Goal: Information Seeking & Learning: Learn about a topic

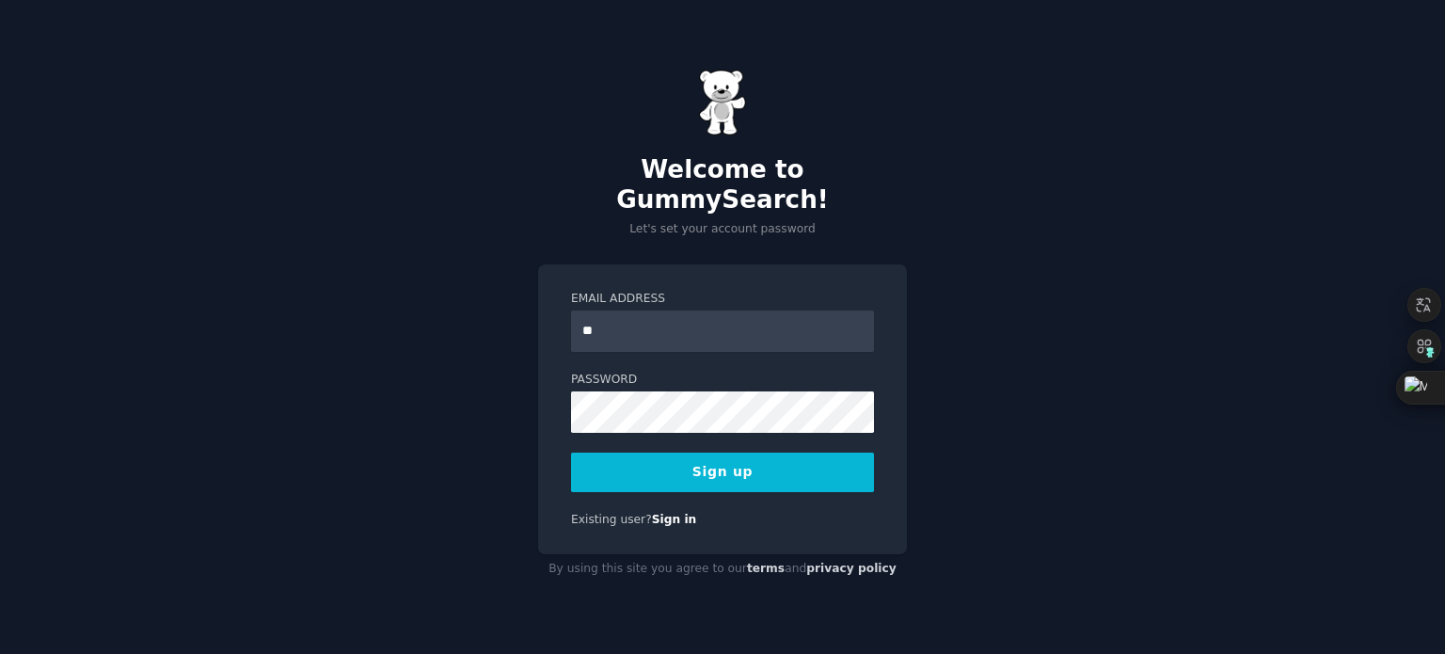
type input "**********"
click at [447, 411] on div "**********" at bounding box center [722, 327] width 1445 height 654
click at [720, 455] on button "Sign up" at bounding box center [722, 473] width 303 height 40
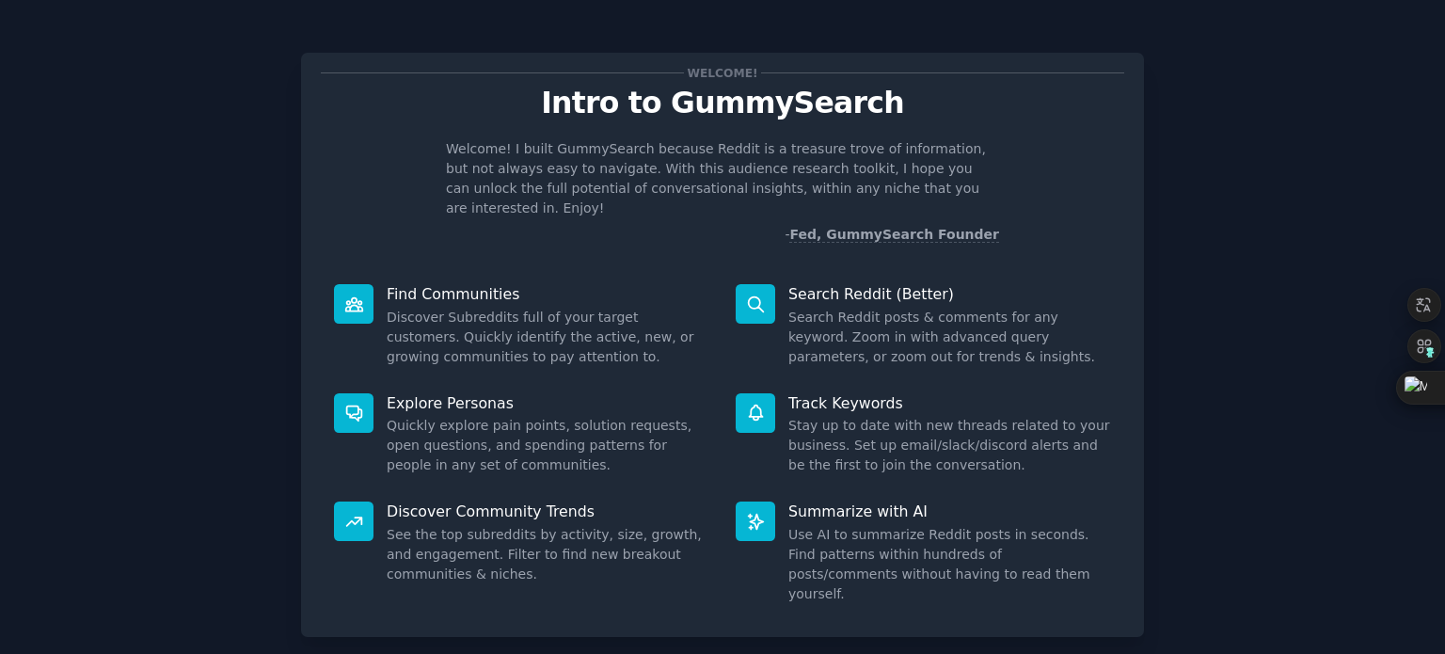
click at [220, 170] on div "Welcome! Intro to GummySearch Welcome! I built GummySearch because Reddit is a …" at bounding box center [722, 388] width 1393 height 724
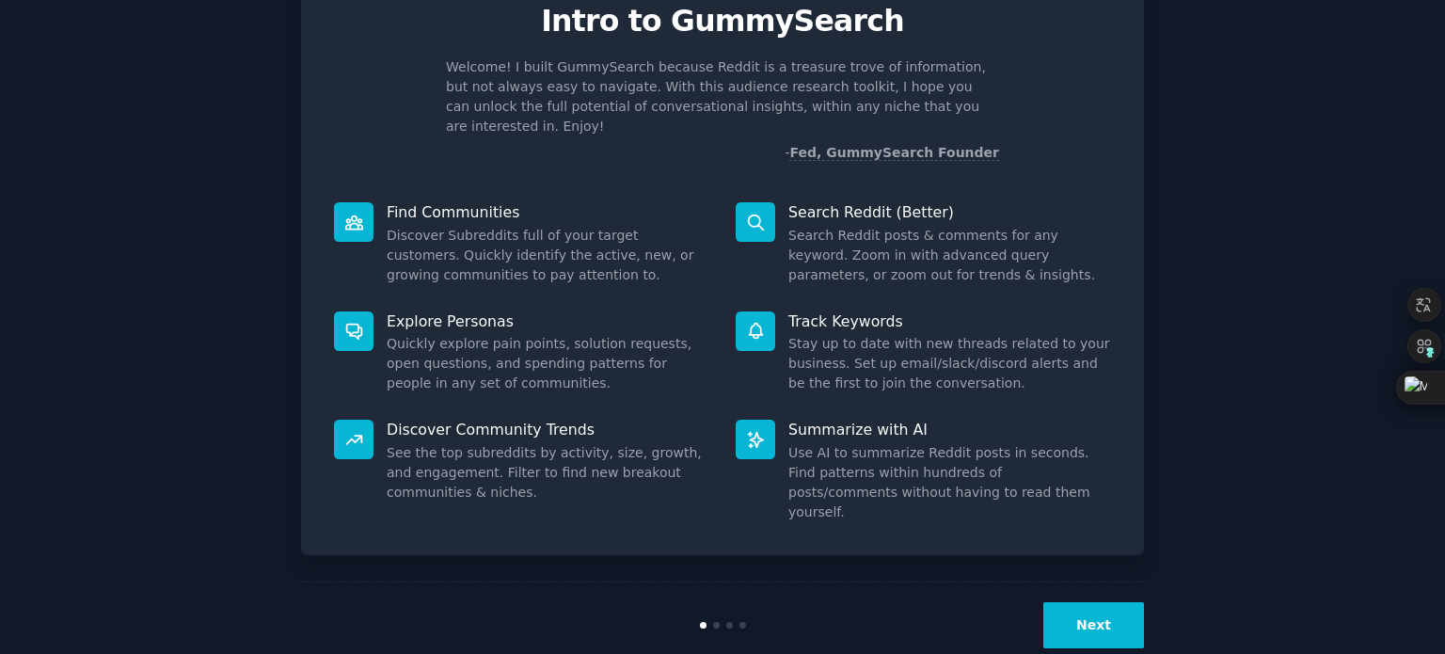
click at [1090, 602] on button "Next" at bounding box center [1094, 625] width 101 height 46
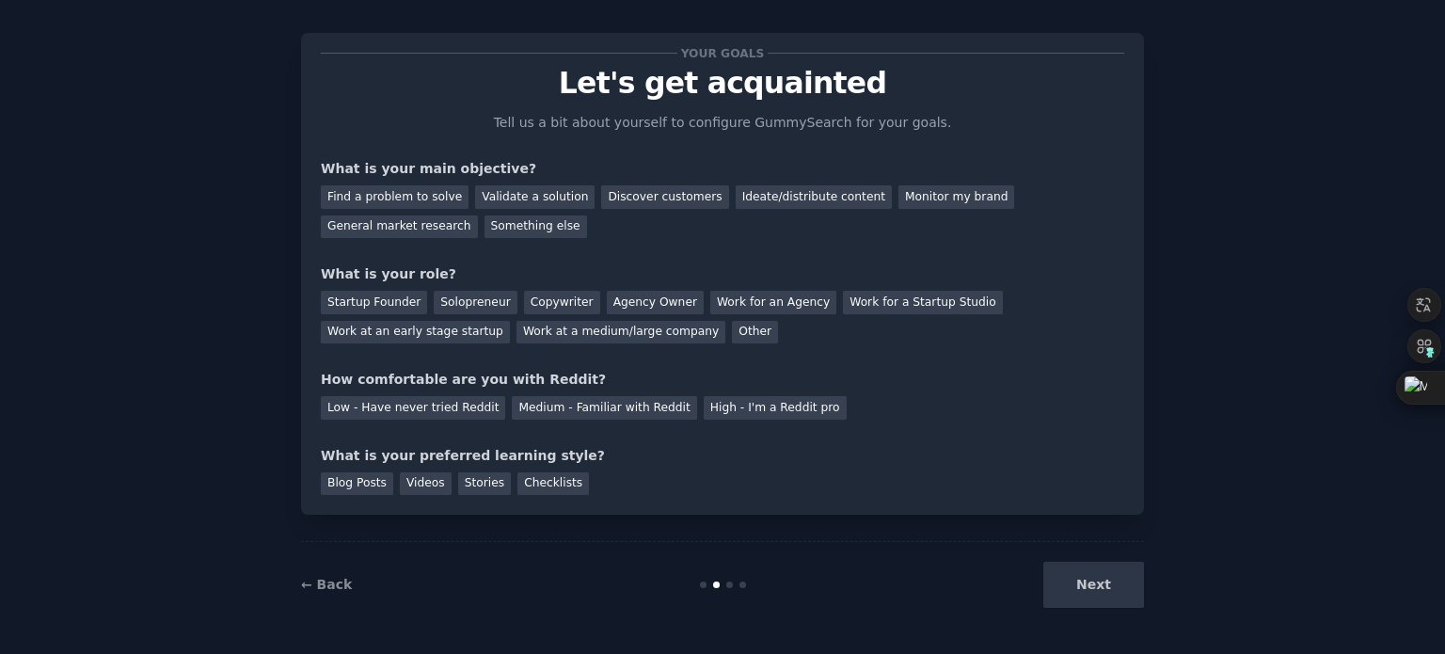
scroll to position [19, 0]
click at [485, 229] on div "Something else" at bounding box center [536, 228] width 103 height 24
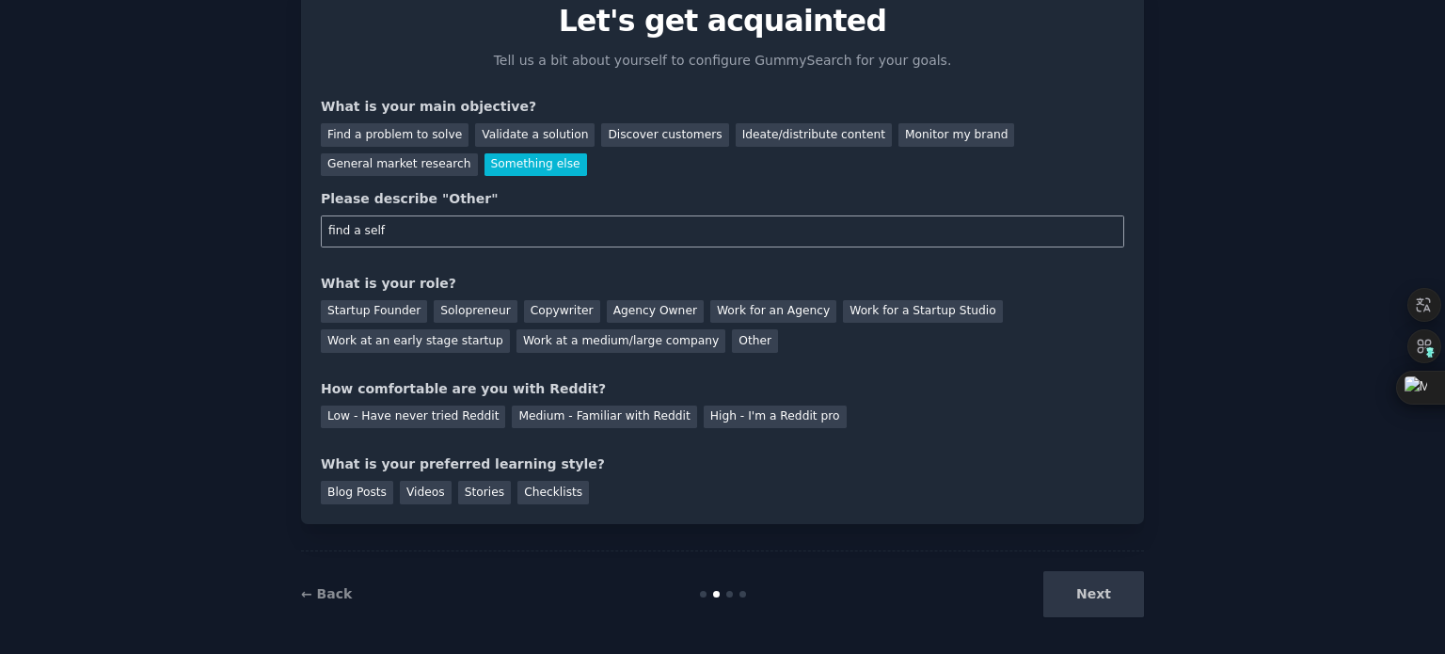
drag, startPoint x: 402, startPoint y: 229, endPoint x: 250, endPoint y: 215, distance: 152.2
click at [251, 216] on div "Your goals Let's get acquainted Tell us a bit about yourself to configure Gummy…" at bounding box center [722, 290] width 1393 height 693
paste input "aiming to become a solopreneur"
type input "aiming to become a solopreneur"
click at [455, 310] on div "Solopreneur" at bounding box center [475, 312] width 83 height 24
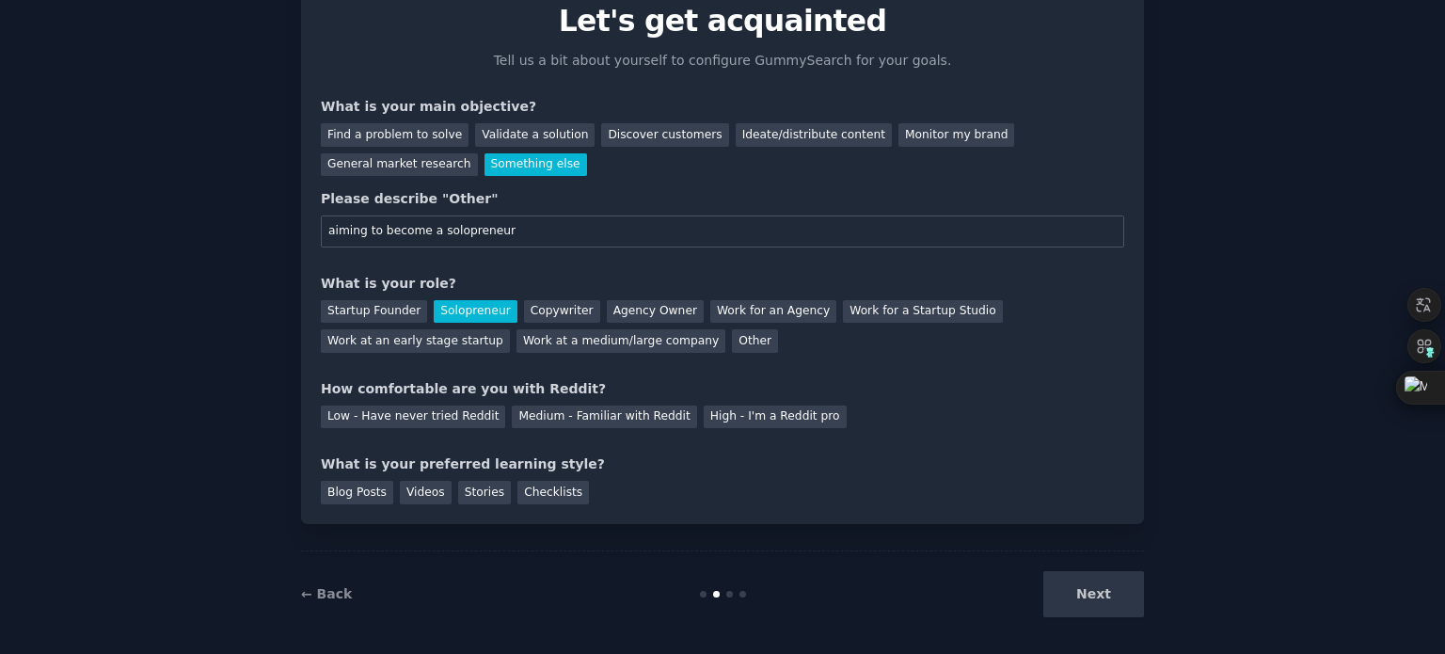
scroll to position [89, 0]
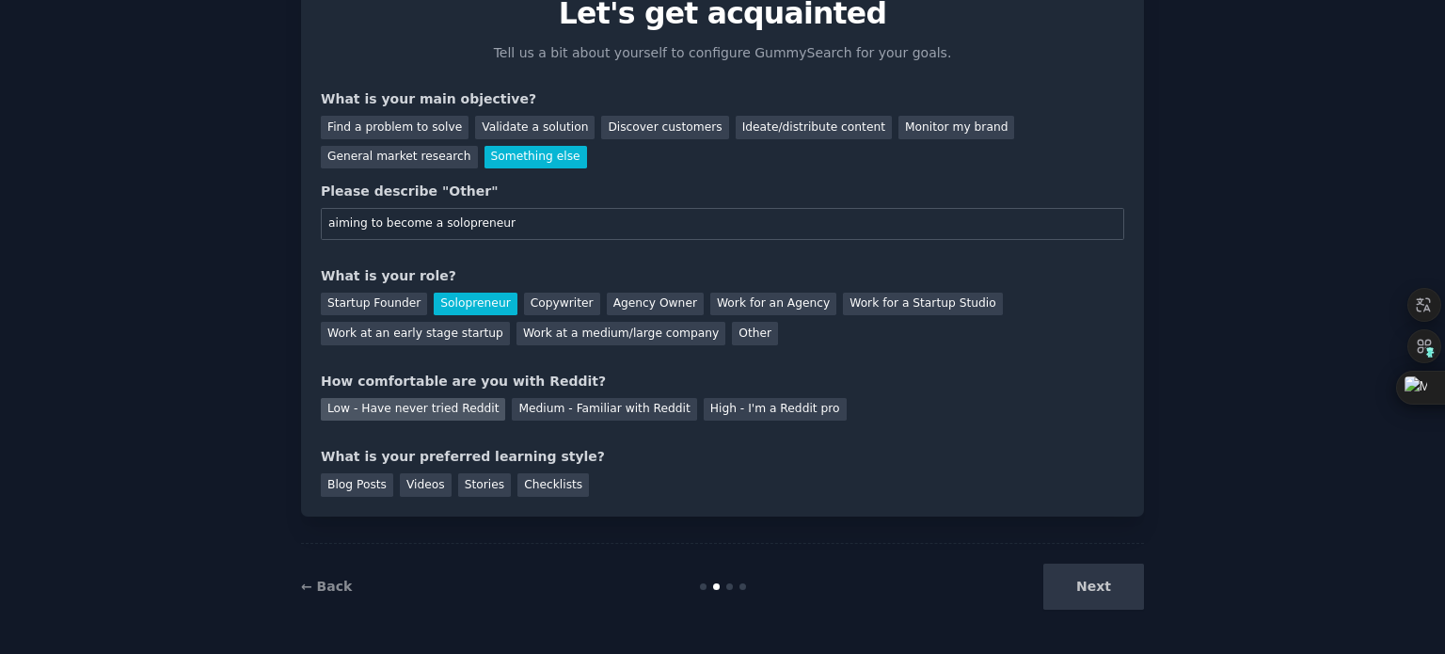
click at [409, 413] on div "Low - Have never tried Reddit" at bounding box center [413, 410] width 184 height 24
click at [533, 485] on div "Checklists" at bounding box center [554, 485] width 72 height 24
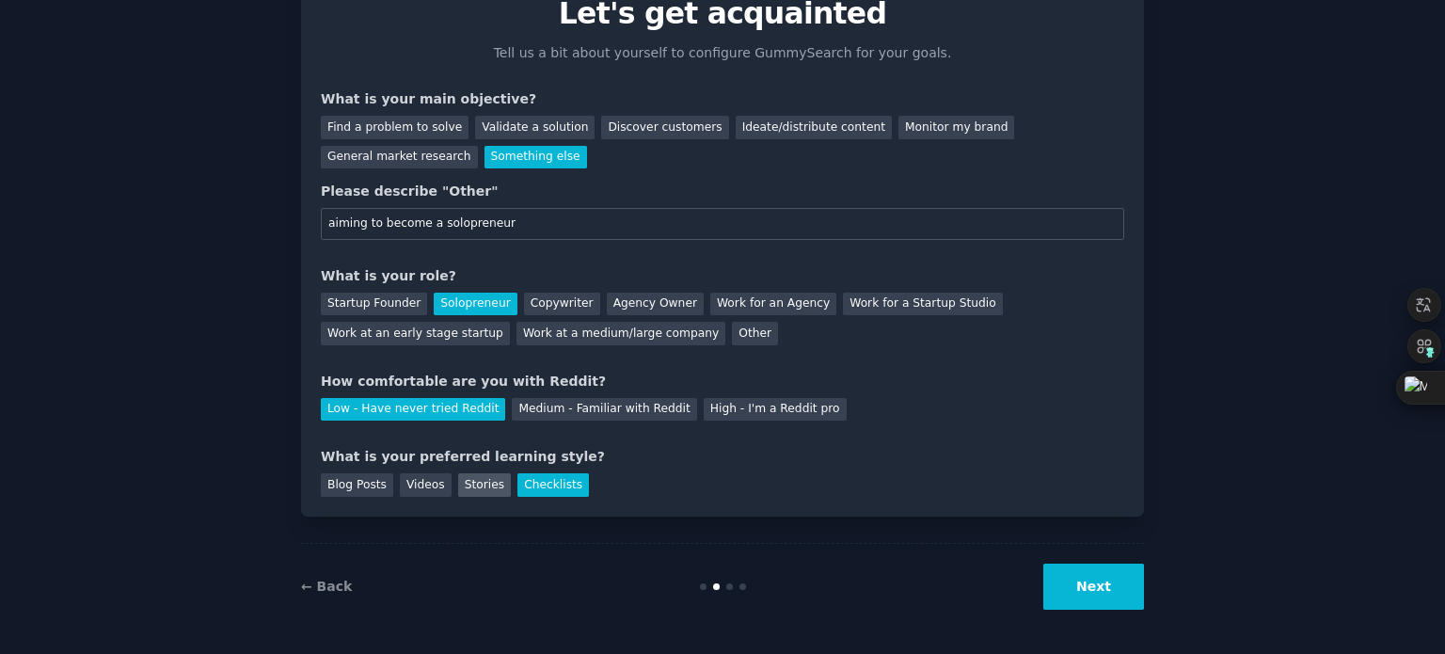
click at [459, 484] on div "Stories" at bounding box center [484, 485] width 53 height 24
click at [526, 489] on div "Checklists" at bounding box center [554, 485] width 72 height 24
click at [1093, 591] on button "Next" at bounding box center [1094, 587] width 101 height 46
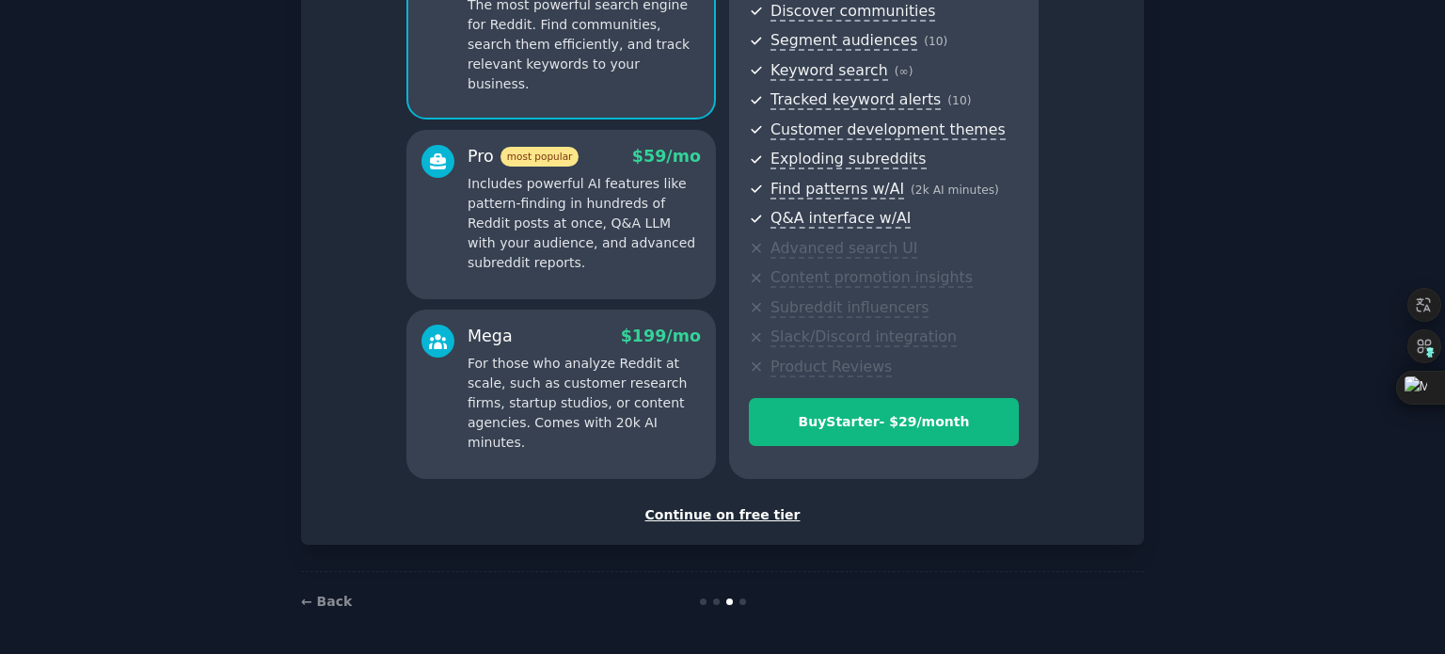
scroll to position [221, 0]
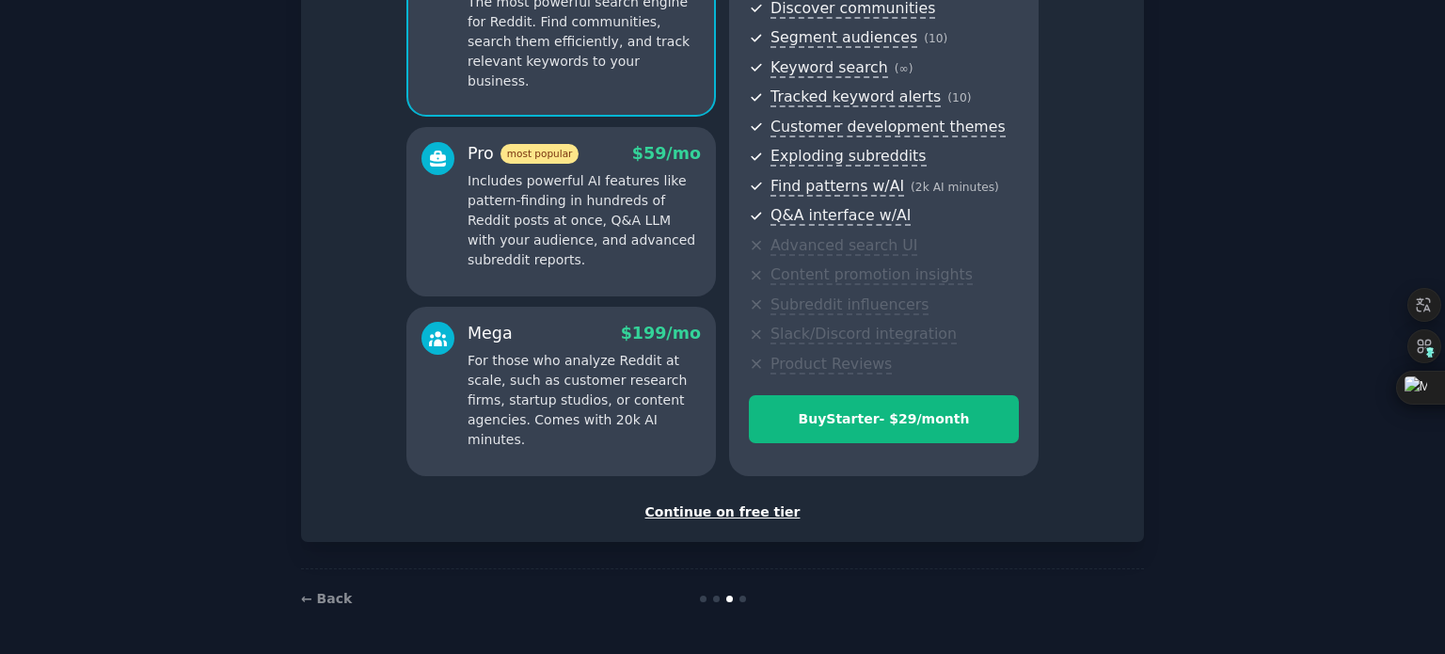
click at [736, 516] on div "Continue on free tier" at bounding box center [723, 513] width 804 height 20
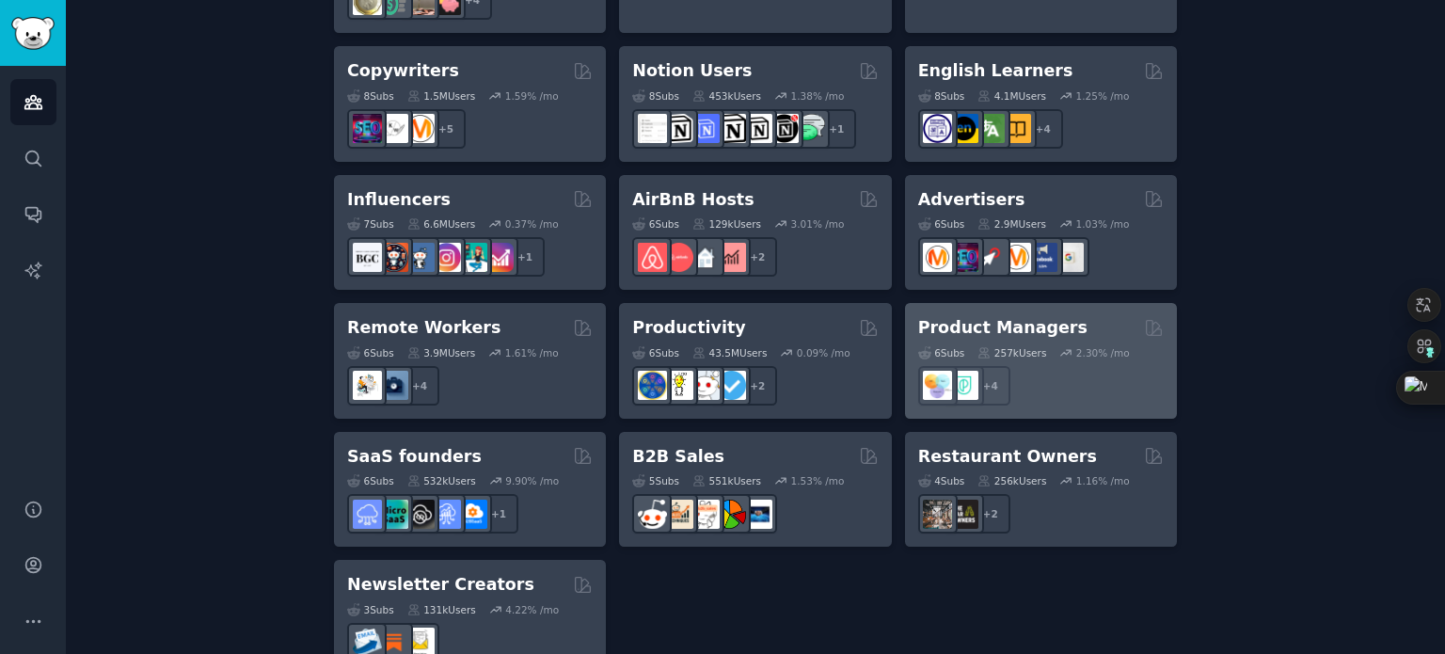
scroll to position [1515, 0]
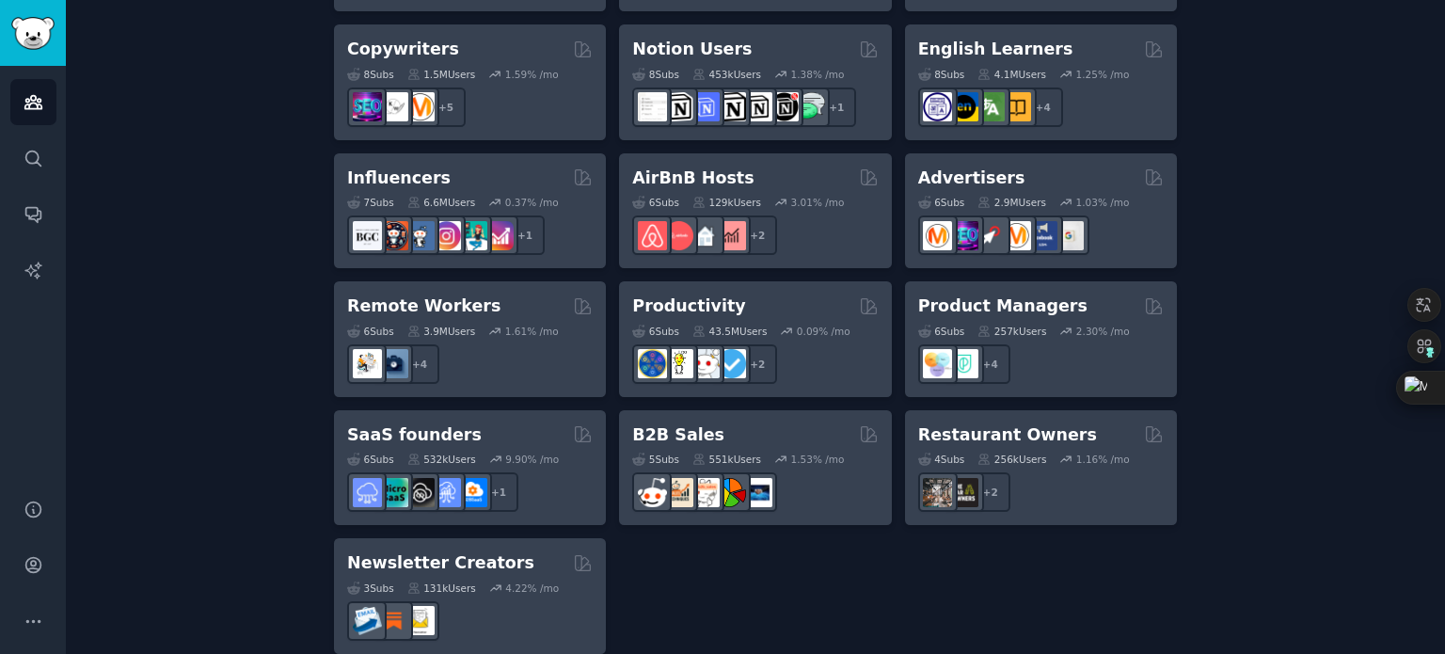
drag, startPoint x: 704, startPoint y: 398, endPoint x: 715, endPoint y: 398, distance: 11.3
click at [711, 423] on div "B2B Sales Curated by GummySearch" at bounding box center [755, 435] width 246 height 24
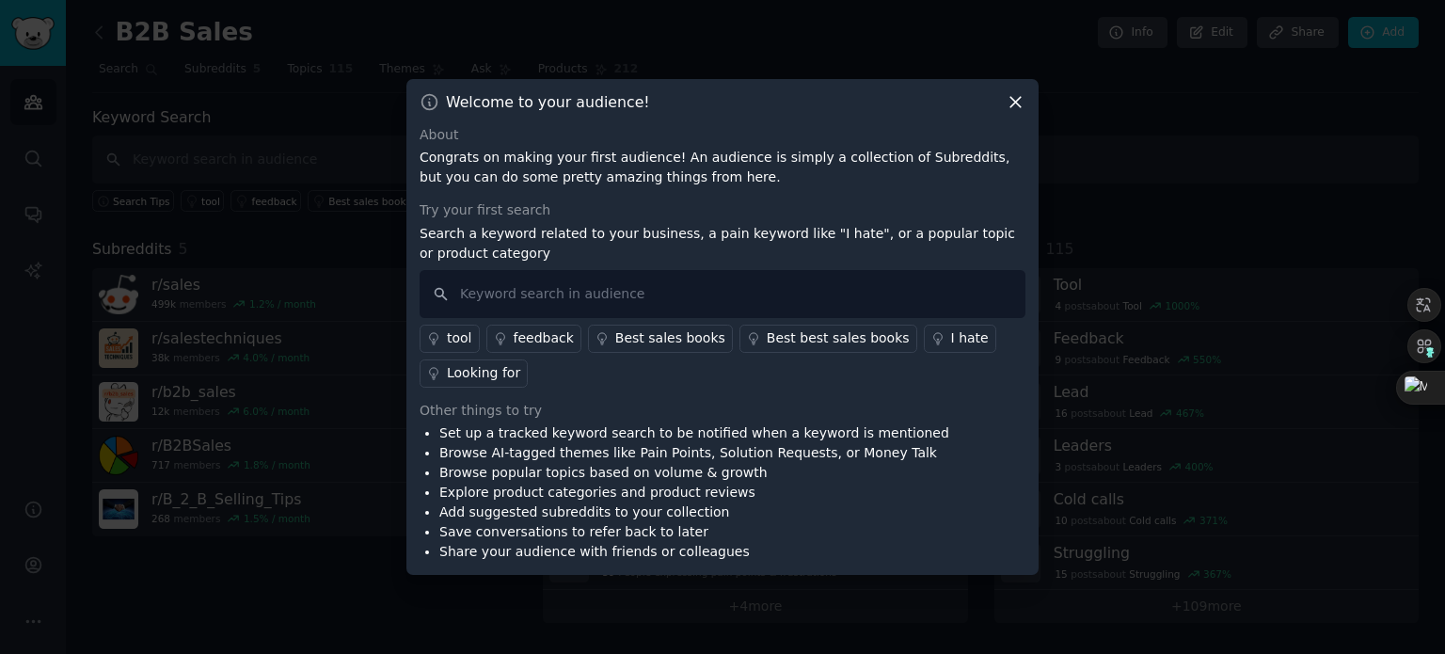
click at [1018, 104] on icon at bounding box center [1016, 102] width 20 height 20
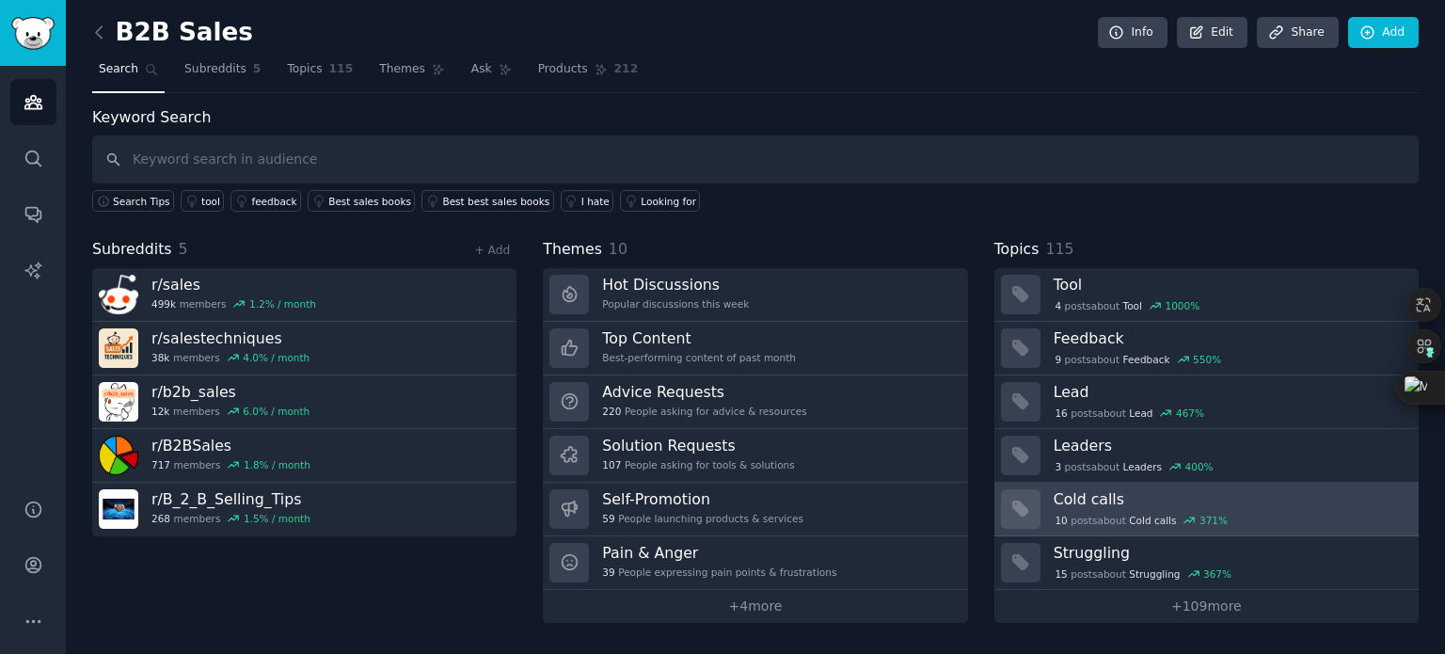
click at [1095, 500] on h3 "Cold calls" at bounding box center [1230, 499] width 352 height 20
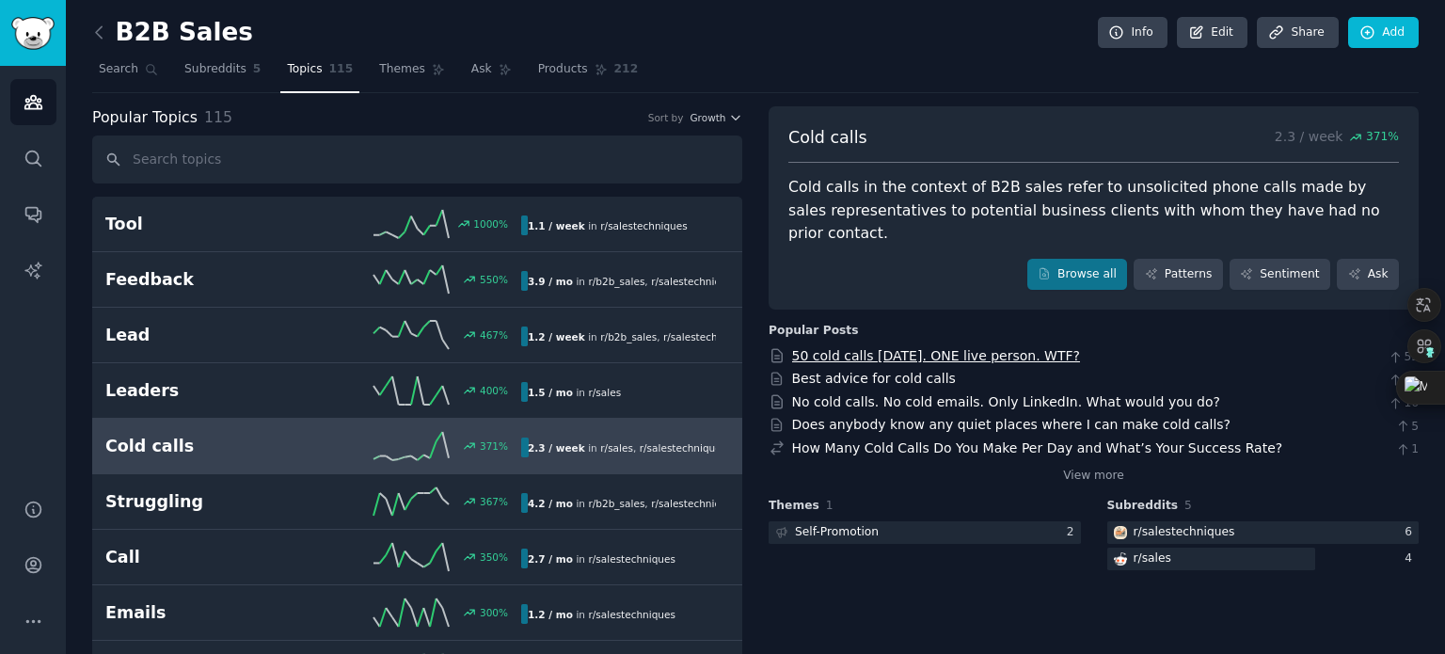
click at [922, 348] on link "50 cold calls [DATE]. ONE live person. WTF?" at bounding box center [936, 355] width 288 height 15
click at [1099, 259] on link "Browse all" at bounding box center [1078, 275] width 101 height 32
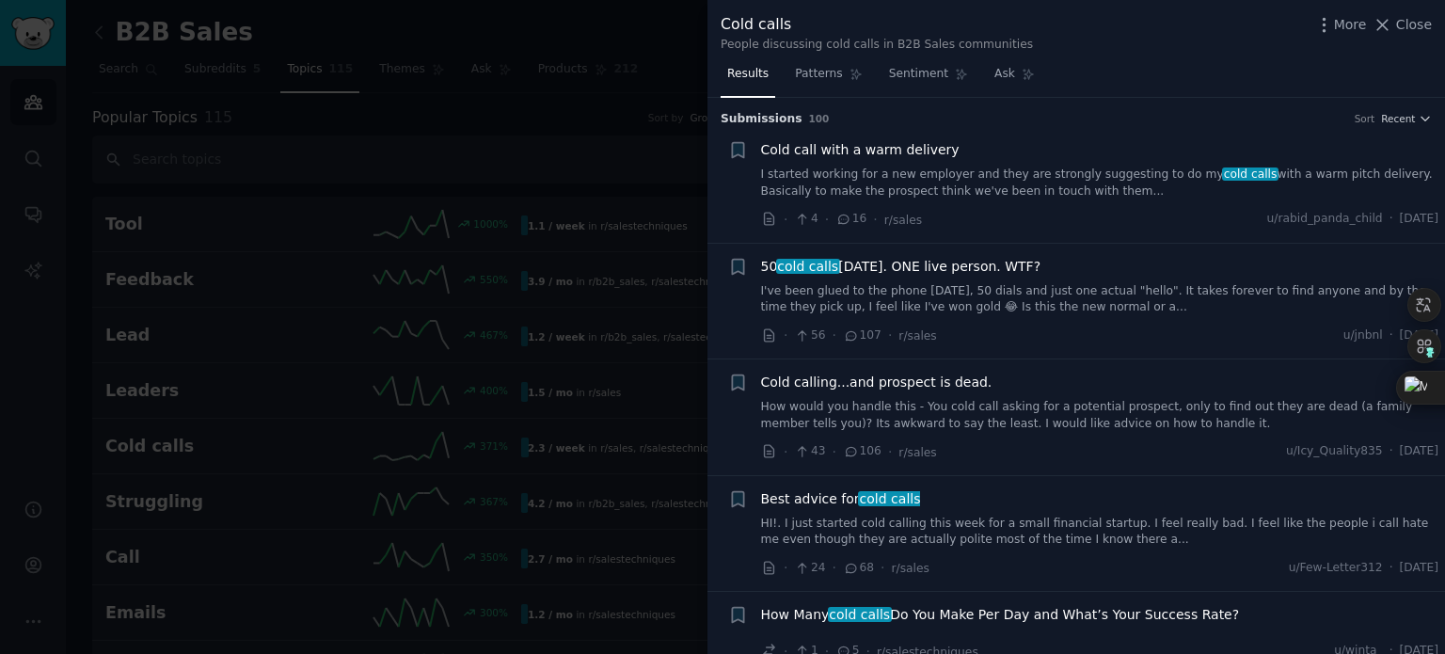
click at [881, 264] on span "50 cold calls [DATE]. ONE live person. WTF?" at bounding box center [901, 267] width 280 height 20
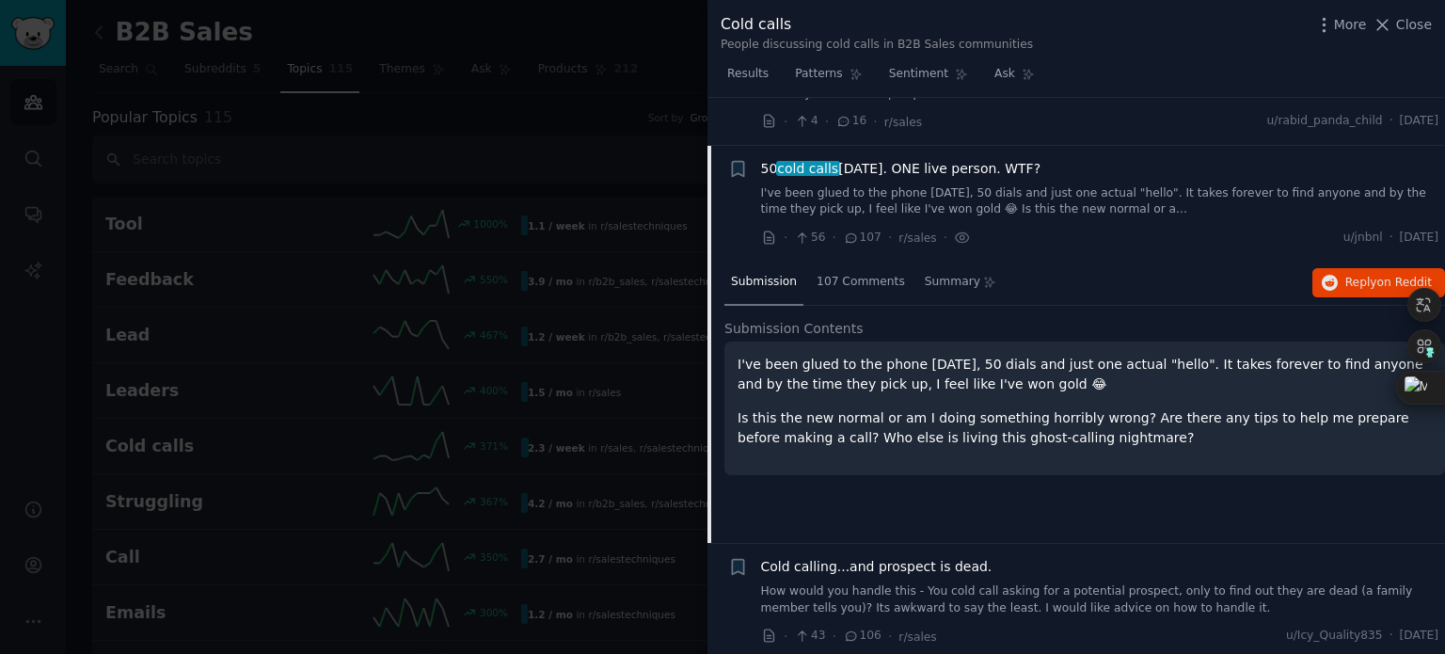
scroll to position [146, 0]
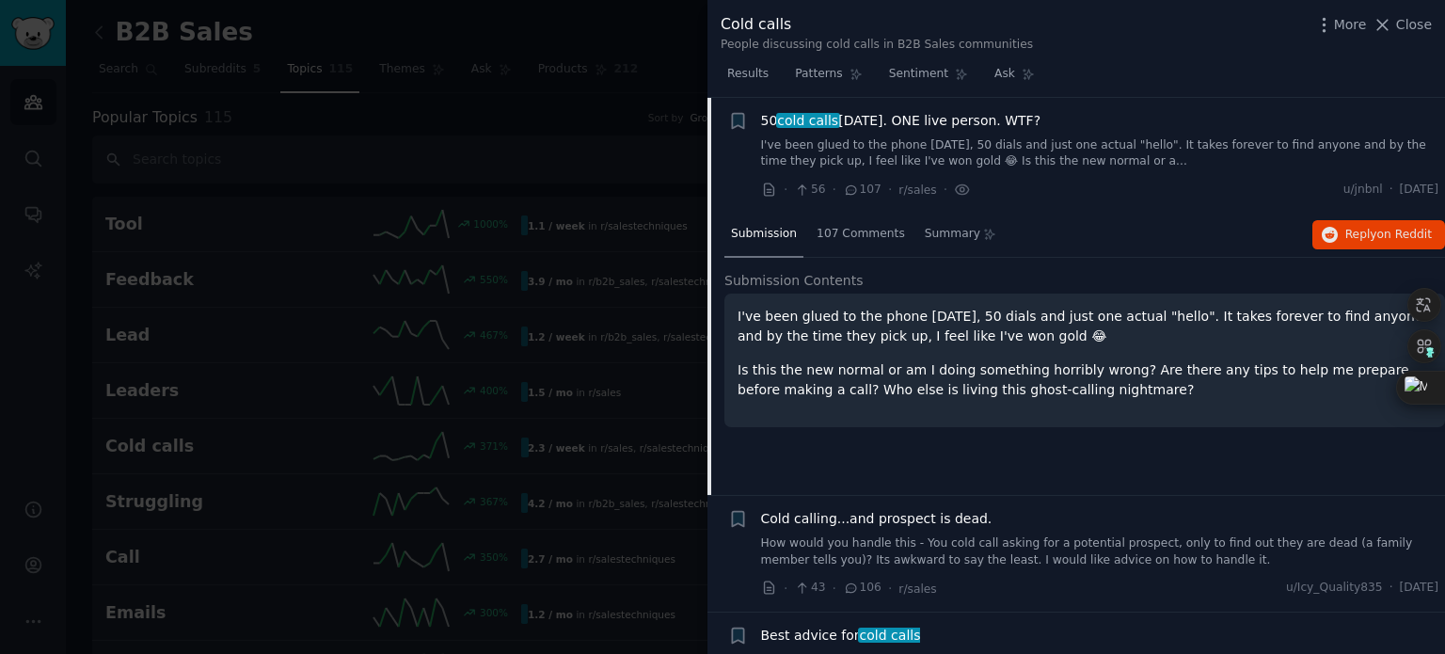
click at [804, 153] on link "I've been glued to the phone [DATE], 50 dials and just one actual "hello". It t…" at bounding box center [1100, 153] width 679 height 33
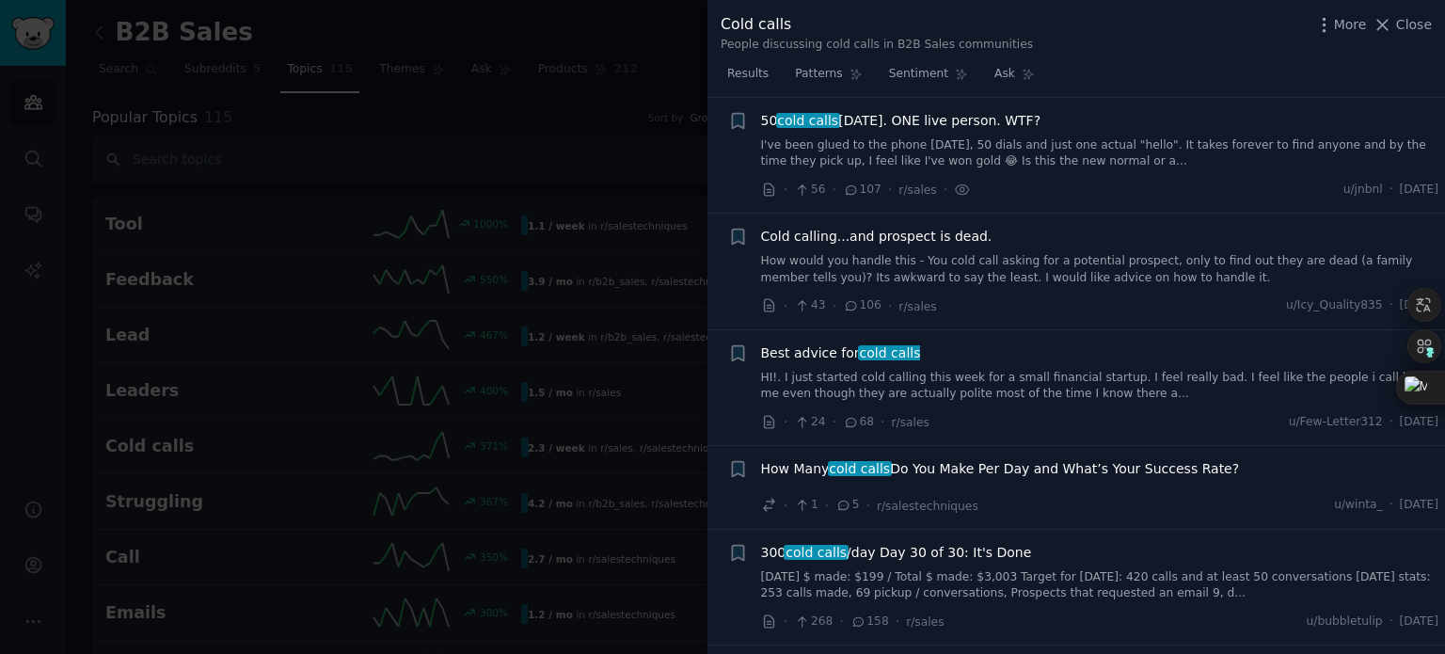
click at [804, 153] on link "I've been glued to the phone [DATE], 50 dials and just one actual "hello". It t…" at bounding box center [1100, 153] width 679 height 33
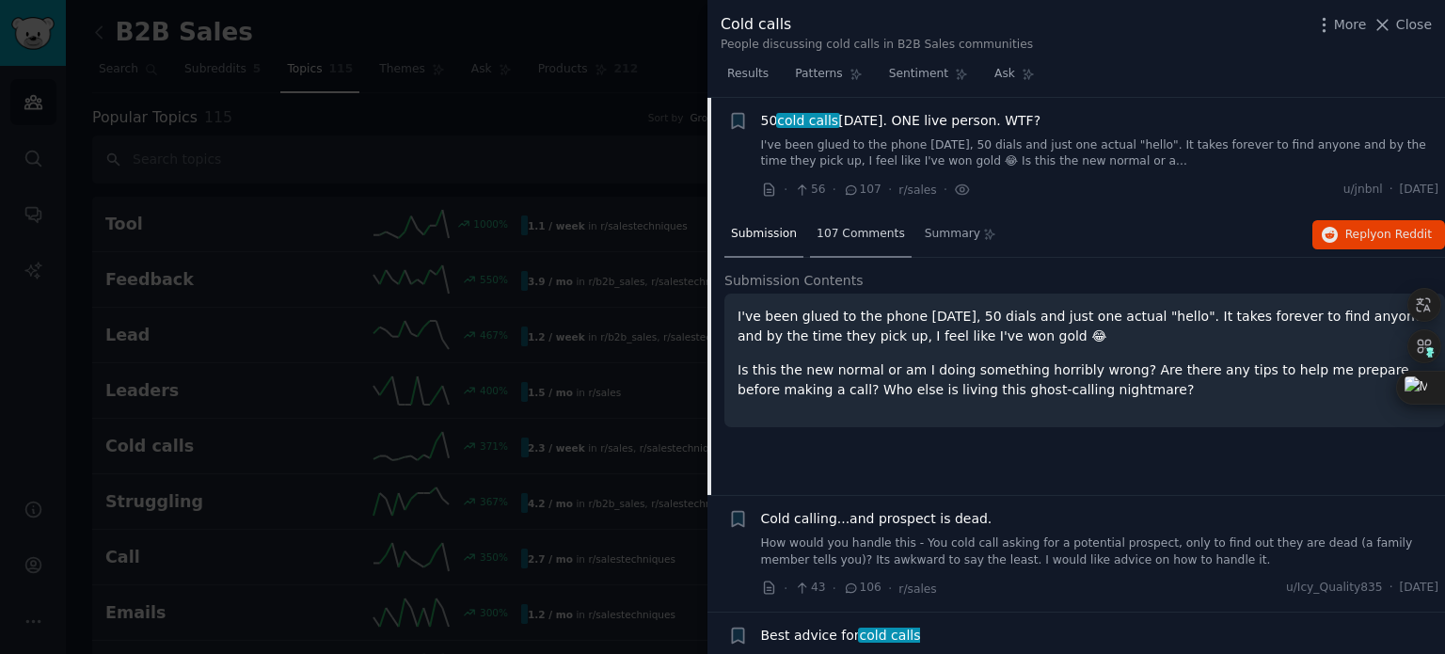
click at [854, 232] on span "107 Comments" at bounding box center [861, 234] width 88 height 17
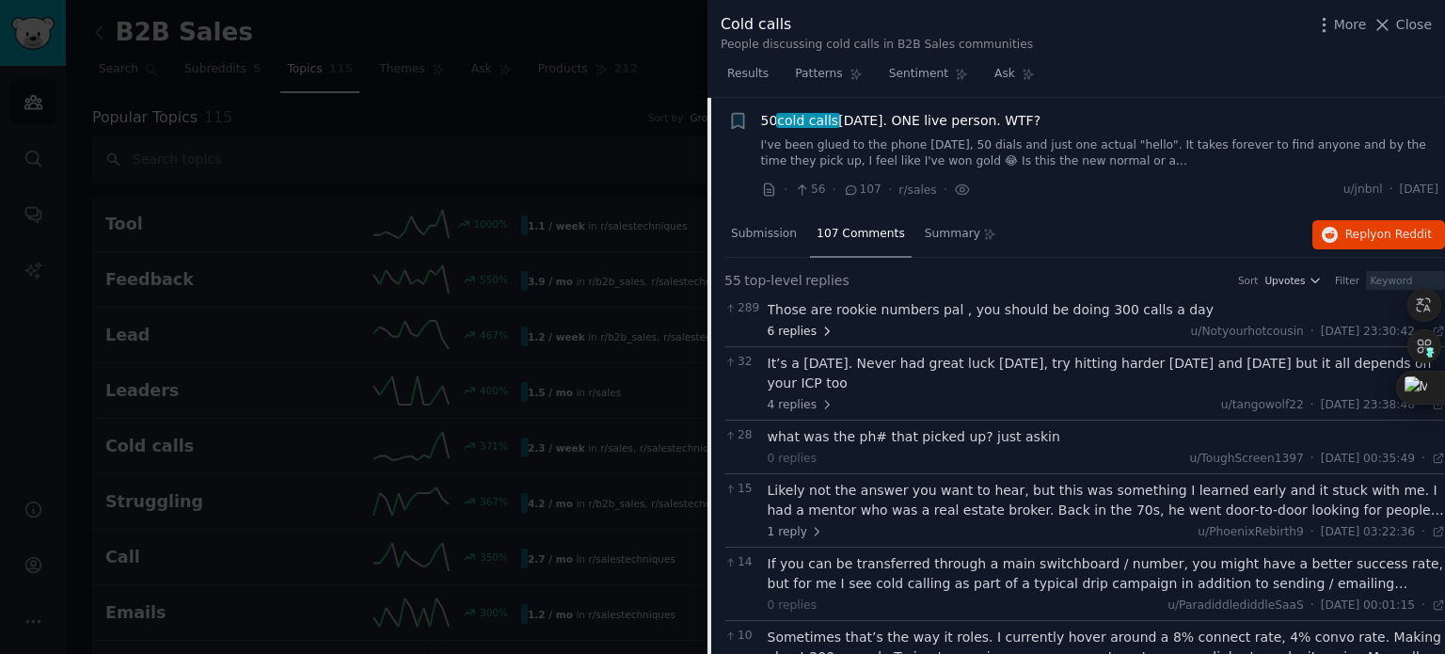
click at [809, 330] on span "6 replies" at bounding box center [801, 332] width 66 height 17
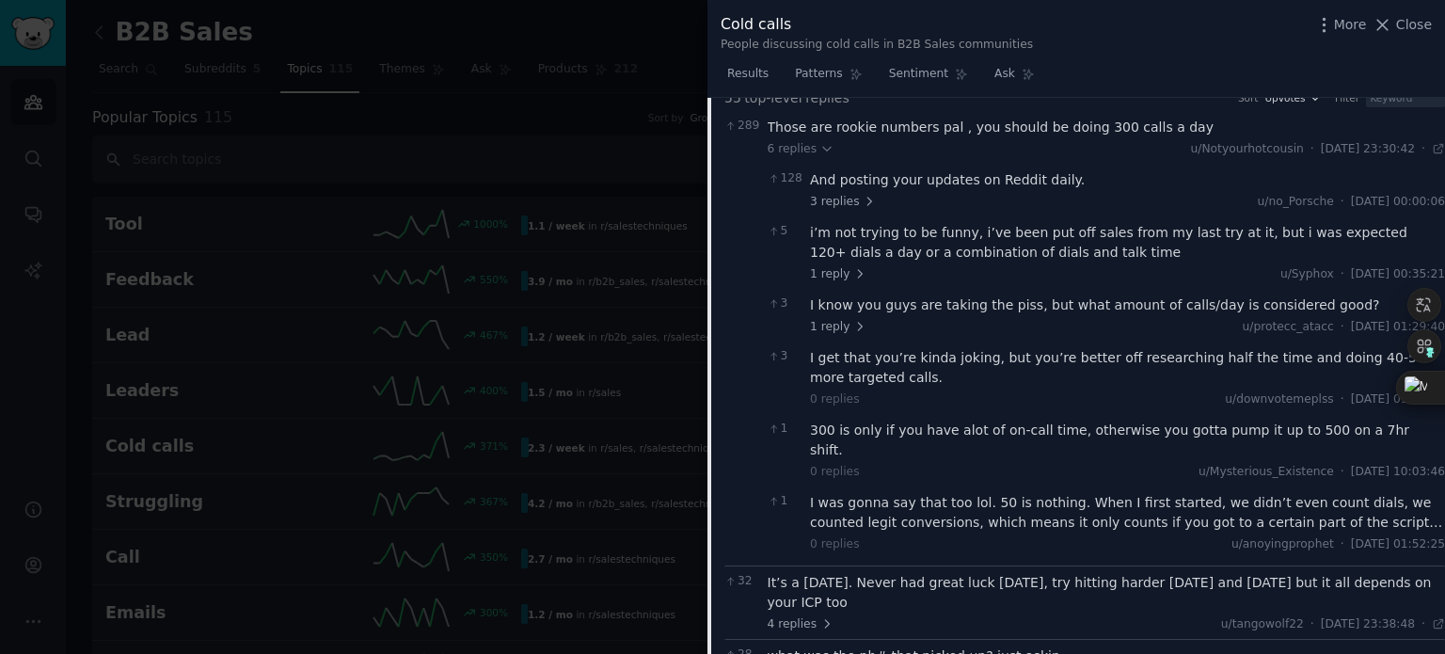
scroll to position [334, 0]
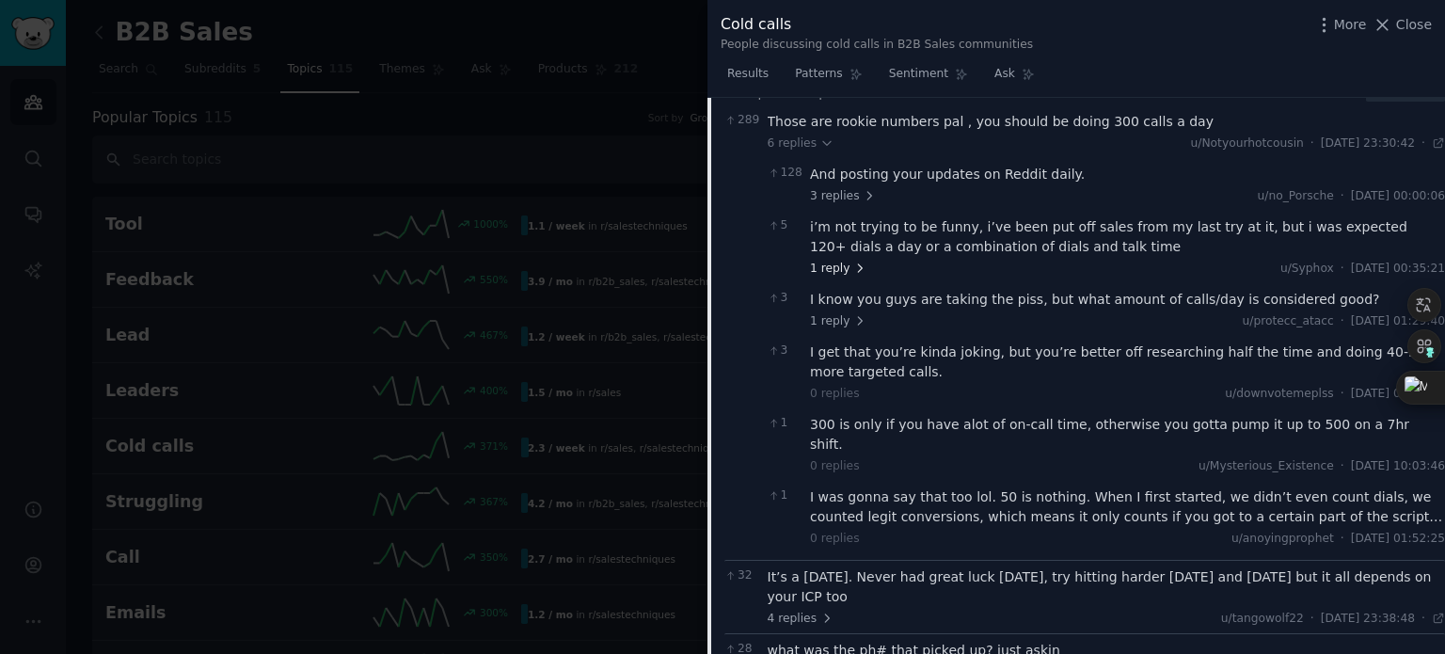
click at [836, 263] on span "1 reply" at bounding box center [838, 269] width 56 height 17
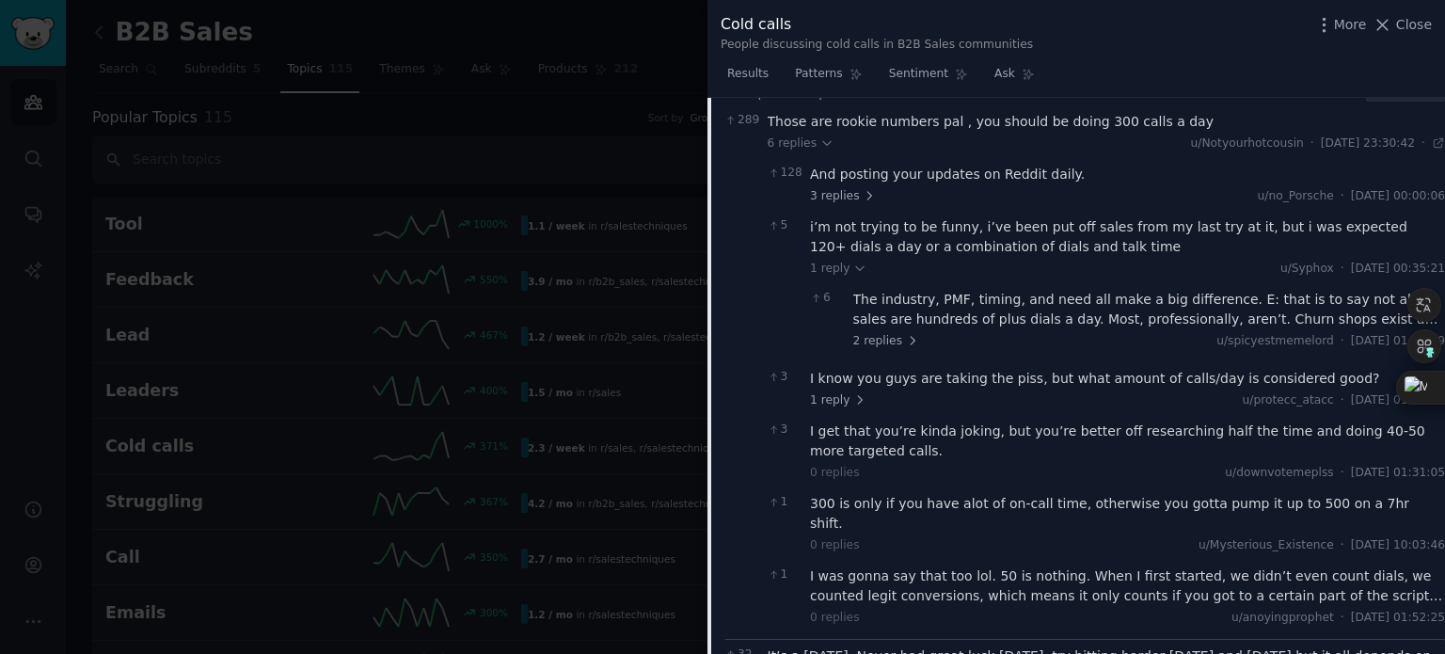
click at [1283, 313] on div "The industry, PMF, timing, and need all make a big difference. E: that is to sa…" at bounding box center [1150, 310] width 593 height 40
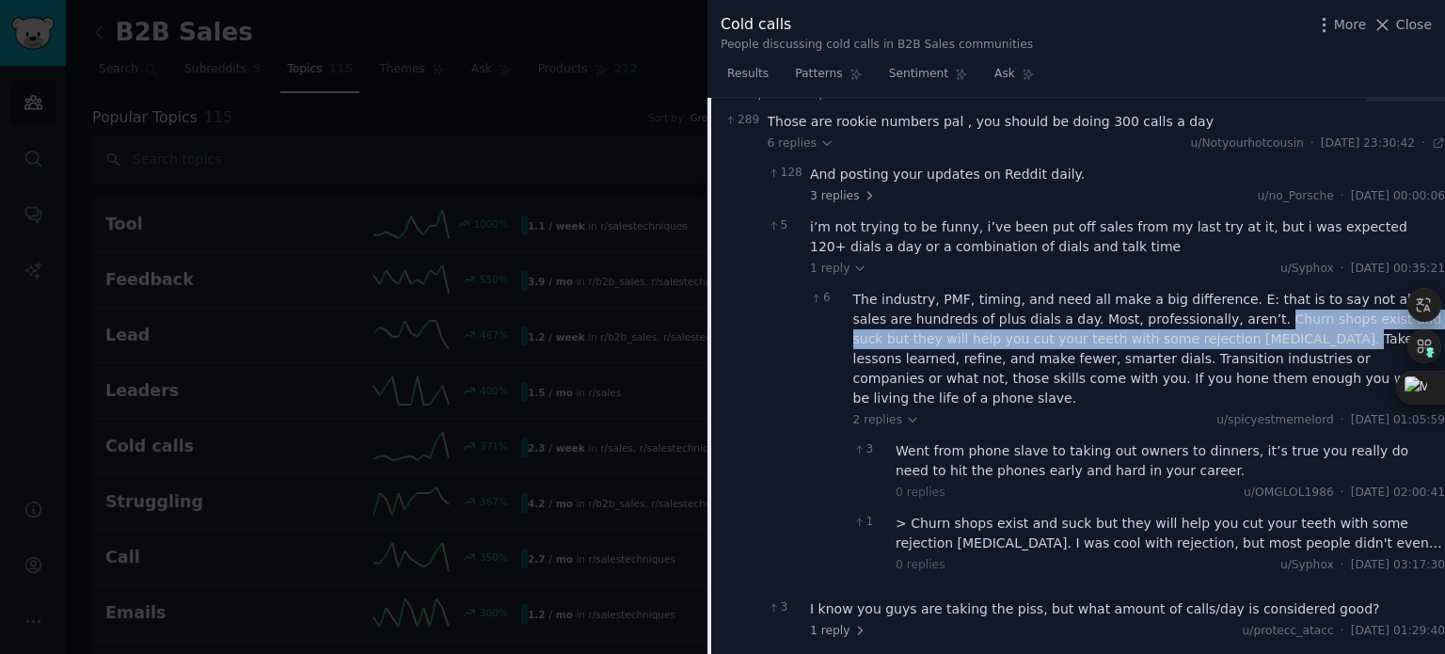
drag, startPoint x: 1197, startPoint y: 320, endPoint x: 1214, endPoint y: 334, distance: 22.0
click at [1214, 334] on div "The industry, PMF, timing, and need all make a big difference. E: that is to sa…" at bounding box center [1150, 349] width 593 height 119
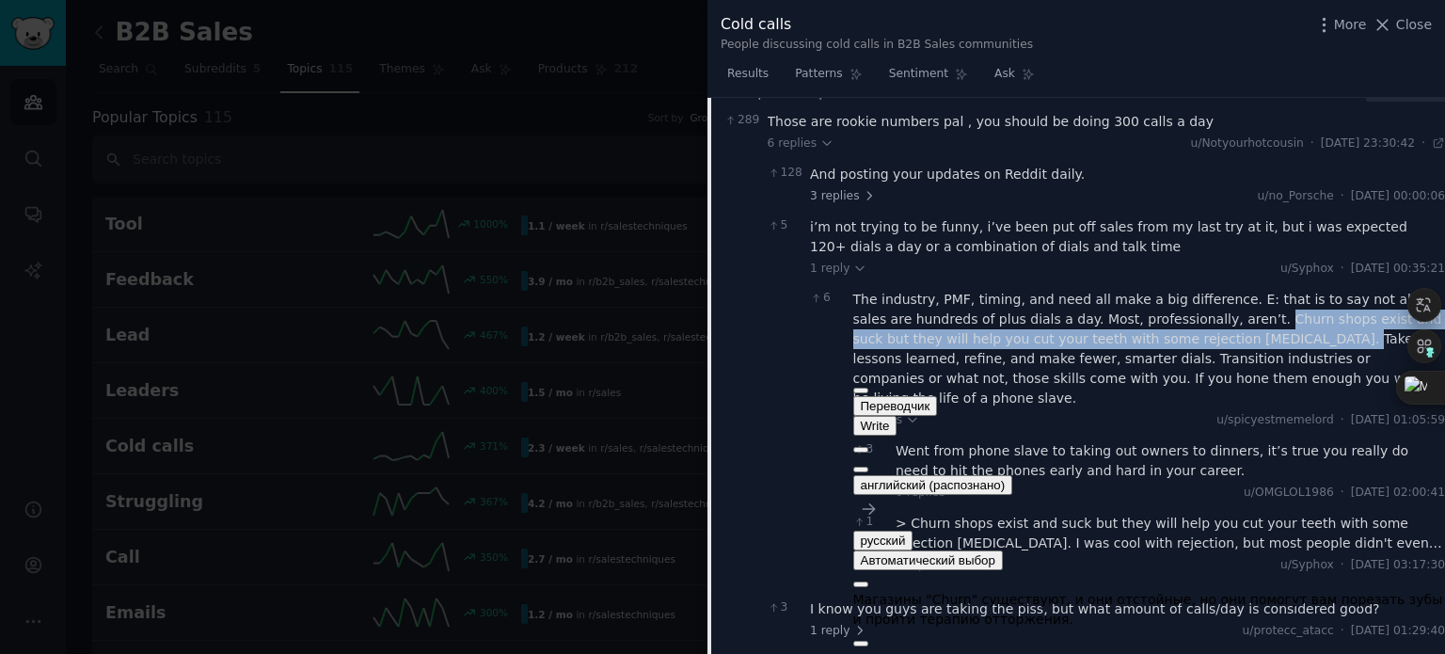
click at [869, 467] on button at bounding box center [861, 470] width 15 height 6
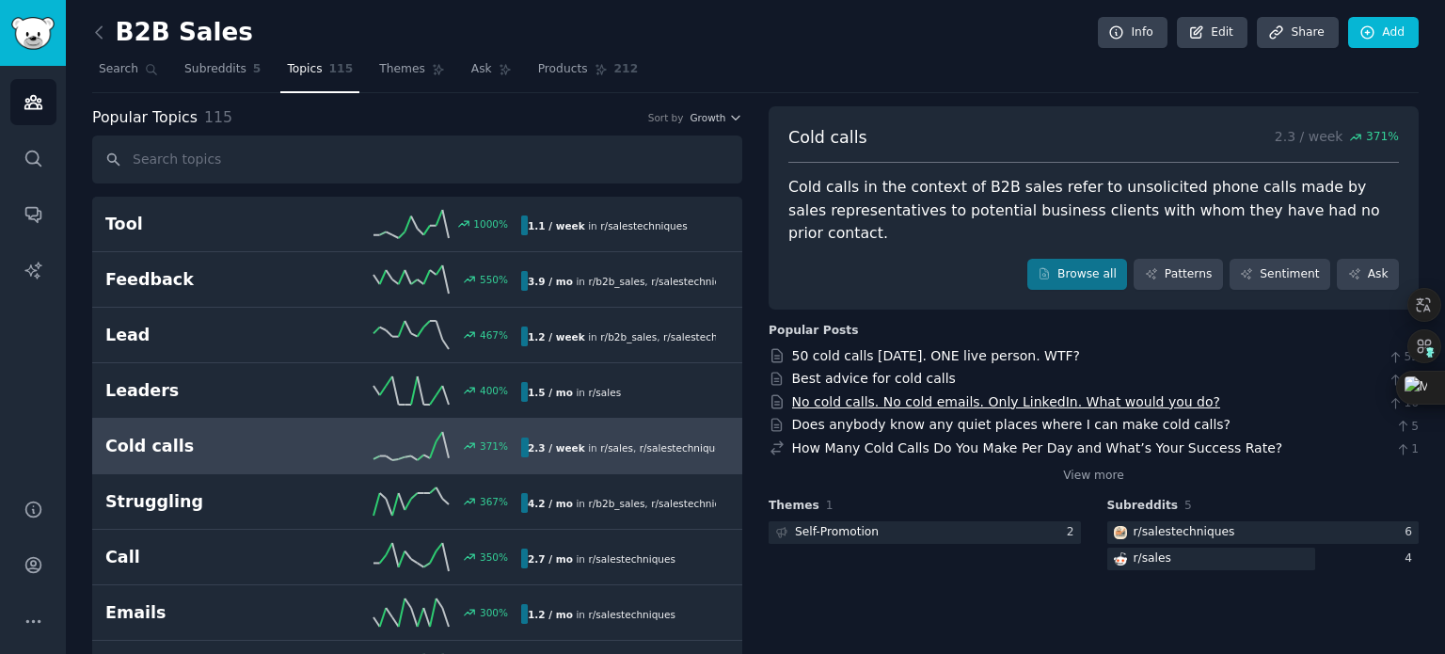
click at [919, 394] on link "No cold calls. No cold emails. Only LinkedIn. What would you do?" at bounding box center [1006, 401] width 429 height 15
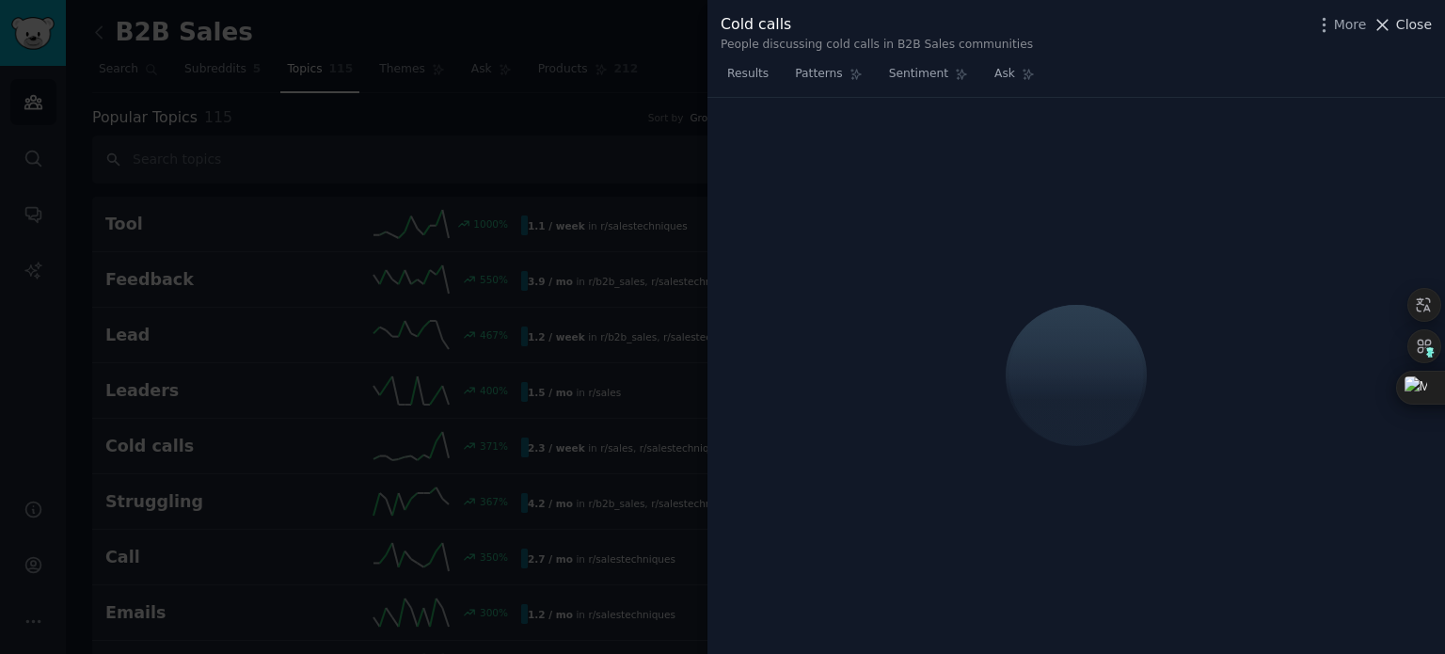
click at [1385, 27] on icon at bounding box center [1383, 25] width 20 height 20
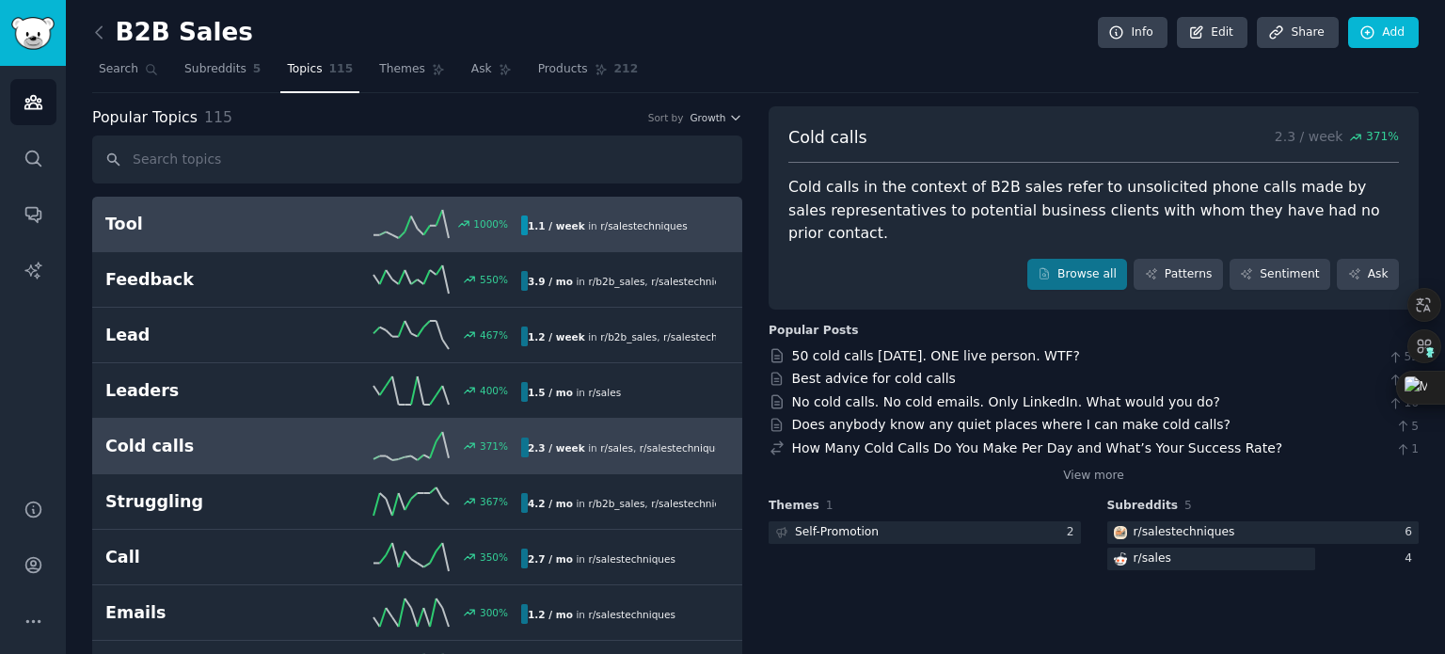
click at [128, 229] on h2 "Tool" at bounding box center [209, 225] width 208 height 24
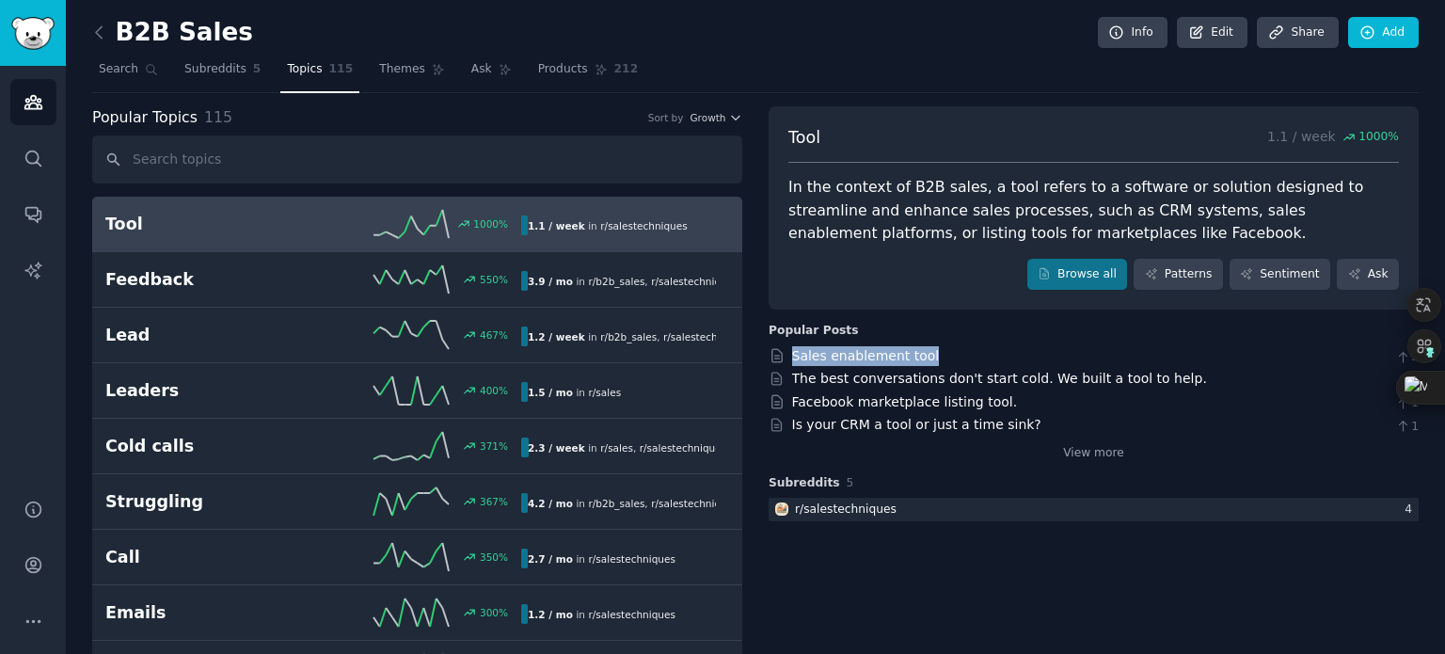
drag, startPoint x: 937, startPoint y: 356, endPoint x: 787, endPoint y: 353, distance: 150.6
click at [787, 353] on div "Sales enablement tool 3" at bounding box center [1094, 356] width 650 height 20
click at [1254, 427] on div "Is your CRM a tool or just a time sink? 1" at bounding box center [1094, 425] width 650 height 20
drag, startPoint x: 979, startPoint y: 426, endPoint x: 858, endPoint y: 421, distance: 120.6
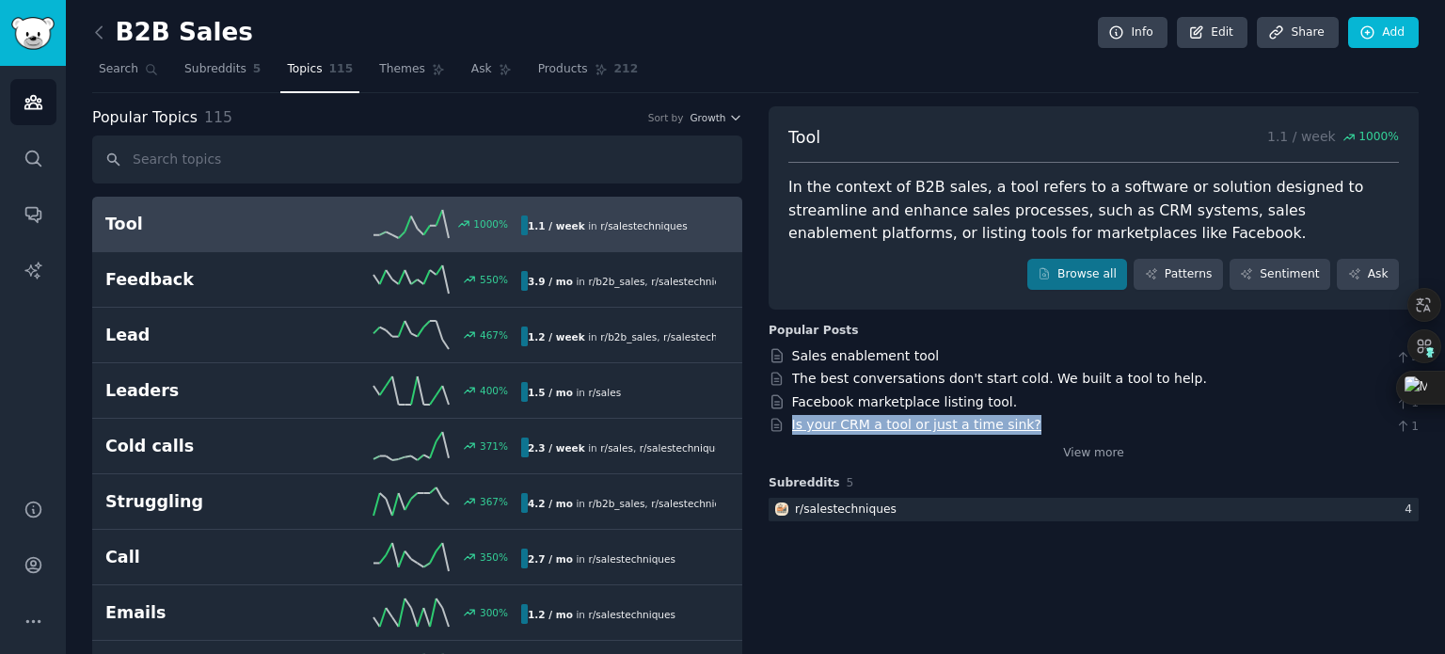
drag, startPoint x: 858, startPoint y: 421, endPoint x: 807, endPoint y: 421, distance: 50.8
click at [781, 421] on div "Is your CRM a tool or just a time sink? 1" at bounding box center [1094, 425] width 650 height 20
click at [1208, 400] on div "Facebook marketplace listing tool. 1" at bounding box center [1094, 402] width 650 height 20
click at [1090, 451] on link "View more" at bounding box center [1093, 453] width 61 height 17
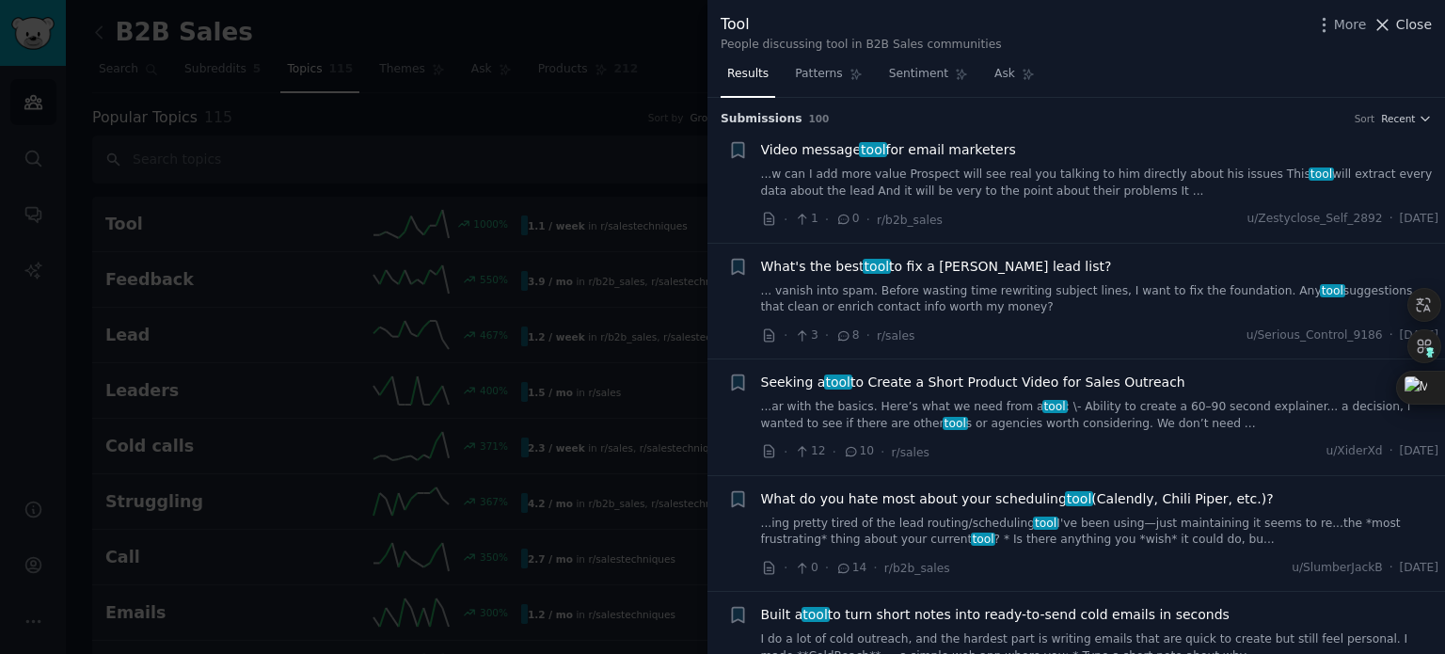
click at [1397, 31] on button "Close" at bounding box center [1402, 25] width 59 height 20
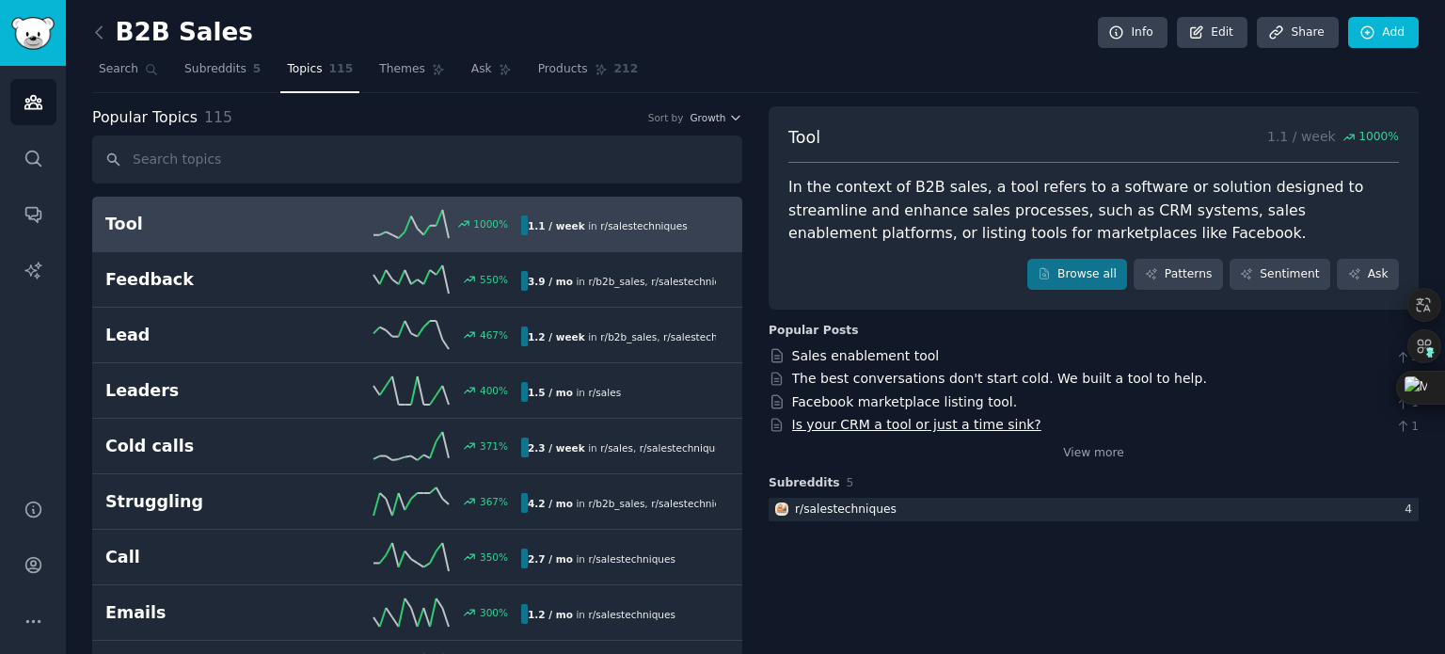
click at [857, 424] on link "Is your CRM a tool or just a time sink?" at bounding box center [916, 424] width 249 height 15
click at [379, 66] on span "Themes" at bounding box center [402, 69] width 46 height 17
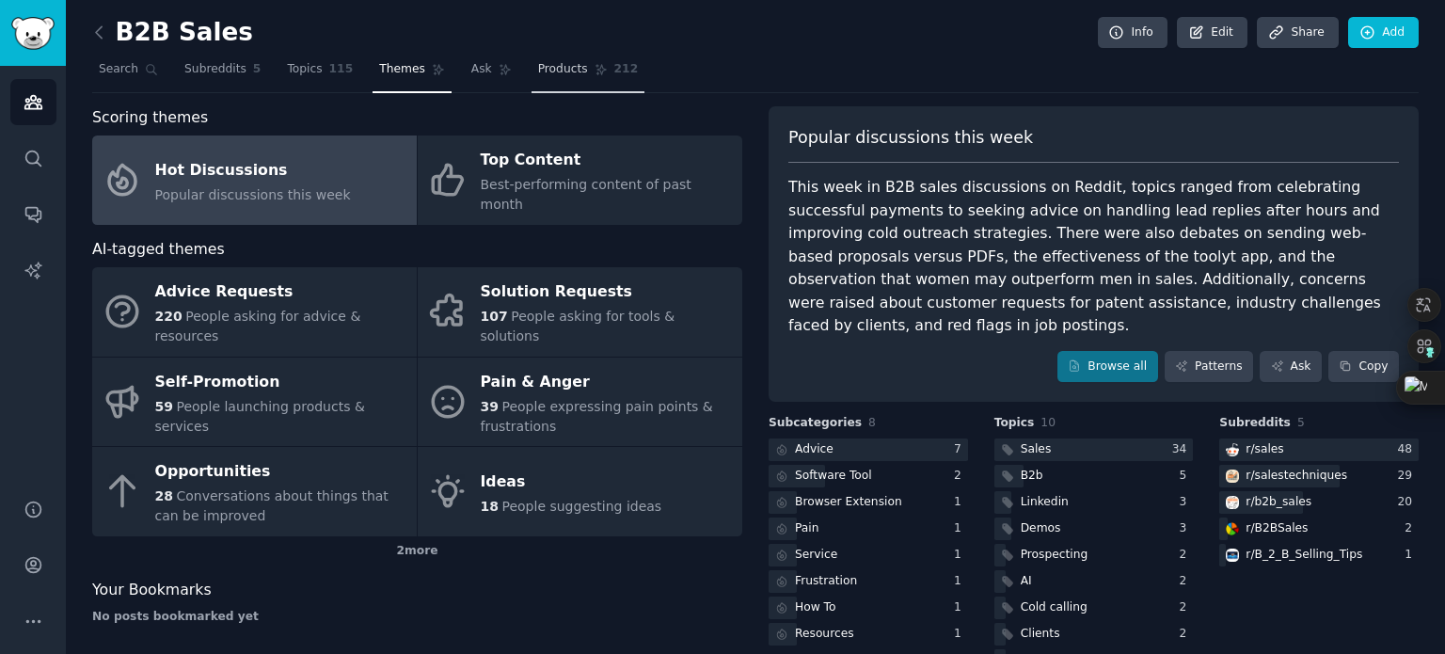
click at [538, 73] on span "Products" at bounding box center [563, 69] width 50 height 17
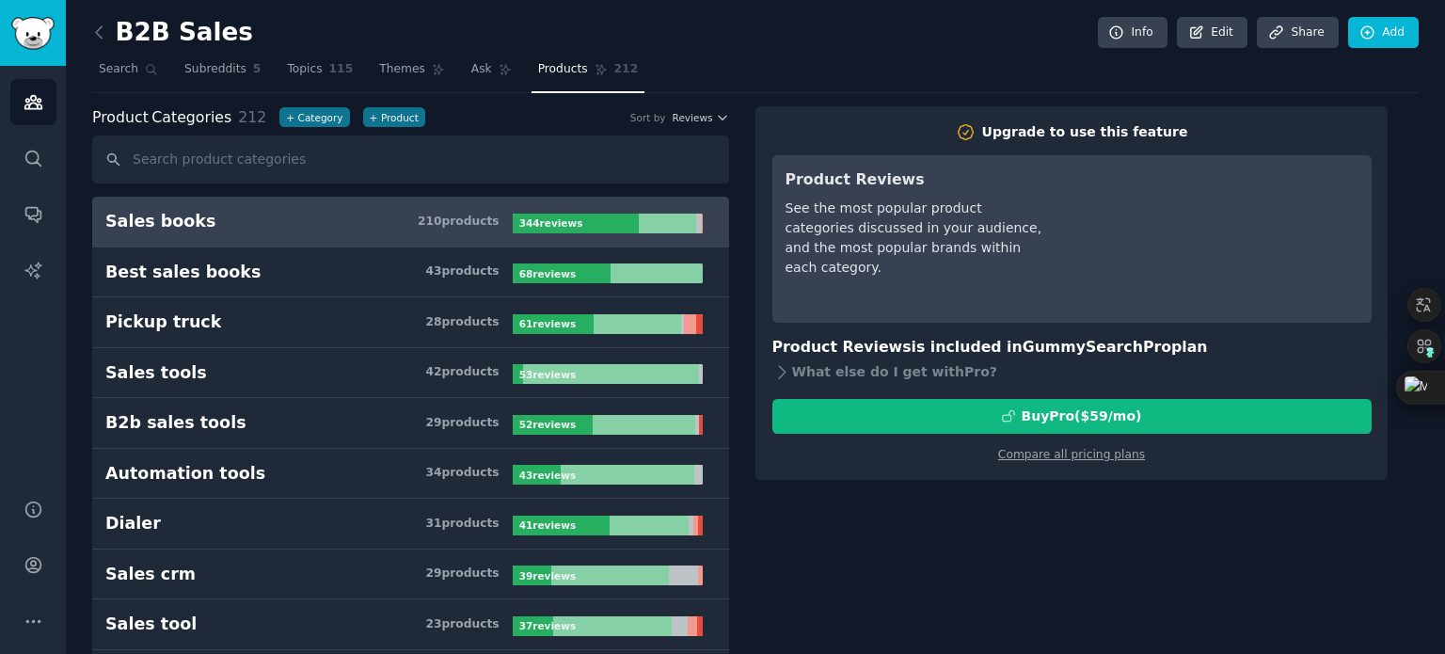
click at [153, 216] on div "Sales books" at bounding box center [160, 222] width 110 height 24
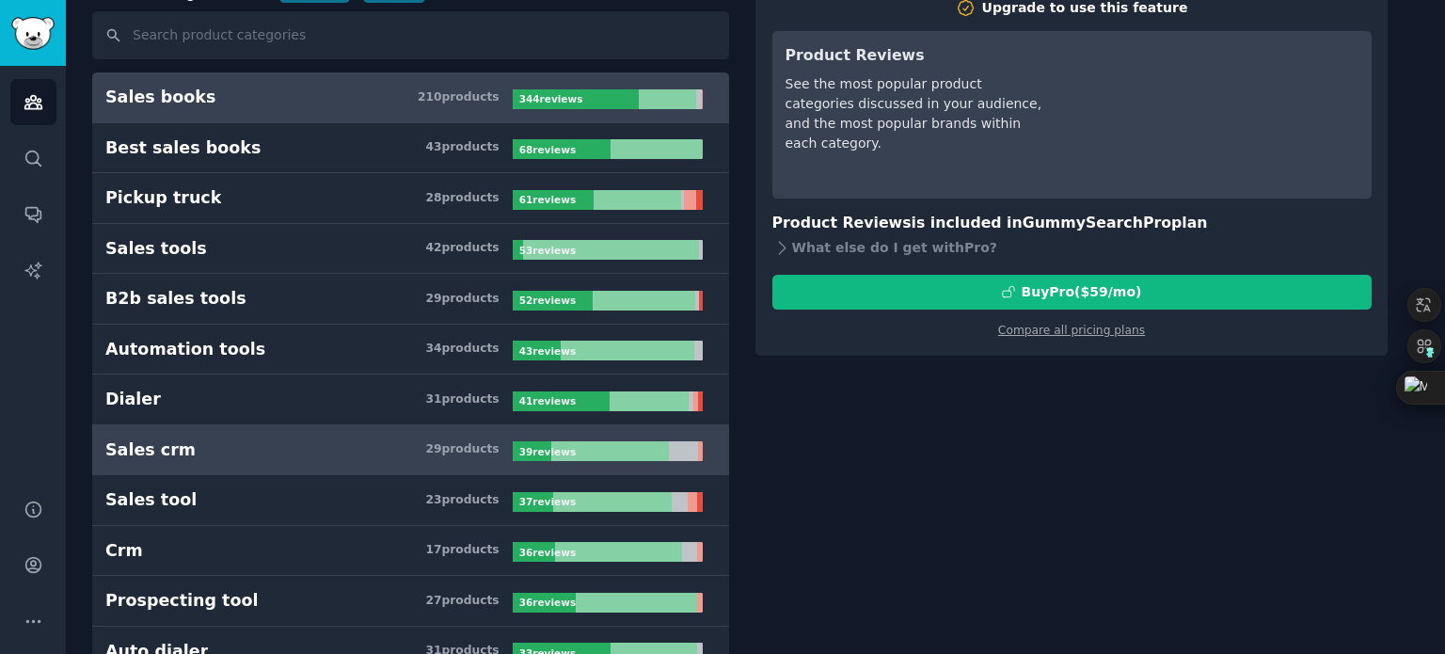
scroll to position [188, 0]
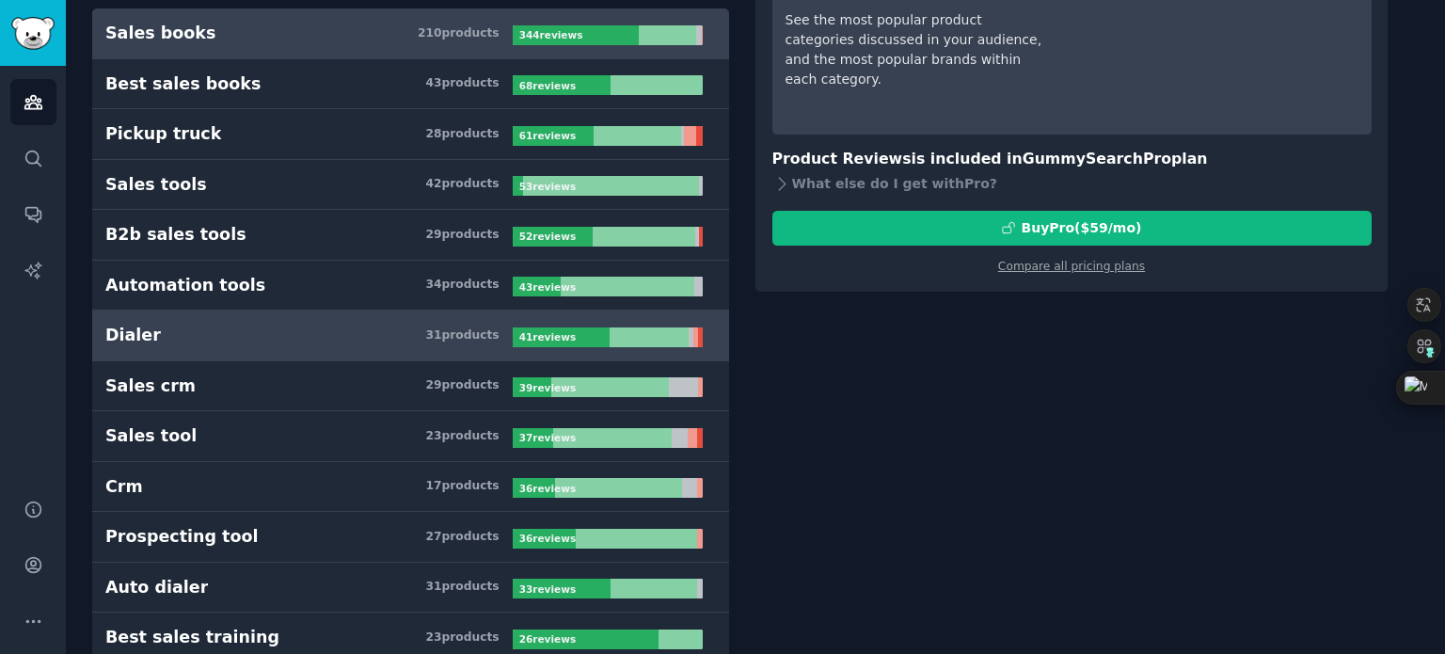
click at [127, 337] on div "Dialer" at bounding box center [133, 336] width 56 height 24
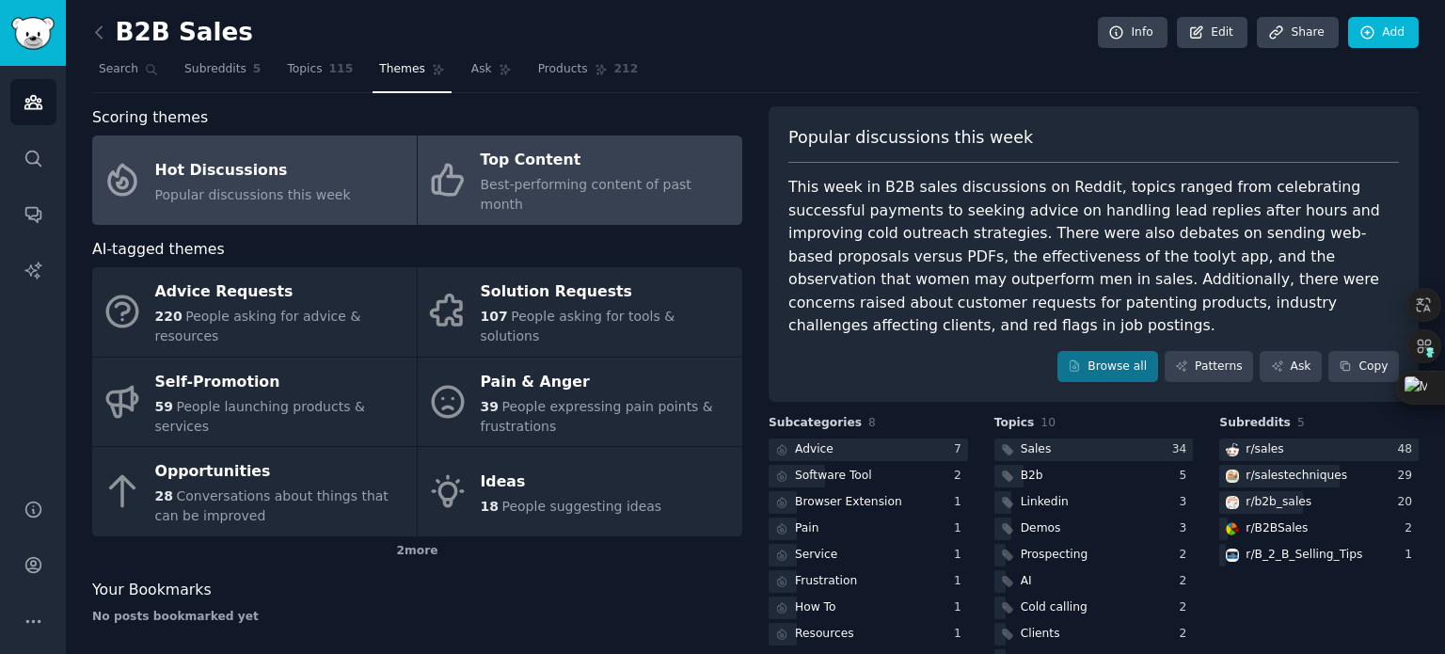
click at [516, 170] on div "Top Content" at bounding box center [607, 161] width 252 height 30
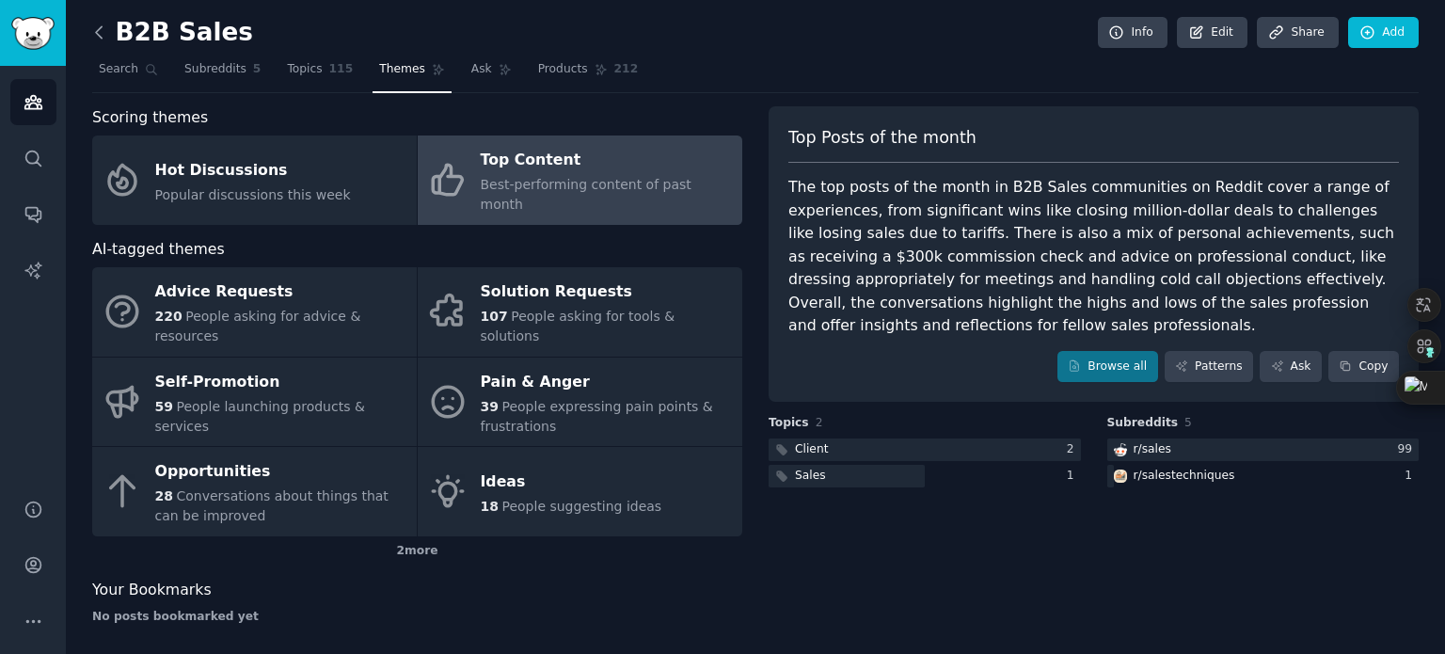
click at [94, 33] on icon at bounding box center [99, 33] width 20 height 20
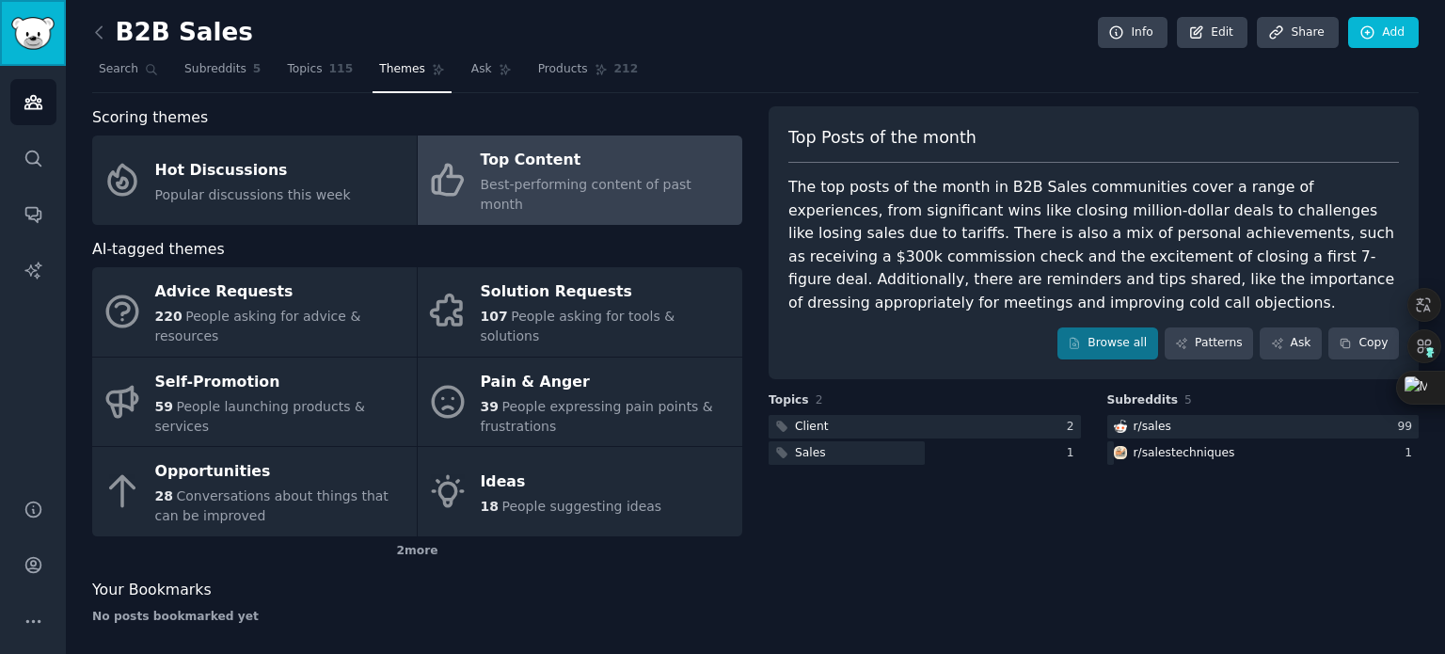
click at [25, 36] on img "Sidebar" at bounding box center [32, 33] width 43 height 33
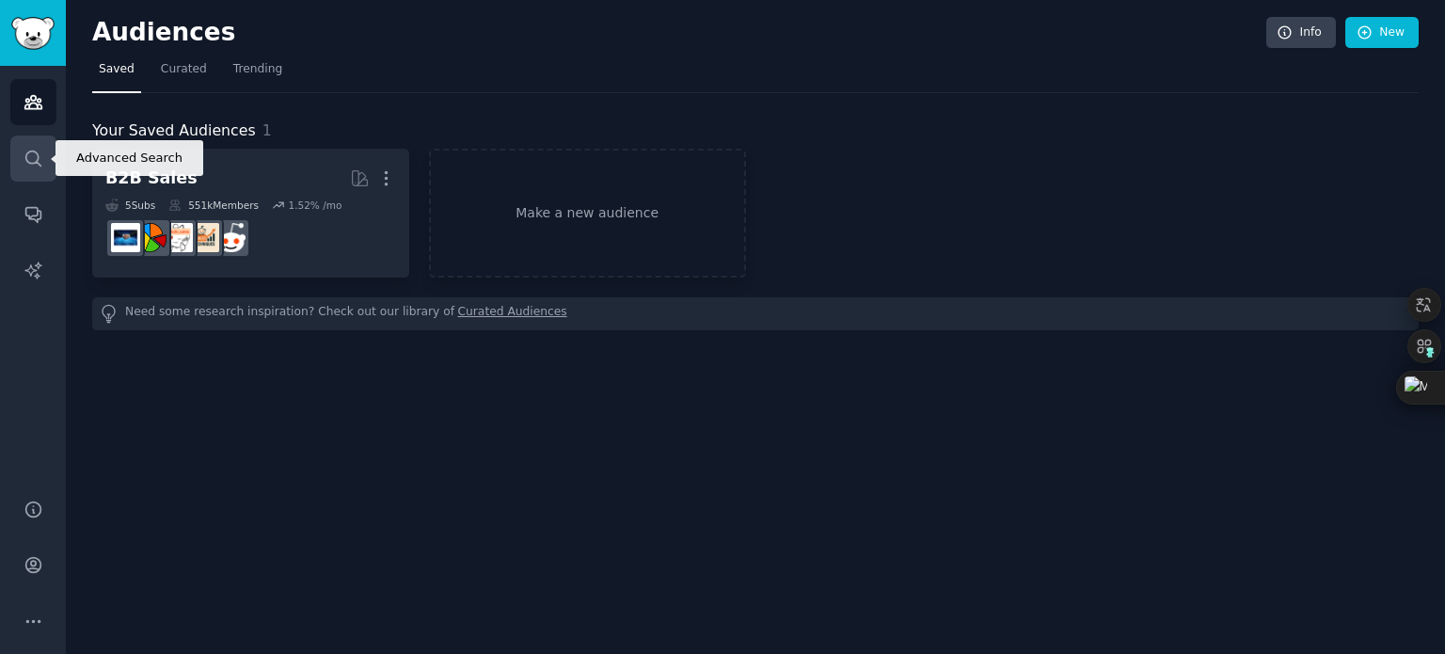
click at [37, 161] on icon "Sidebar" at bounding box center [32, 158] width 15 height 15
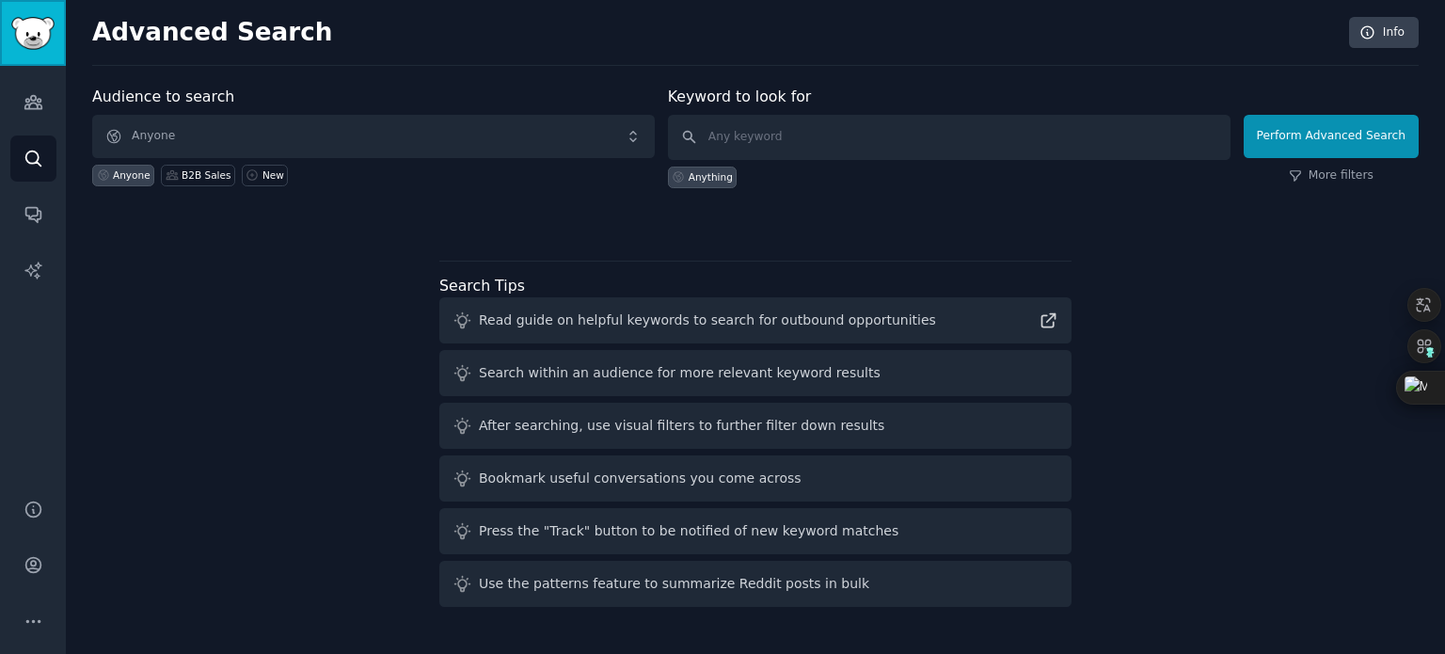
click at [24, 25] on img "Sidebar" at bounding box center [32, 33] width 43 height 33
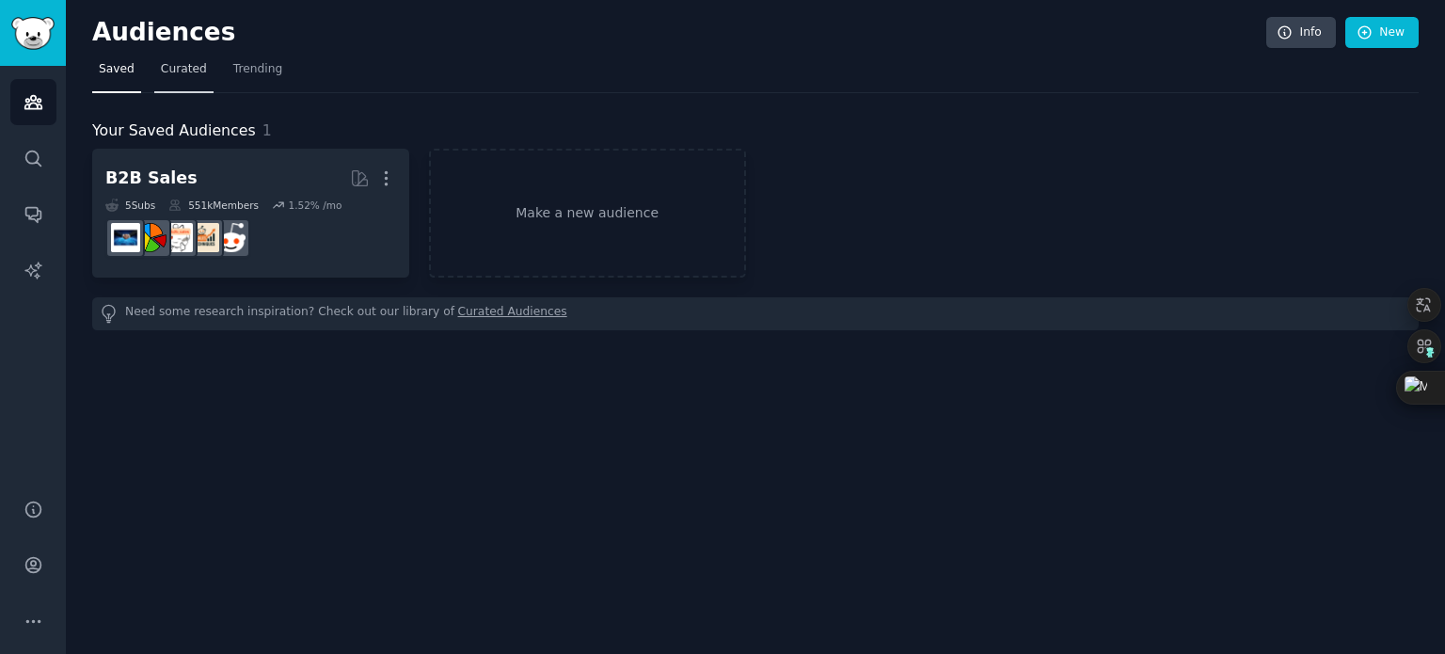
click at [182, 71] on span "Curated" at bounding box center [184, 69] width 46 height 17
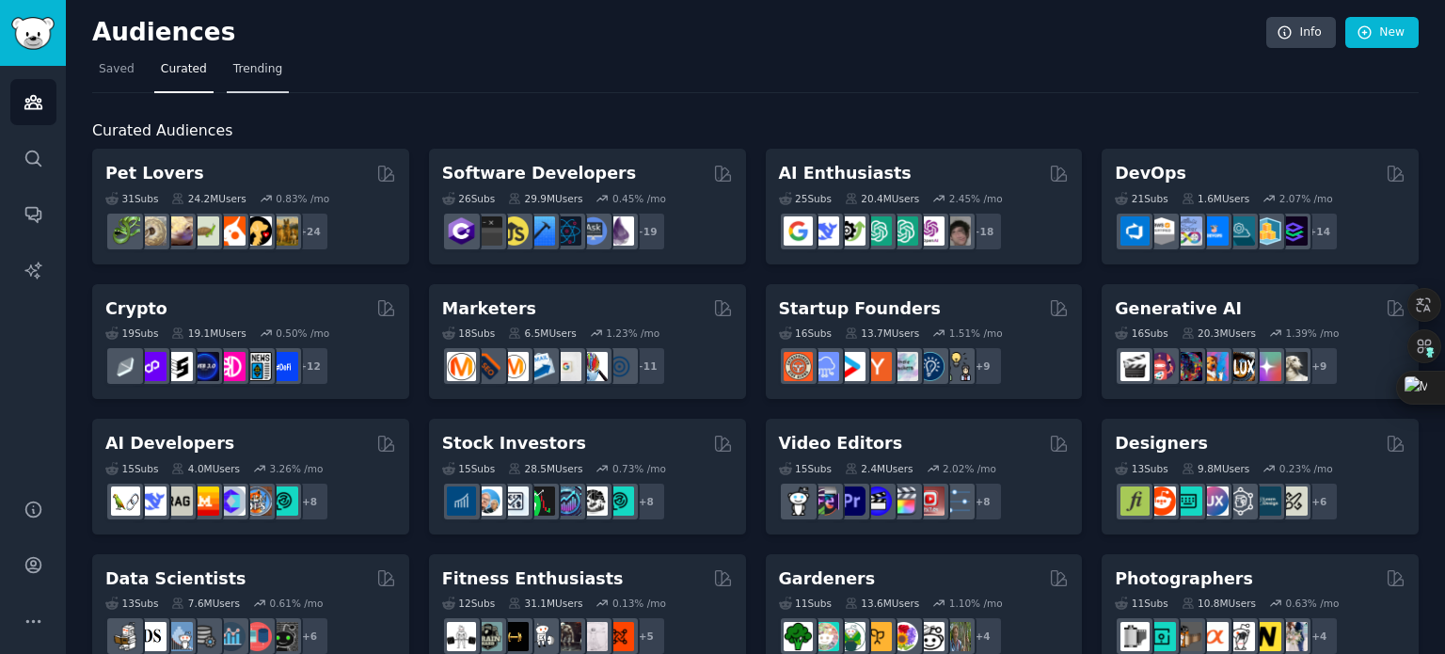
click at [246, 71] on span "Trending" at bounding box center [257, 69] width 49 height 17
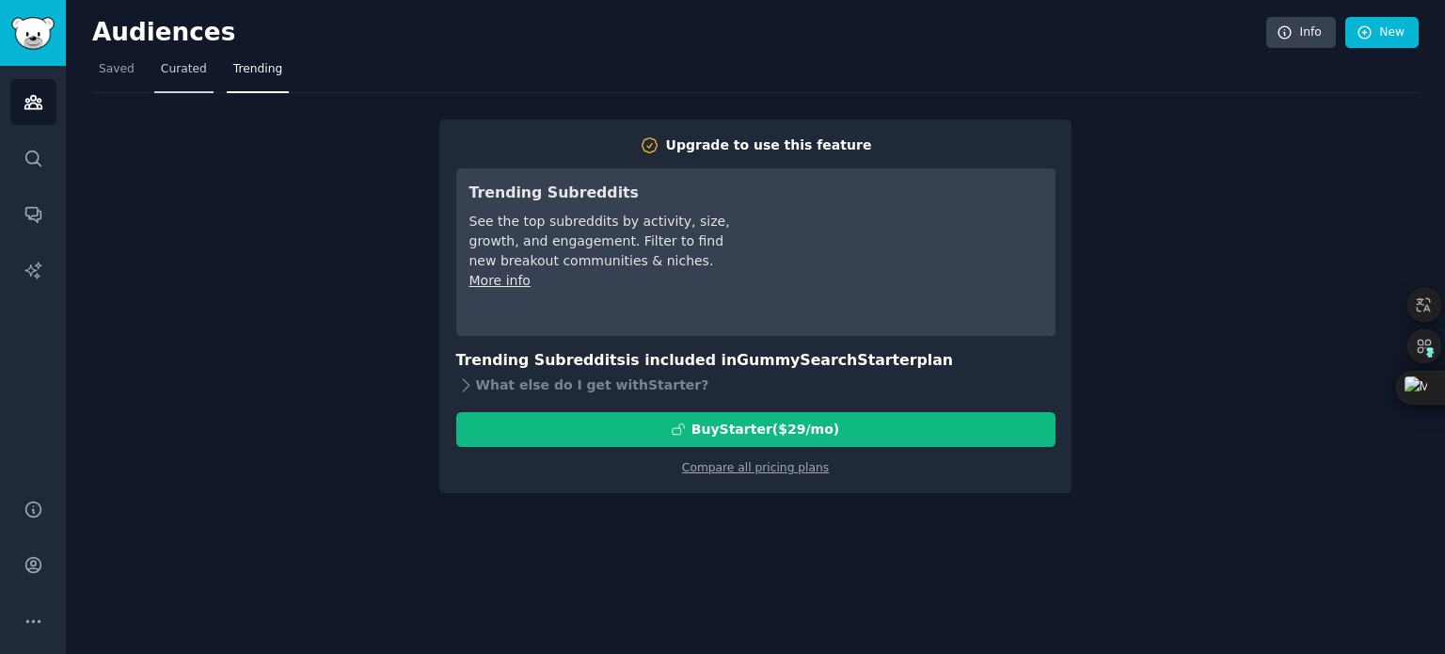
click at [177, 68] on span "Curated" at bounding box center [184, 69] width 46 height 17
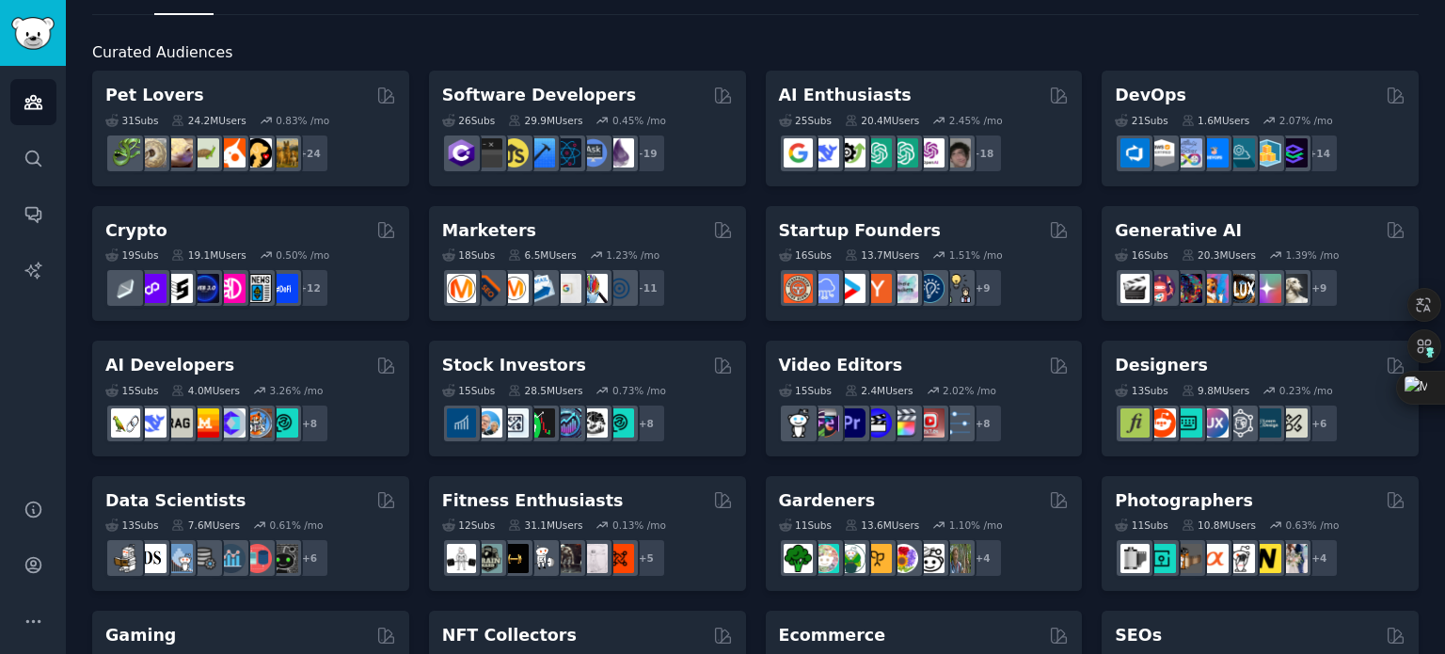
scroll to position [4, 0]
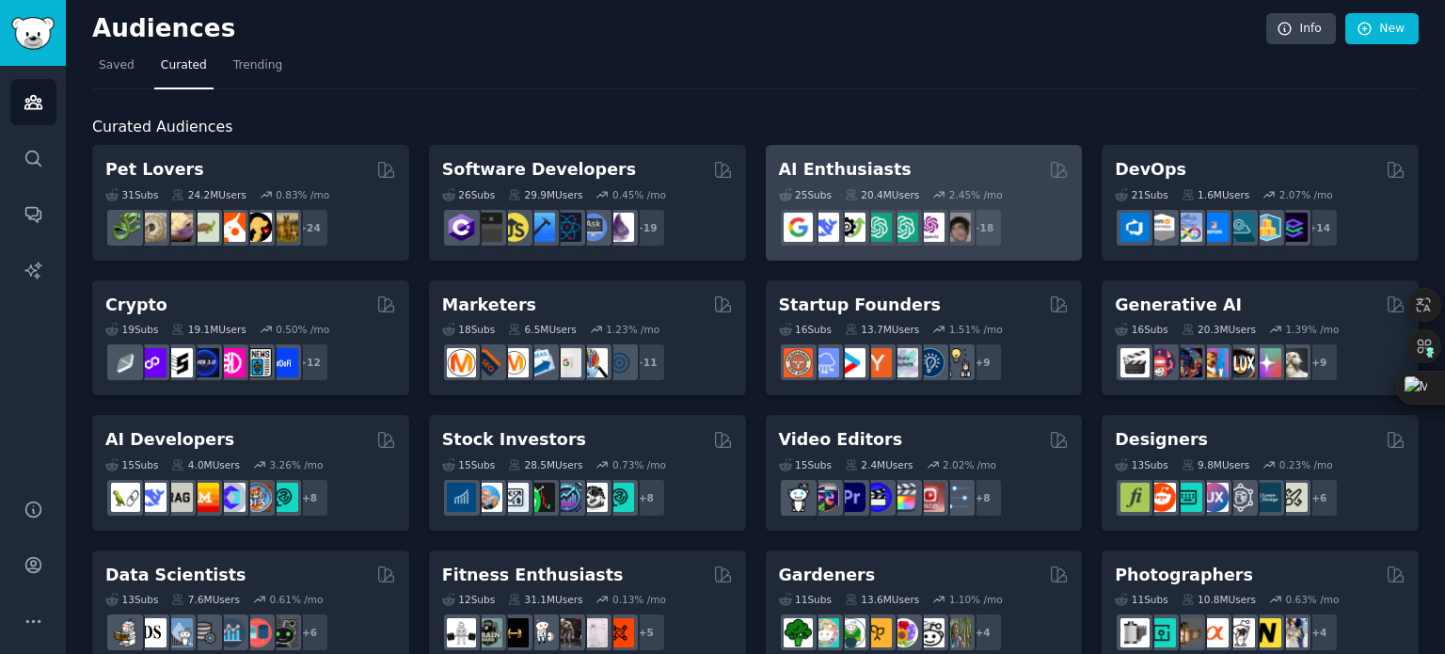
click at [825, 172] on h2 "AI Enthusiasts" at bounding box center [845, 170] width 133 height 24
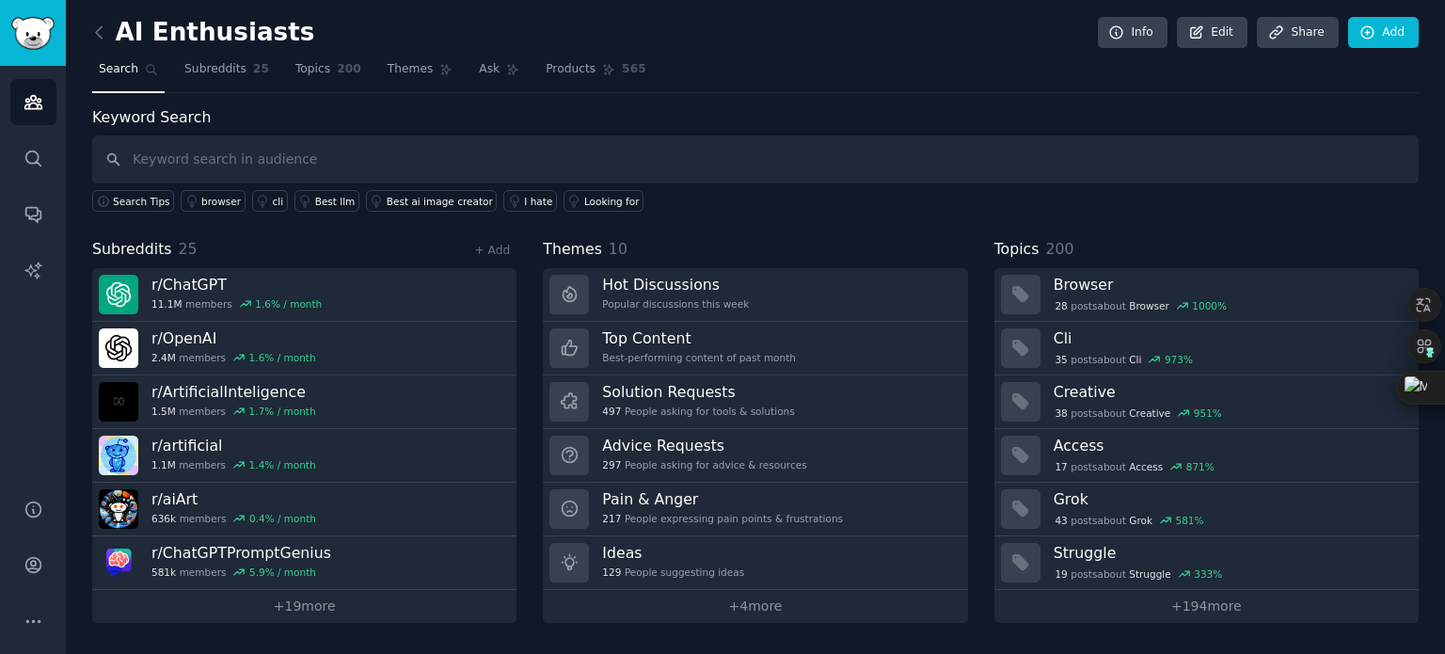
click at [663, 566] on div "129 People suggesting ideas" at bounding box center [673, 572] width 142 height 13
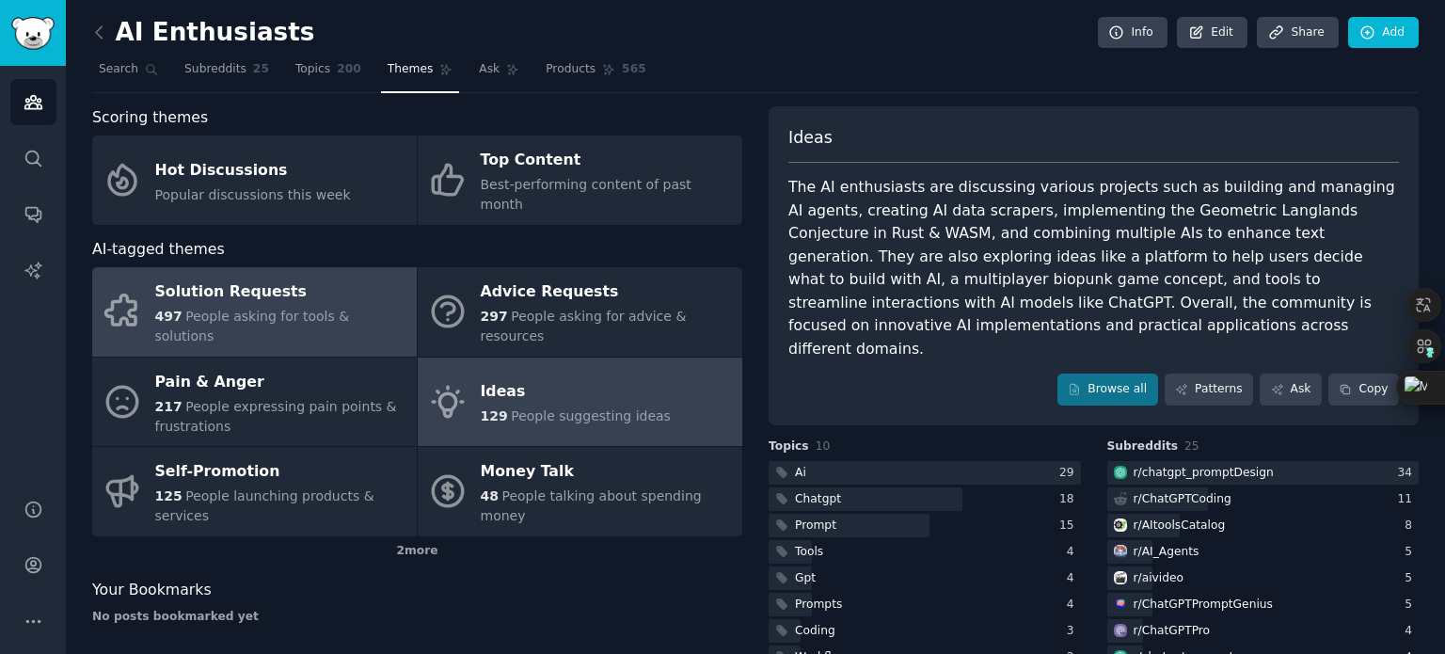
click at [275, 279] on div "Solution Requests" at bounding box center [281, 293] width 252 height 30
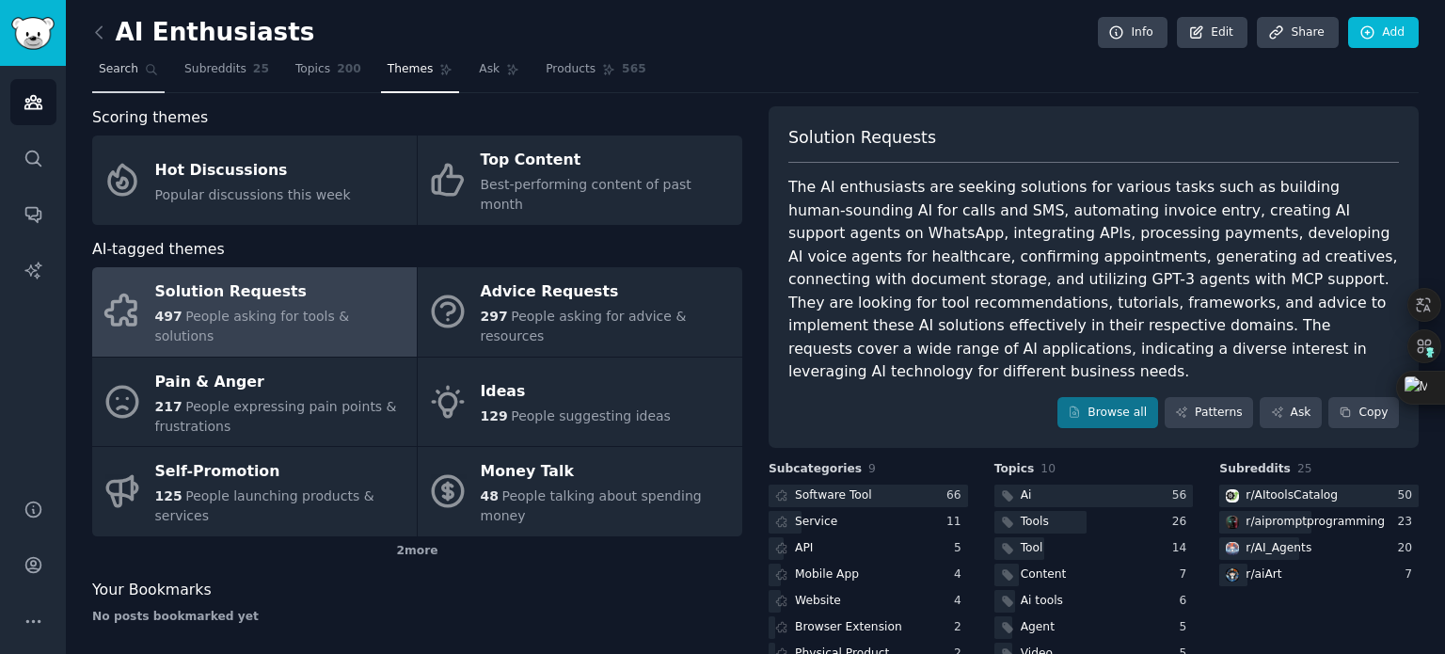
click at [103, 68] on span "Search" at bounding box center [119, 69] width 40 height 17
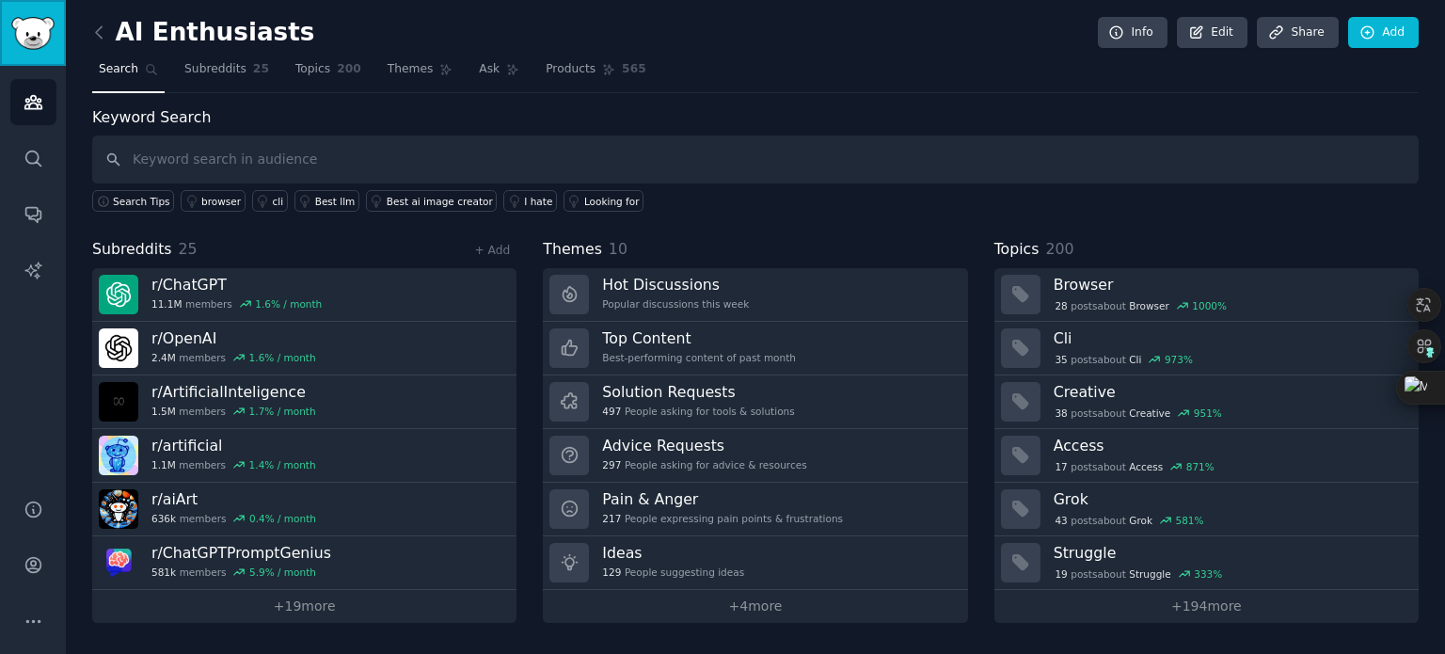
click at [32, 33] on img "Sidebar" at bounding box center [32, 33] width 43 height 33
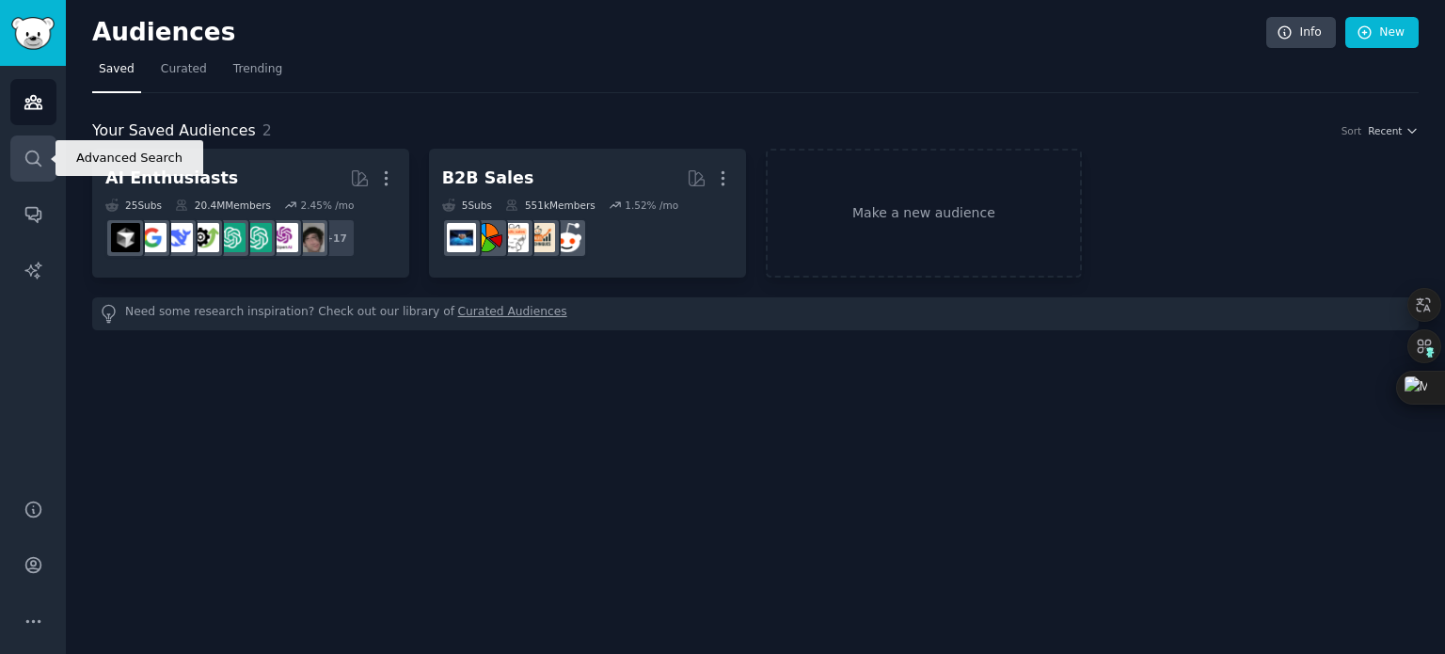
click at [27, 154] on icon "Sidebar" at bounding box center [34, 159] width 20 height 20
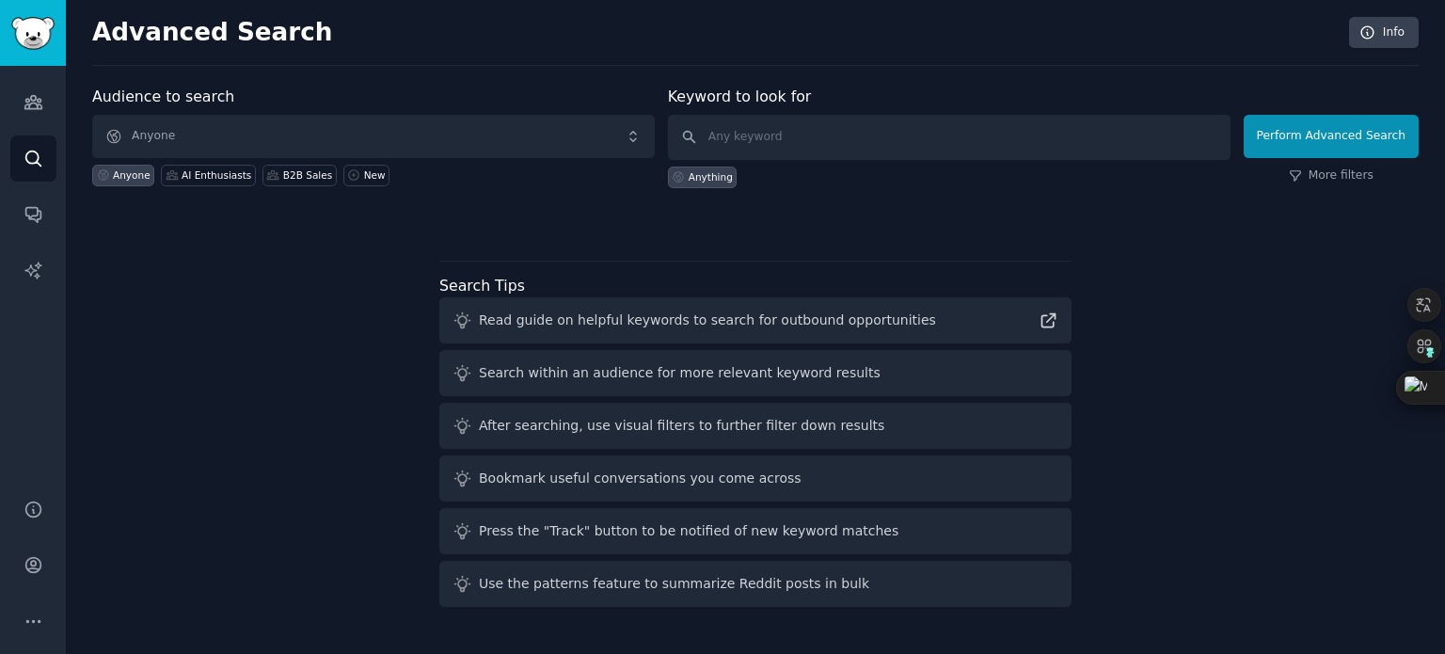
click at [172, 98] on label "Audience to search" at bounding box center [163, 97] width 142 height 18
drag, startPoint x: 1315, startPoint y: 142, endPoint x: 1276, endPoint y: 207, distance: 75.5
click at [1252, 252] on div "Audience to search Anyone Anyone AI Enthusiasts B2B Sales New Keyword to look f…" at bounding box center [755, 350] width 1327 height 529
click at [35, 32] on img "Sidebar" at bounding box center [32, 33] width 43 height 33
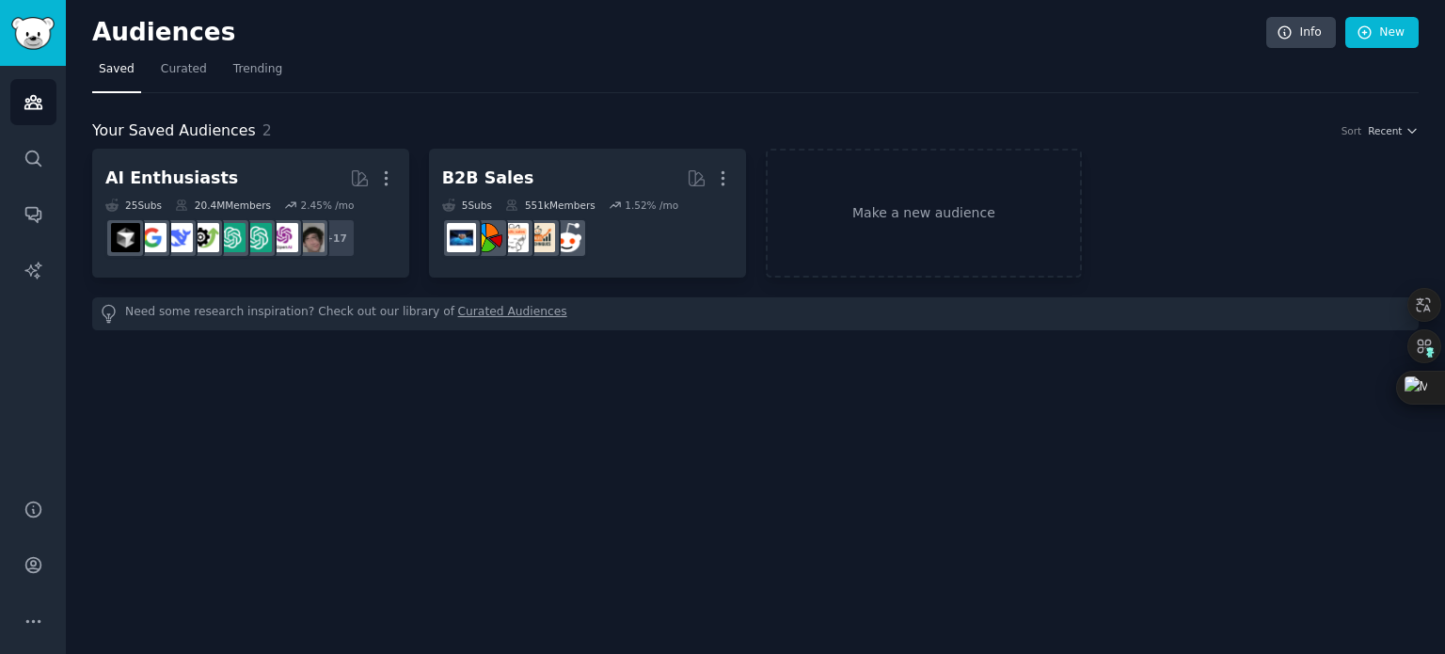
click at [458, 315] on link "Curated Audiences" at bounding box center [512, 314] width 109 height 20
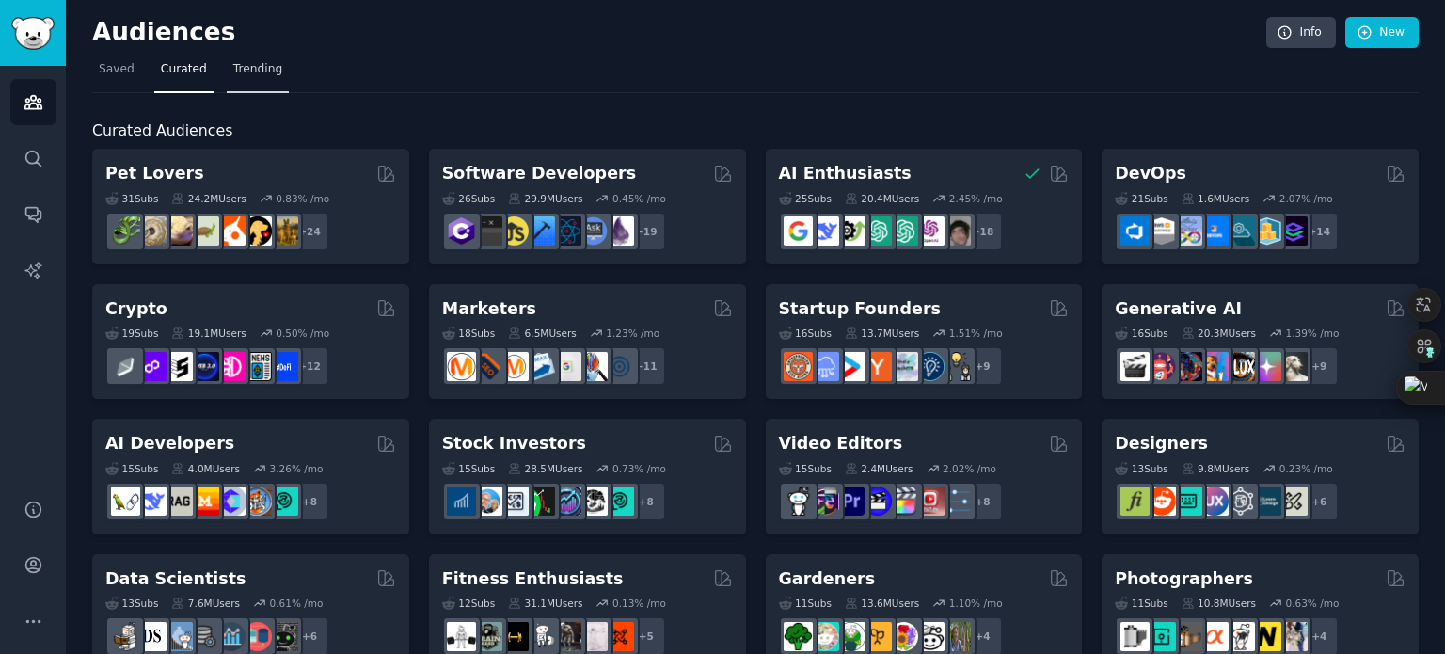
click at [237, 65] on span "Trending" at bounding box center [257, 69] width 49 height 17
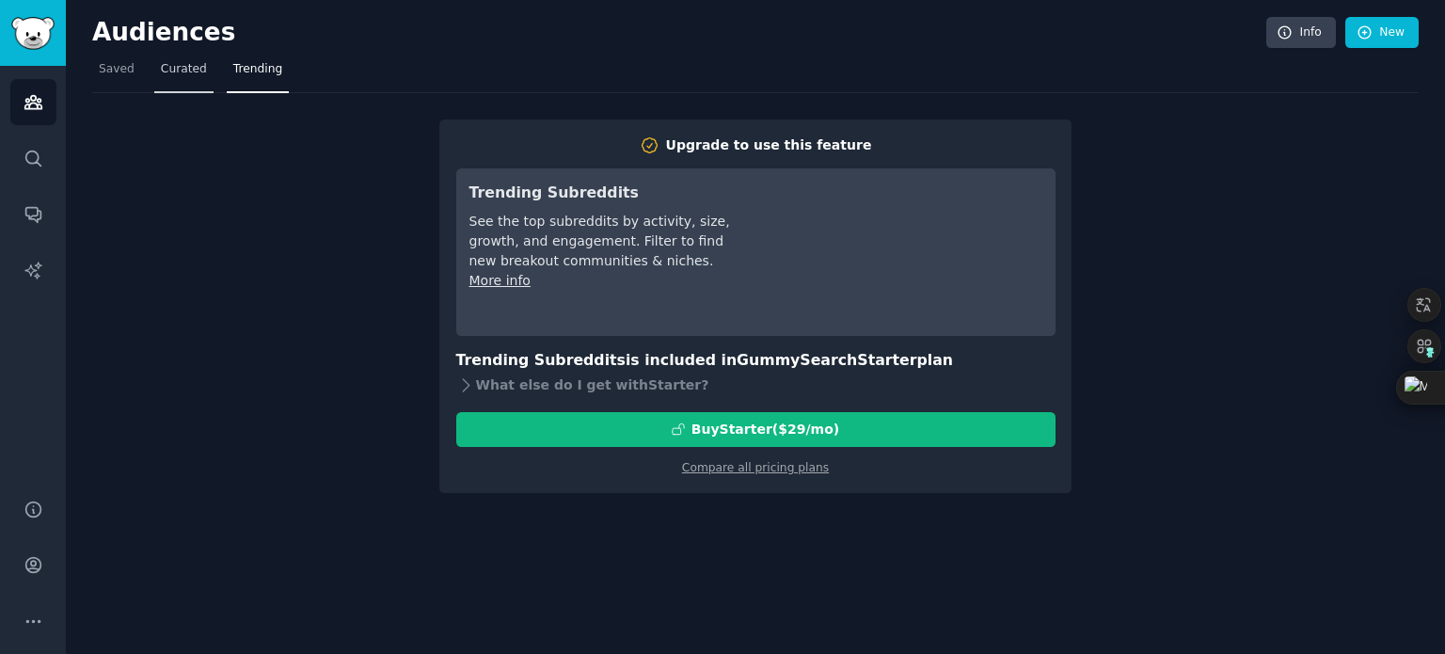
click at [173, 69] on span "Curated" at bounding box center [184, 69] width 46 height 17
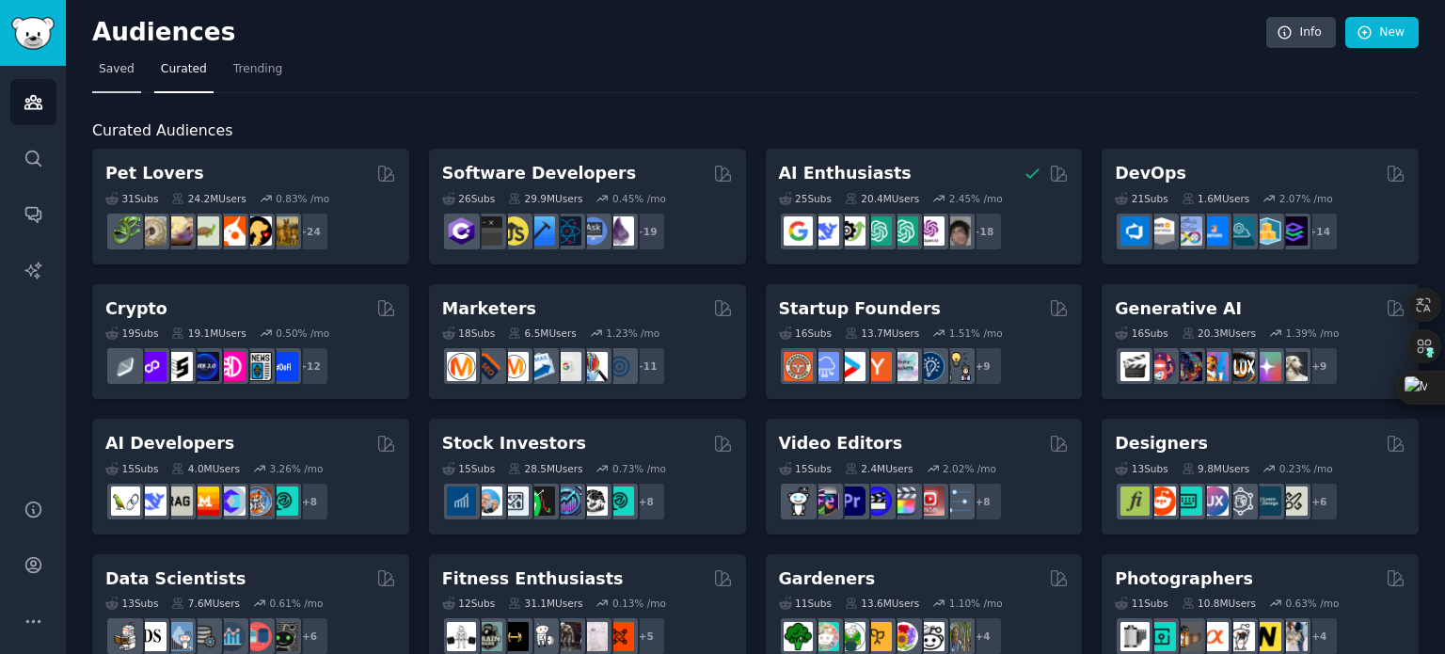
click at [117, 71] on span "Saved" at bounding box center [117, 69] width 36 height 17
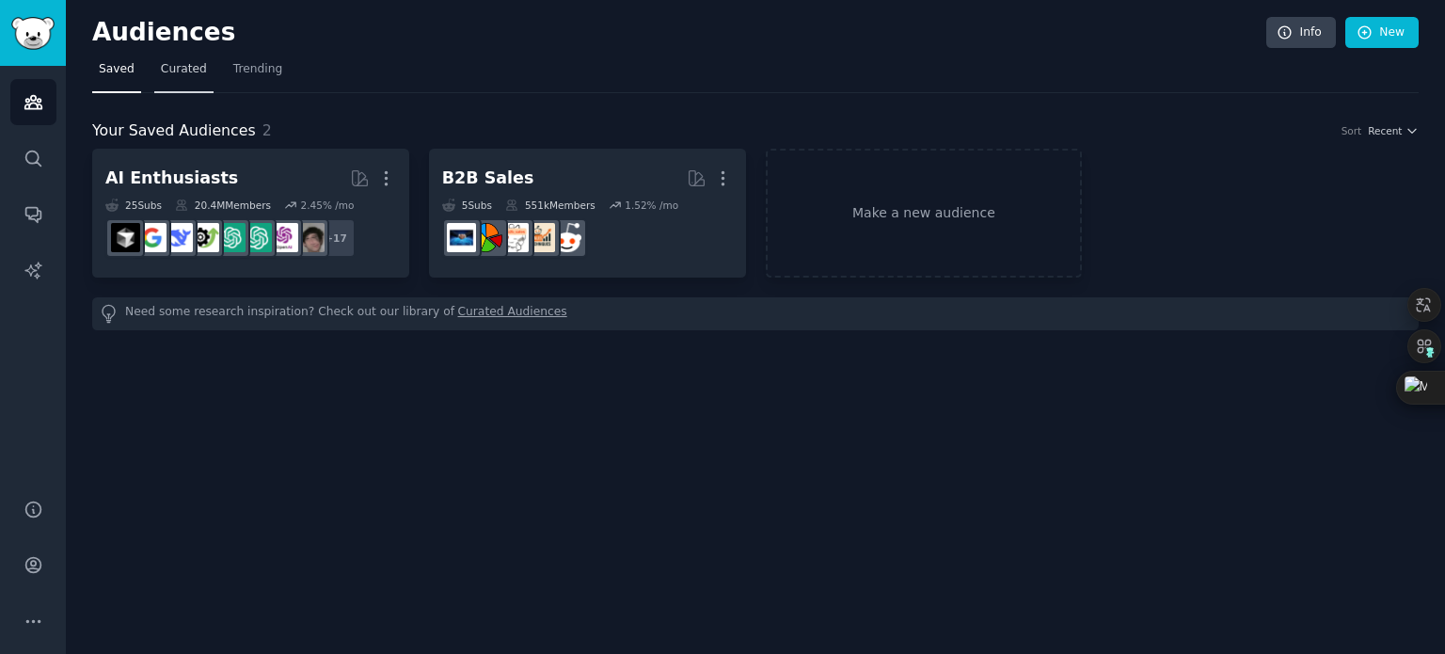
click at [176, 68] on span "Curated" at bounding box center [184, 69] width 46 height 17
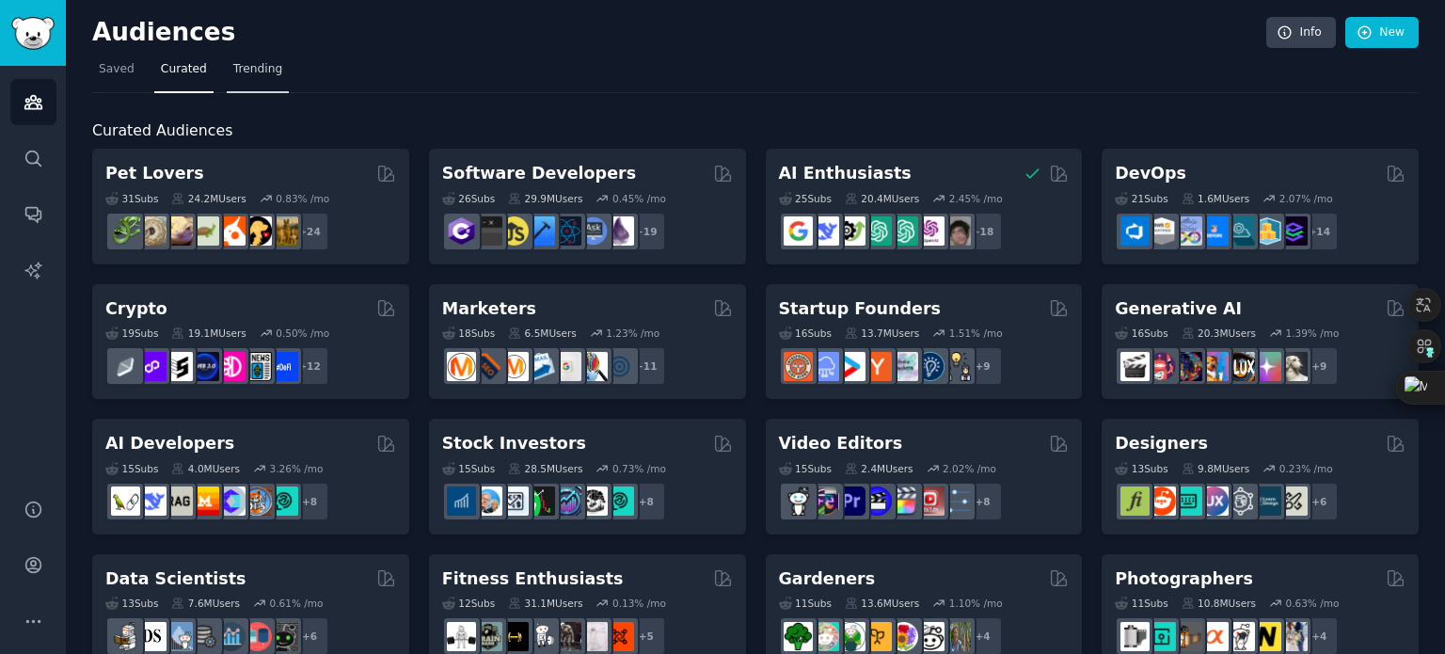
click at [238, 66] on span "Trending" at bounding box center [257, 69] width 49 height 17
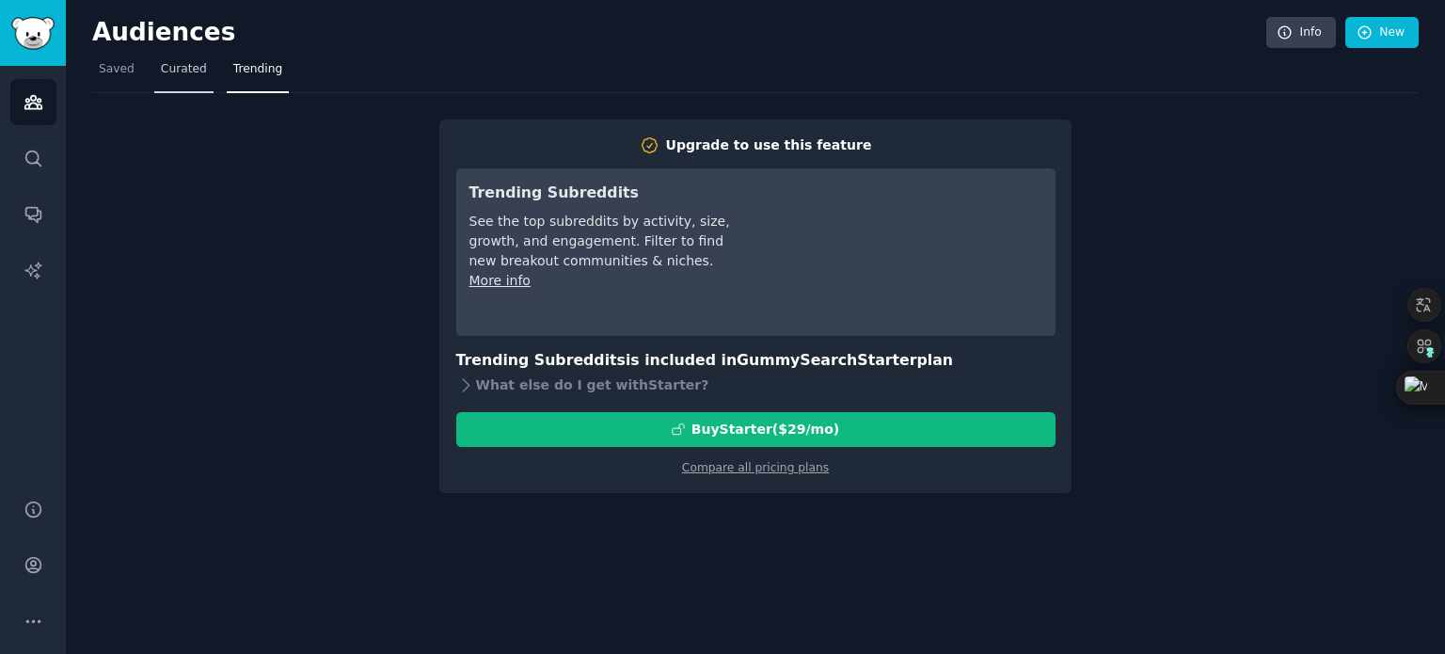
click at [168, 72] on span "Curated" at bounding box center [184, 69] width 46 height 17
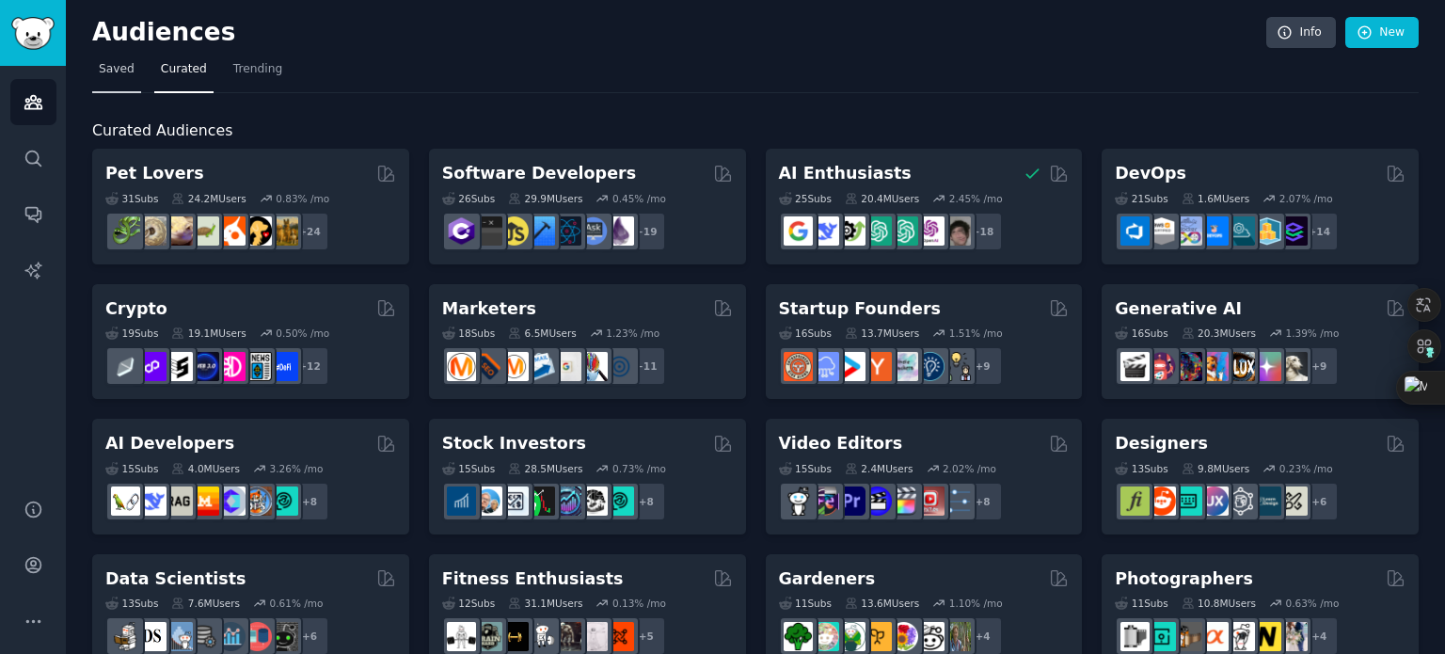
click at [106, 71] on span "Saved" at bounding box center [117, 69] width 36 height 17
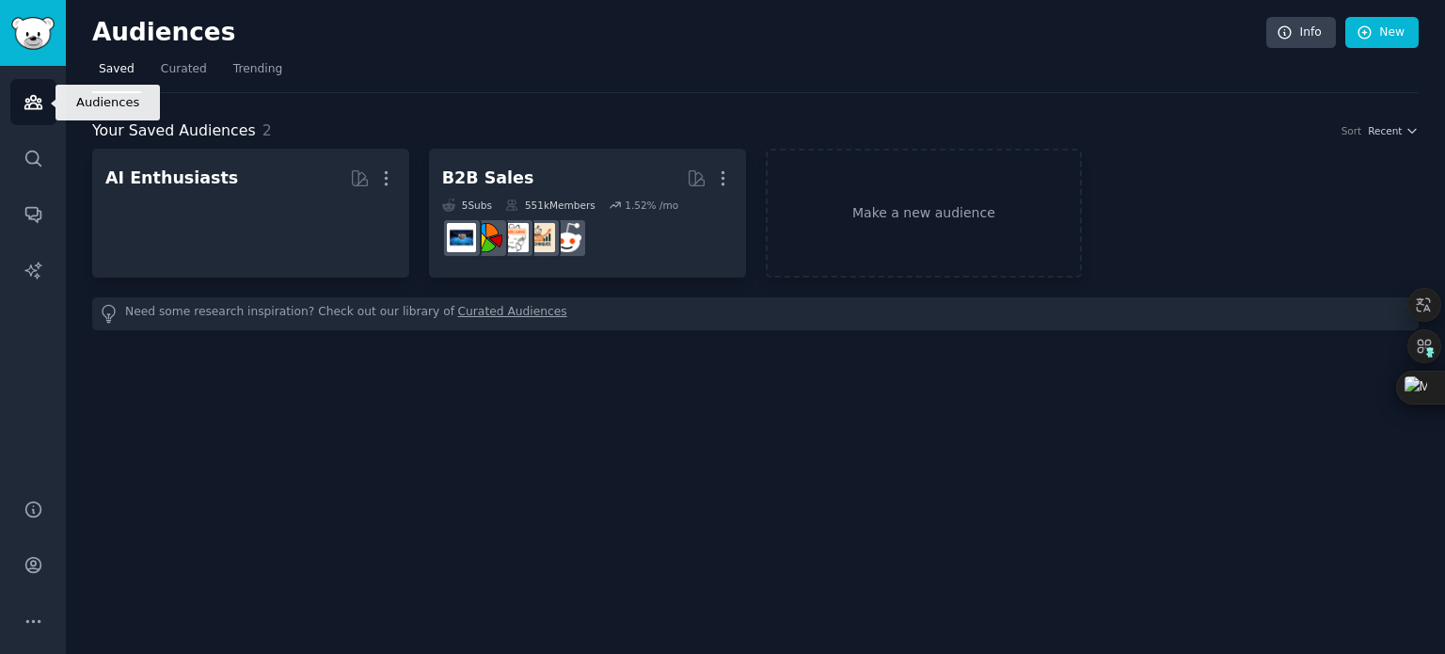
click at [26, 108] on icon "Sidebar" at bounding box center [32, 102] width 17 height 13
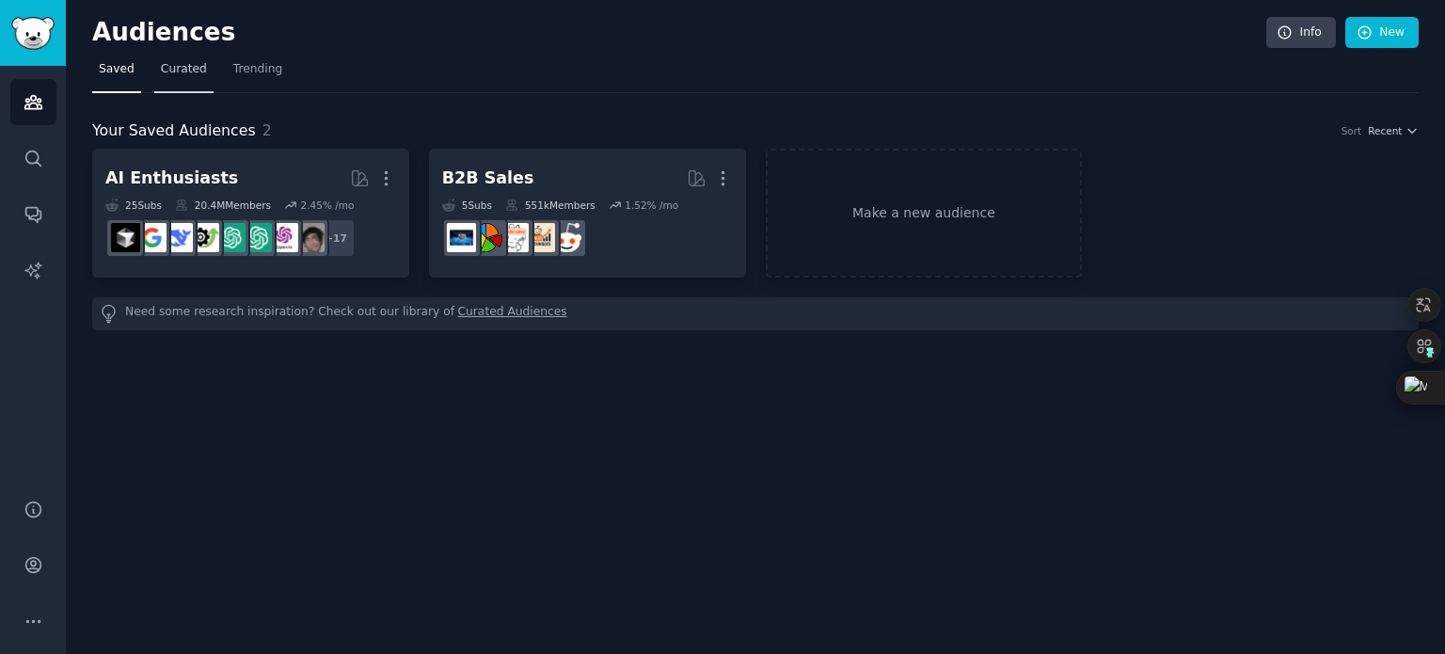
click at [197, 71] on span "Curated" at bounding box center [184, 69] width 46 height 17
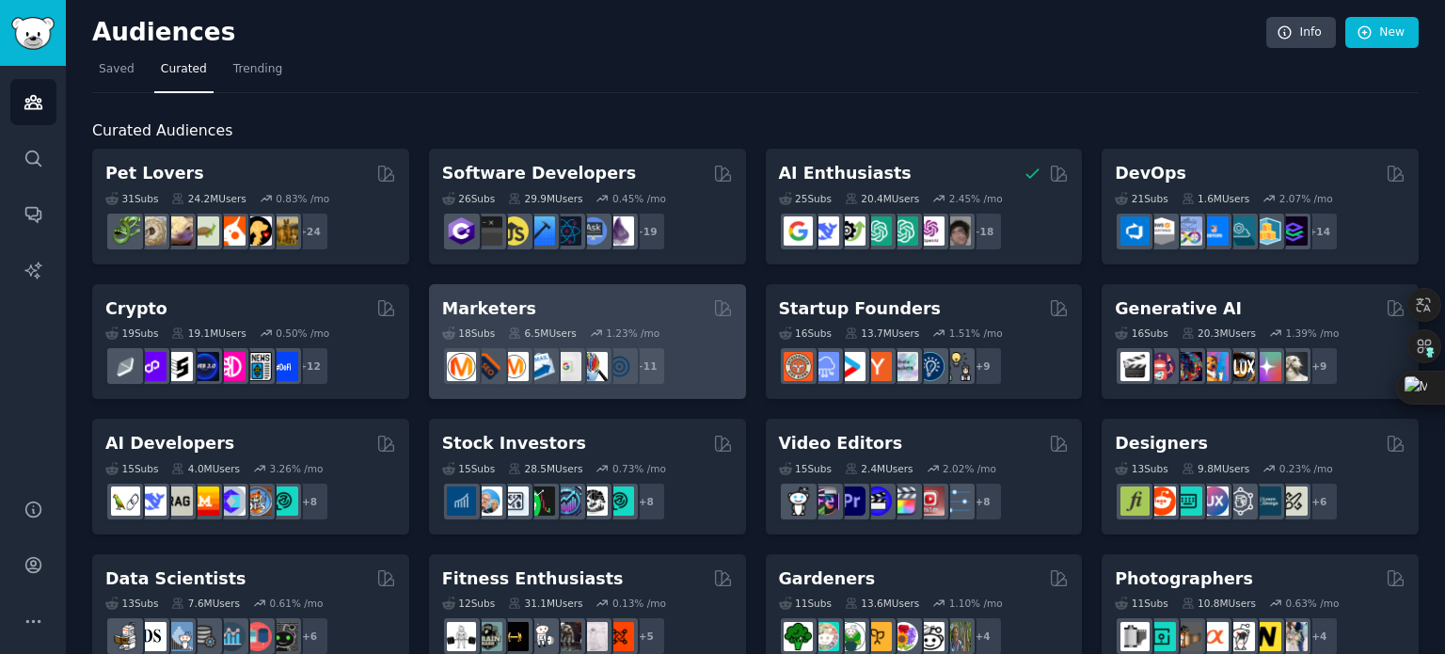
click at [493, 301] on h2 "Marketers" at bounding box center [489, 309] width 94 height 24
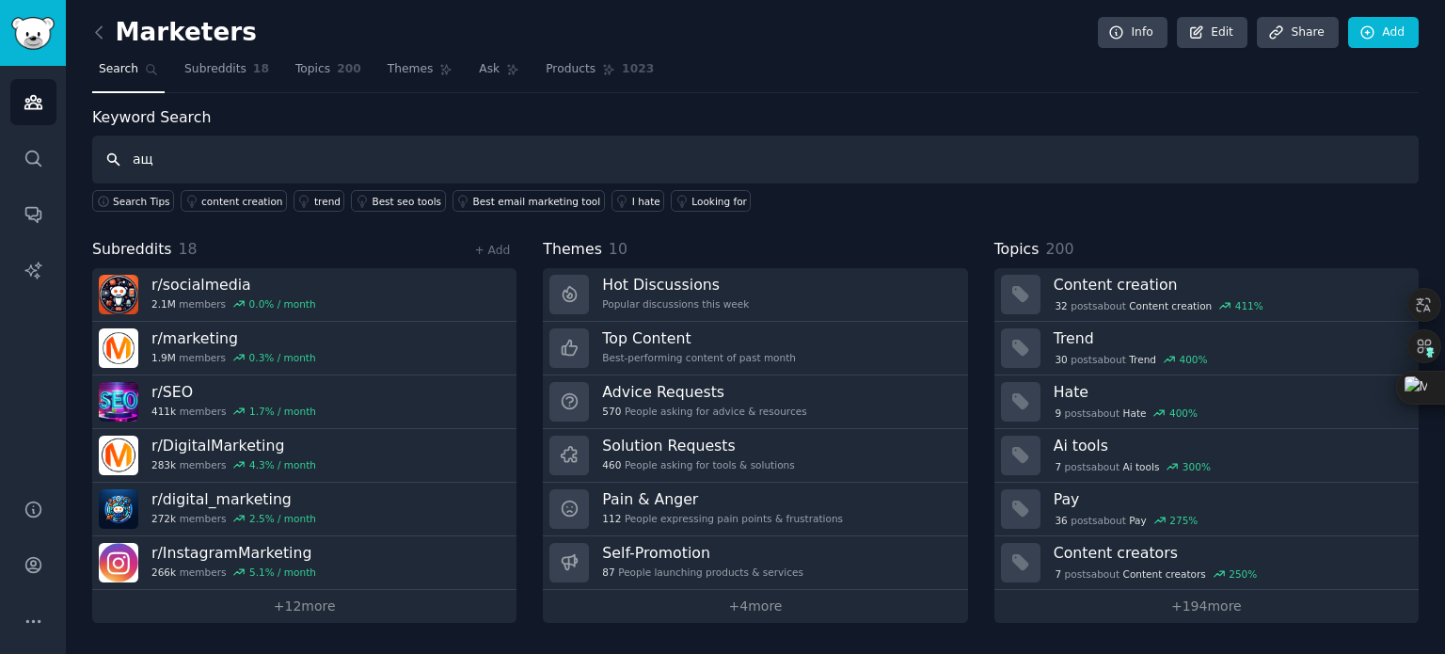
type input "[PERSON_NAME]"
type input "grain trading"
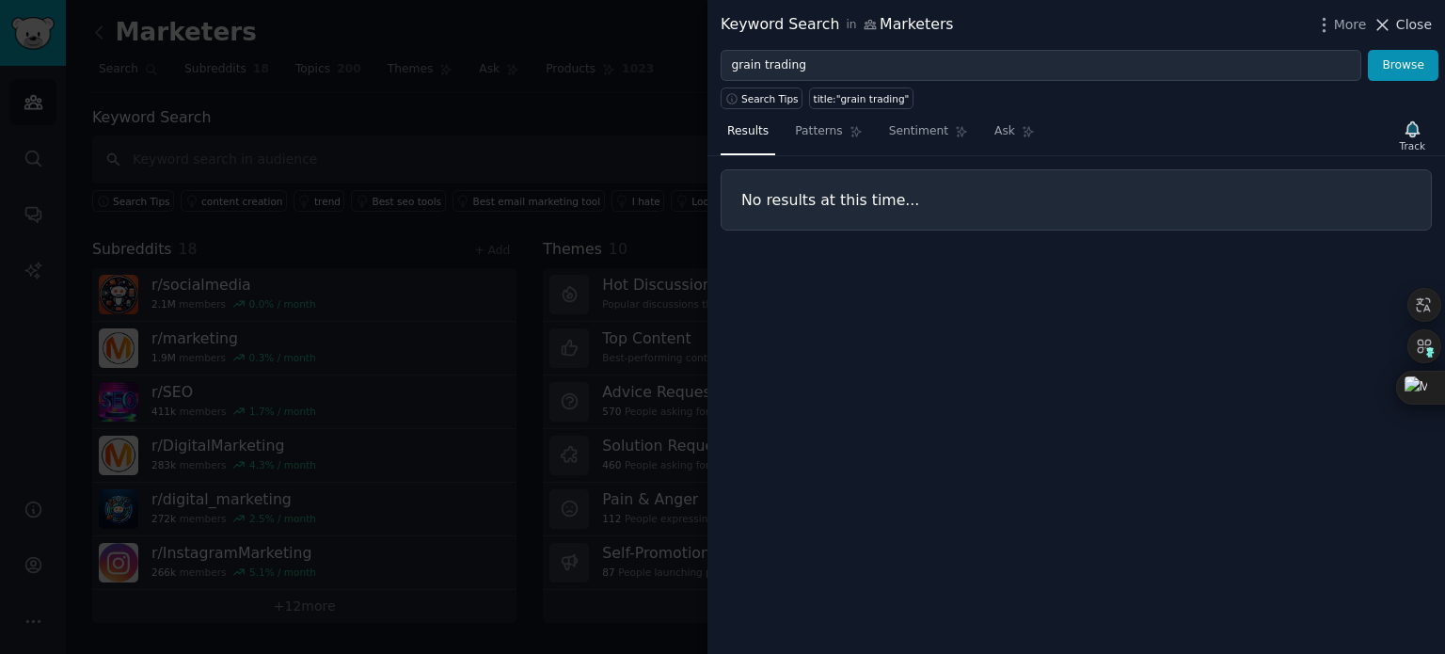
click at [1407, 21] on span "Close" at bounding box center [1415, 25] width 36 height 20
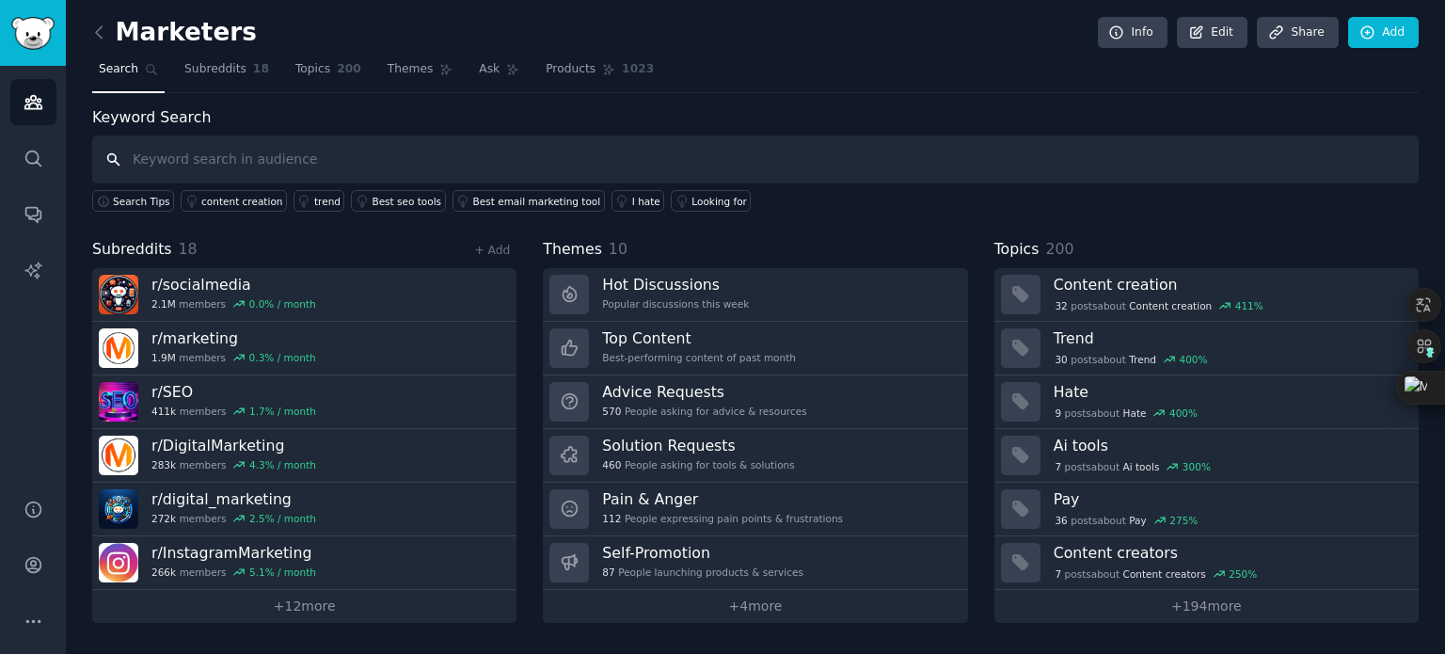
click at [199, 154] on input "text" at bounding box center [755, 160] width 1327 height 48
type input "food and beverages"
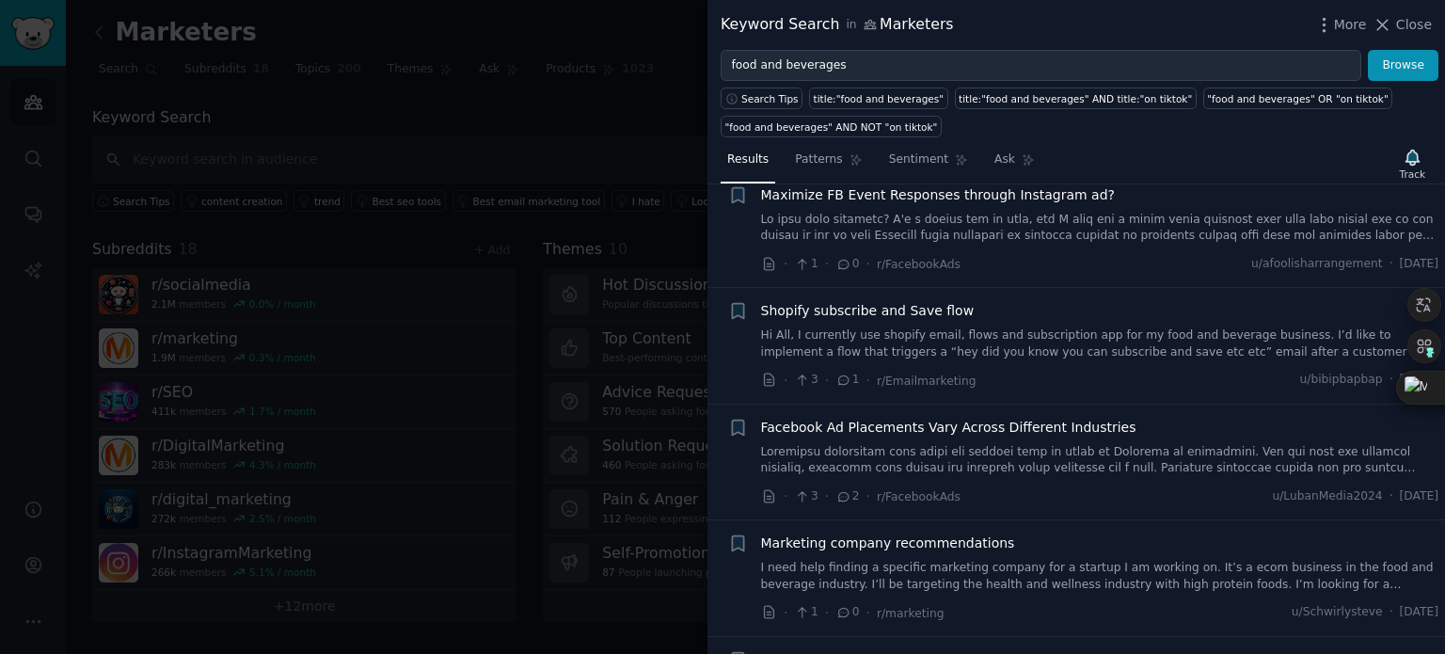
scroll to position [282, 0]
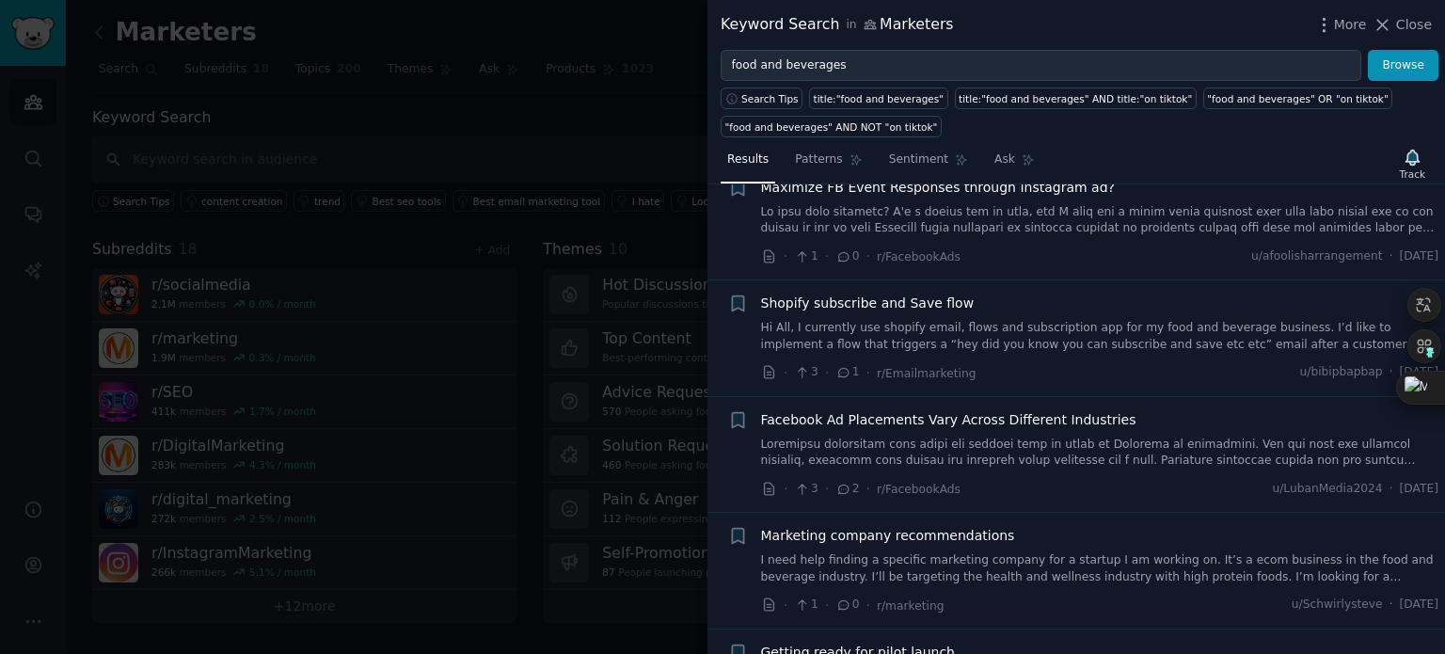
click at [513, 125] on div at bounding box center [722, 327] width 1445 height 654
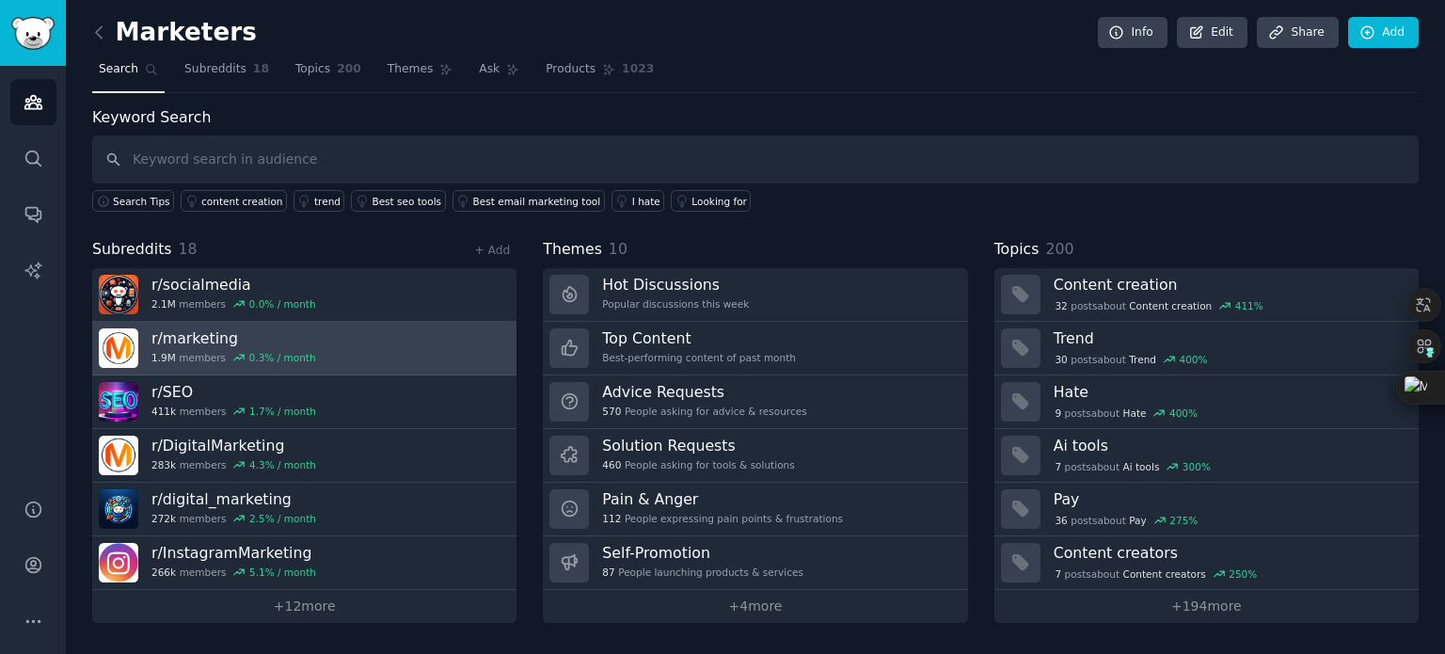
click at [212, 343] on h3 "r/ marketing" at bounding box center [234, 338] width 165 height 20
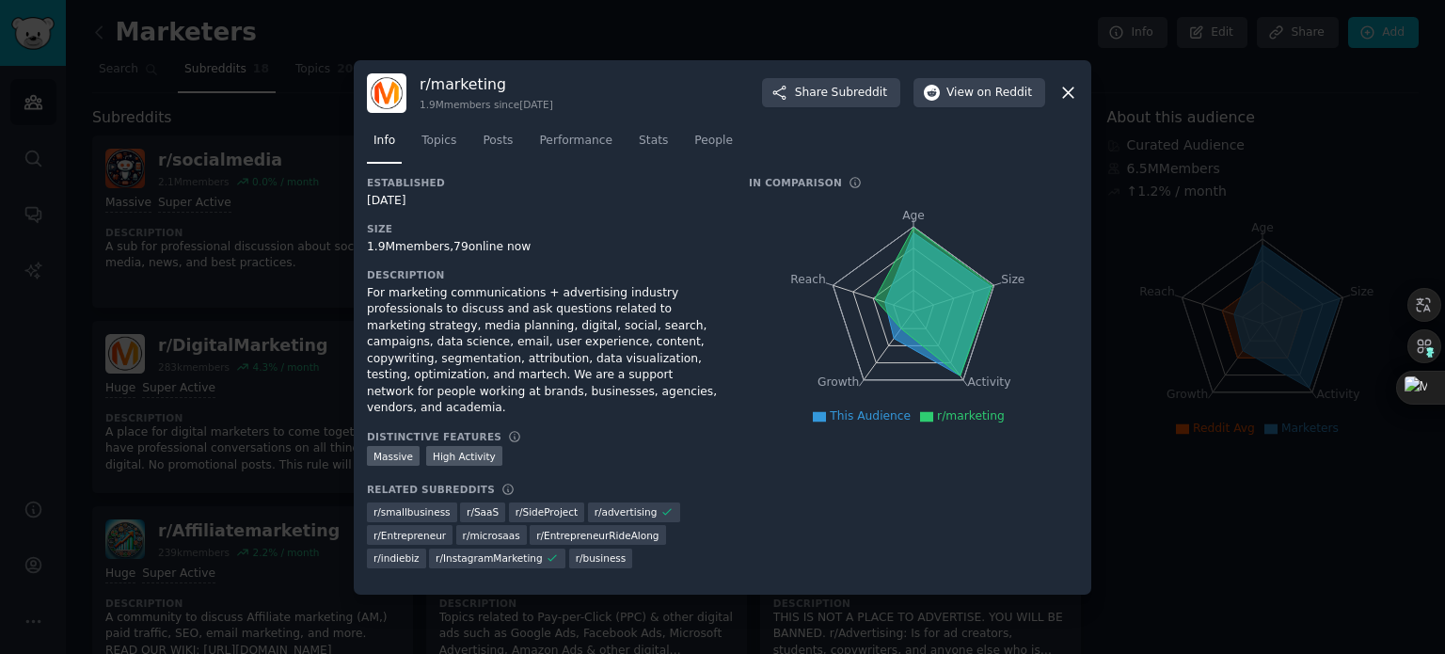
click at [273, 304] on div at bounding box center [722, 327] width 1445 height 654
click at [1069, 95] on icon at bounding box center [1069, 93] width 20 height 20
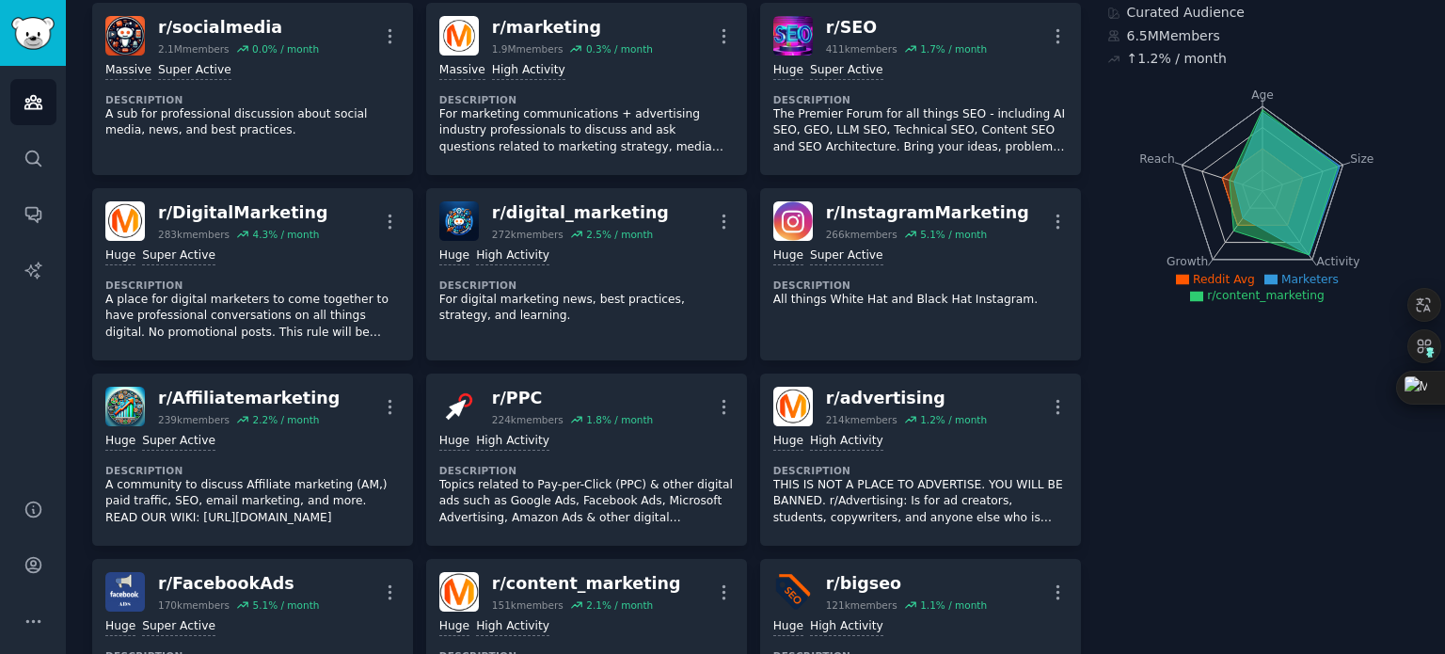
scroll to position [565, 0]
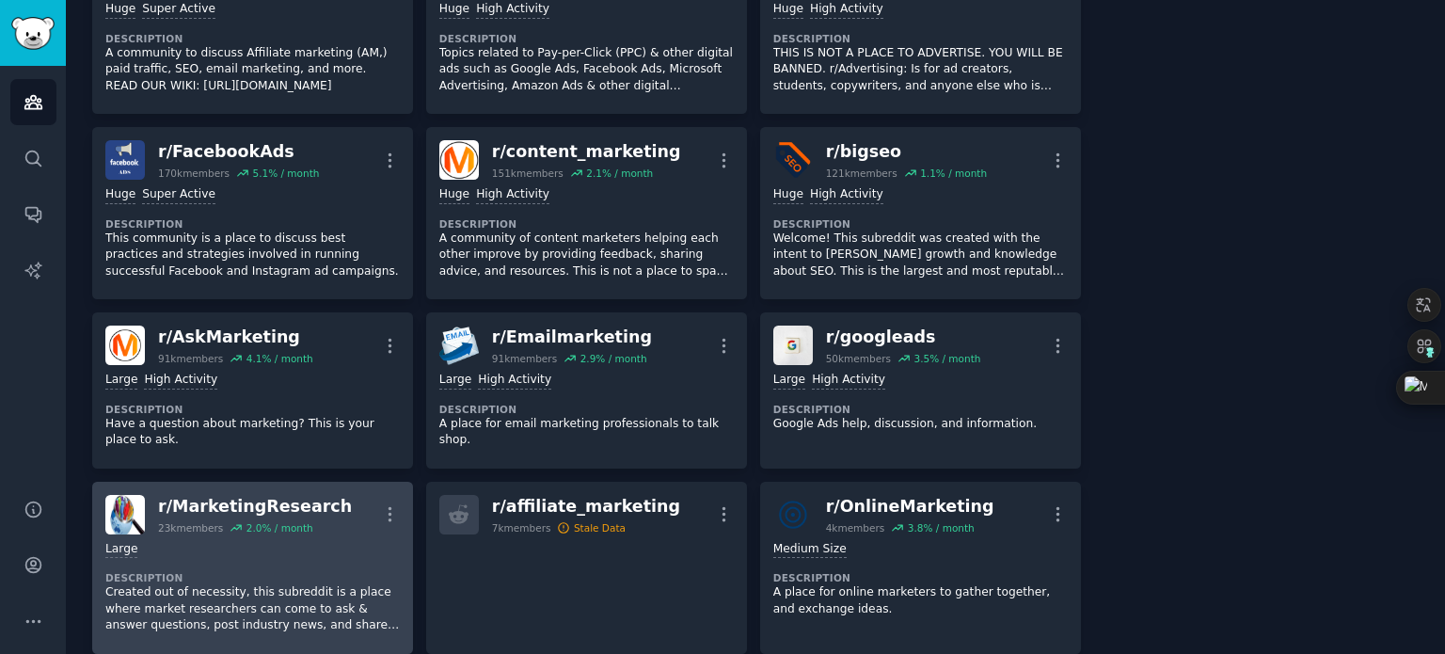
click at [264, 509] on div "r/ MarketingResearch" at bounding box center [255, 507] width 194 height 24
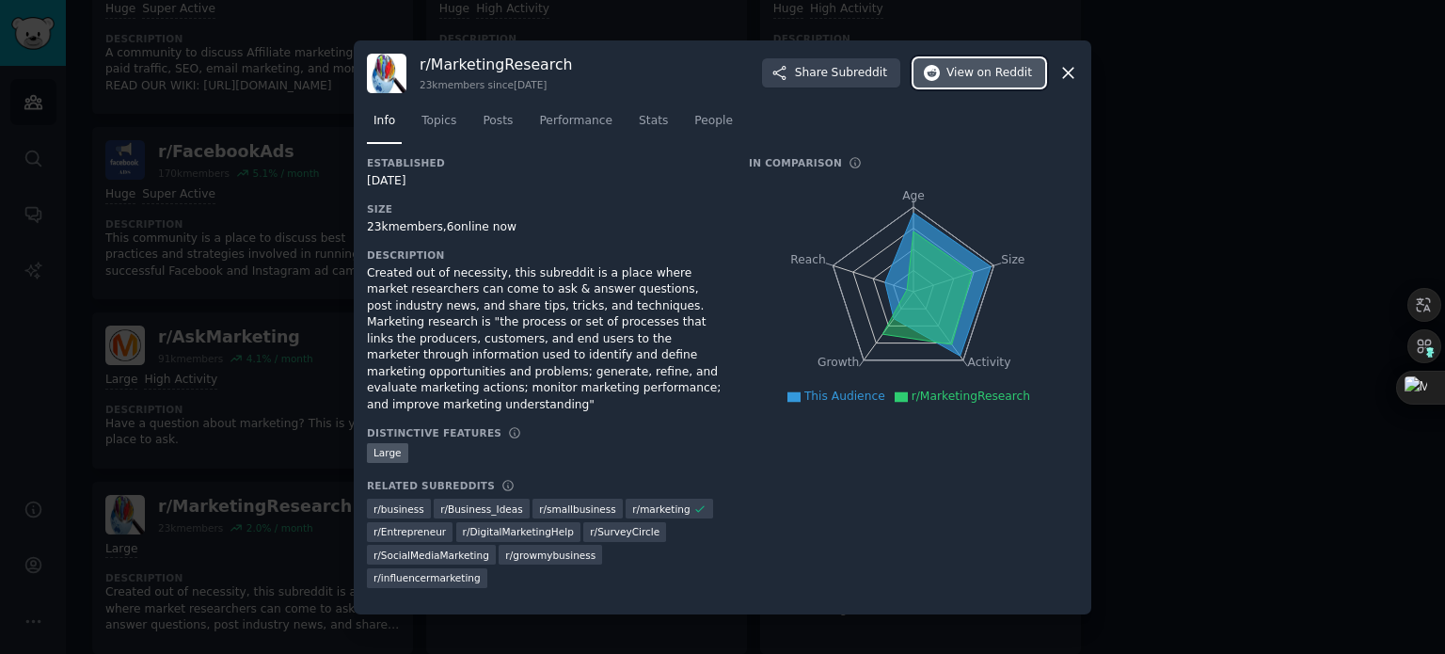
click at [998, 82] on span "on Reddit" at bounding box center [1005, 73] width 55 height 17
click at [1075, 83] on icon at bounding box center [1069, 73] width 20 height 20
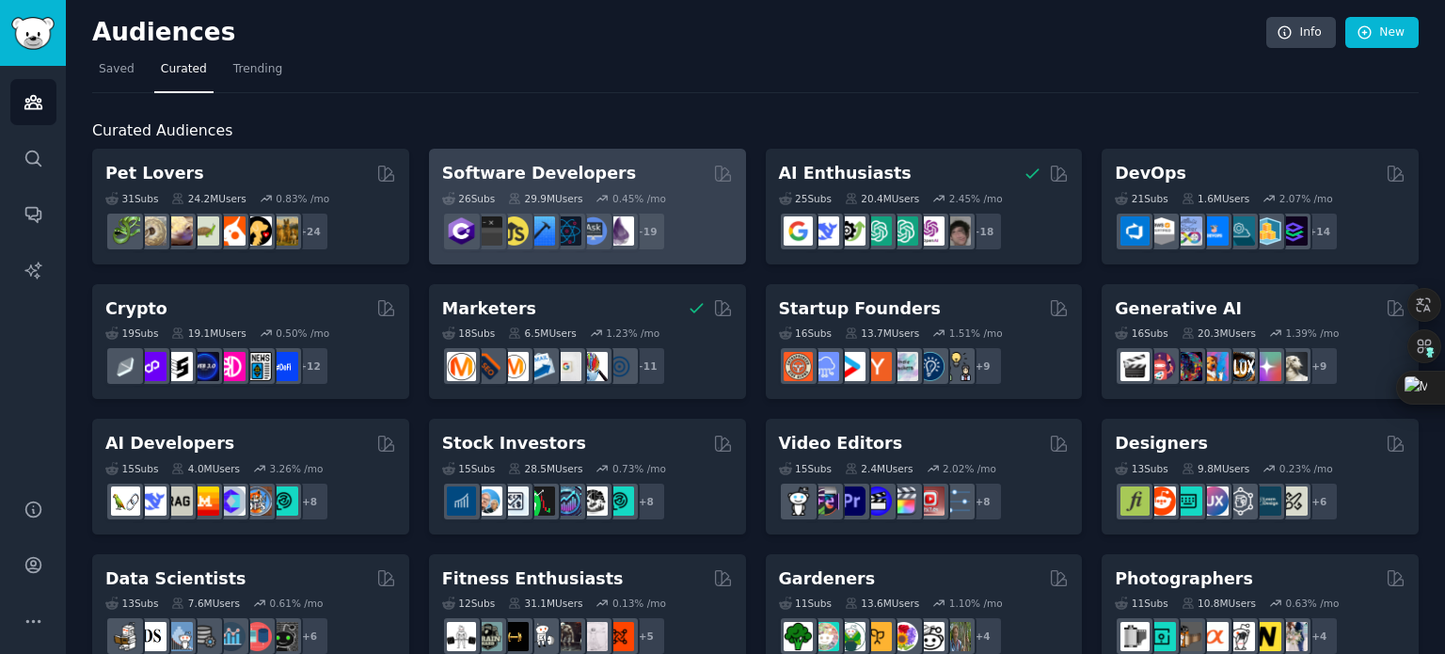
click at [552, 178] on h2 "Software Developers" at bounding box center [539, 174] width 194 height 24
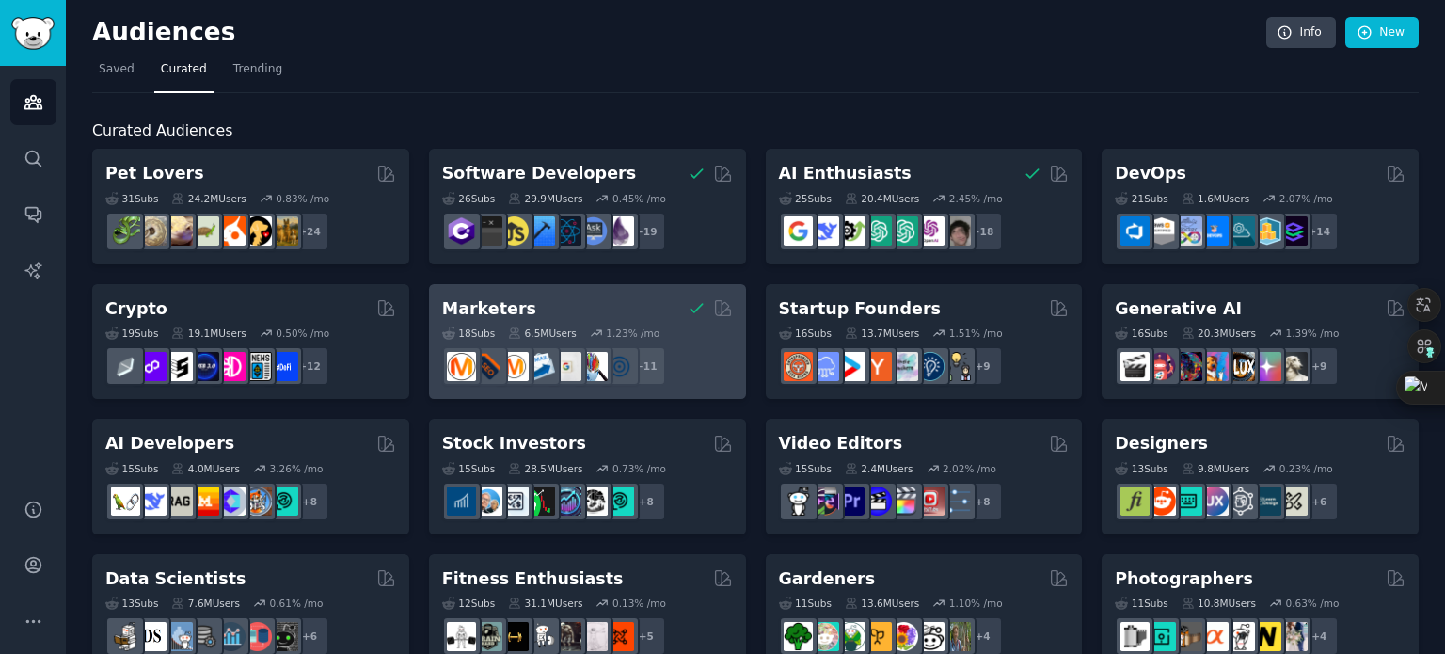
click at [491, 305] on h2 "Marketers" at bounding box center [489, 309] width 94 height 24
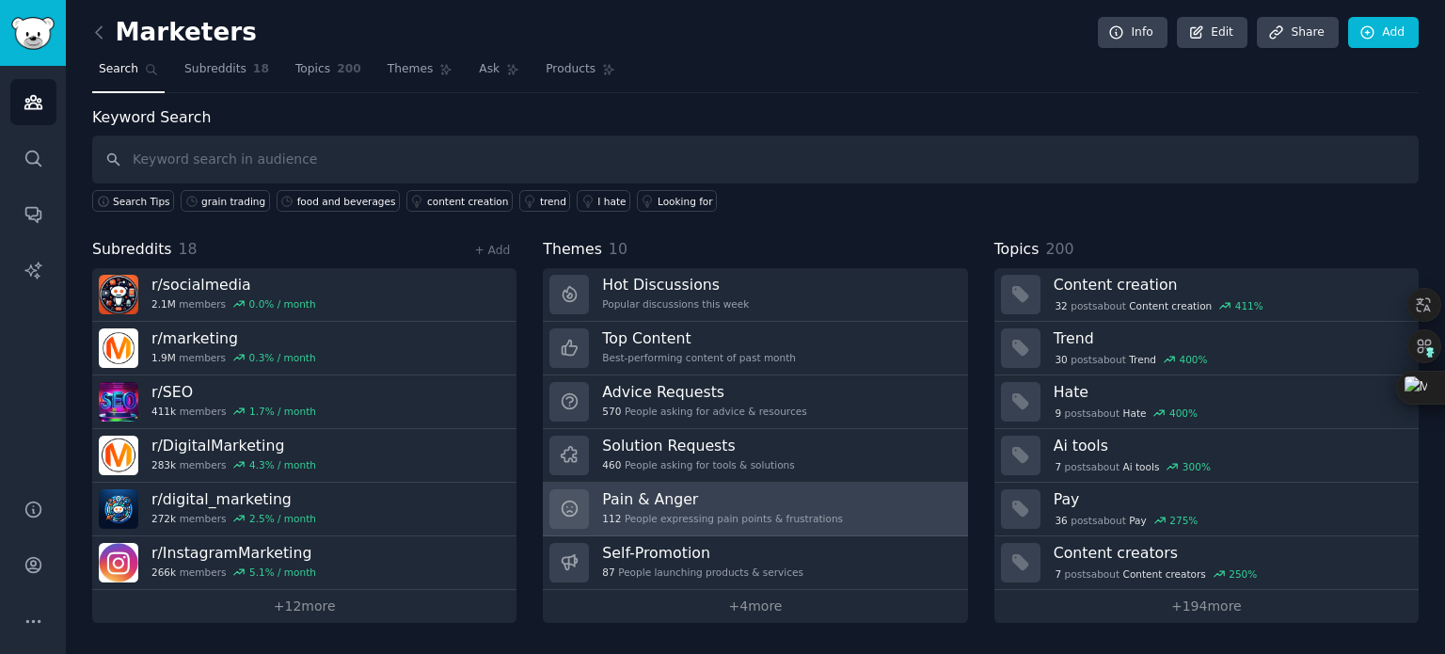
click at [654, 503] on h3 "Pain & Anger" at bounding box center [722, 499] width 241 height 20
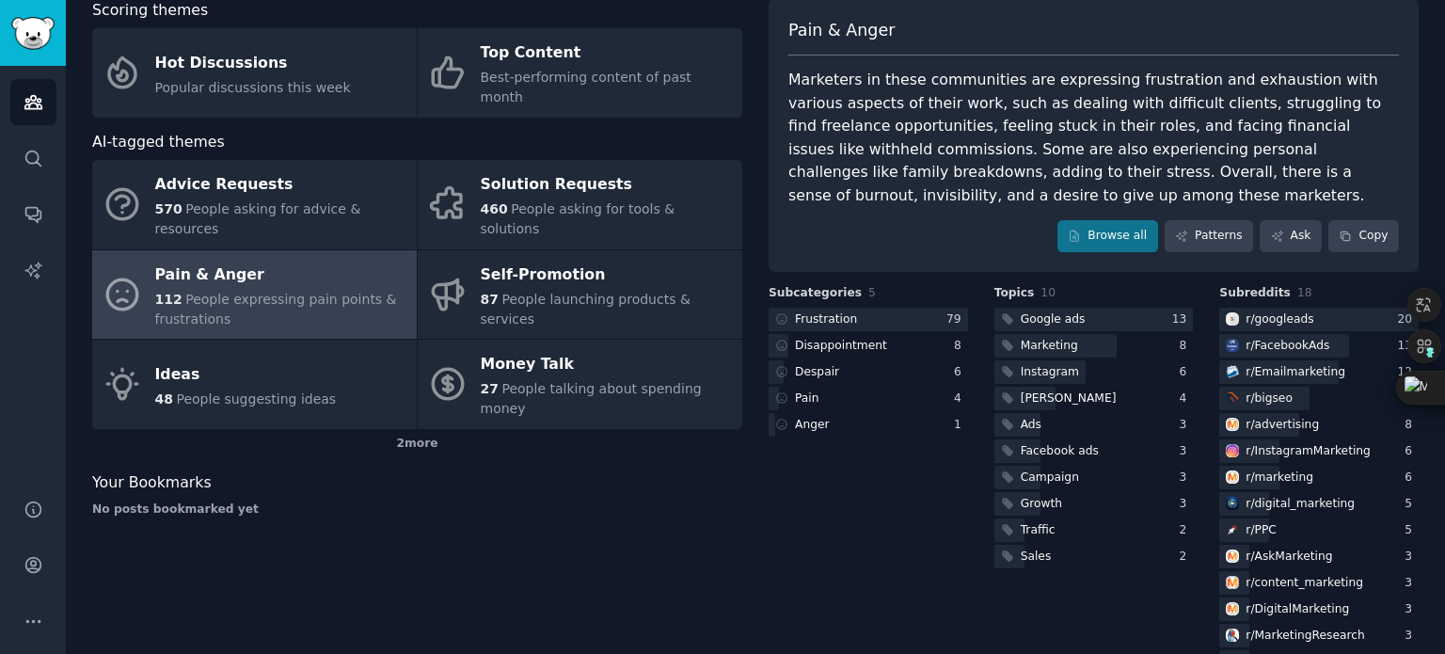
scroll to position [181, 0]
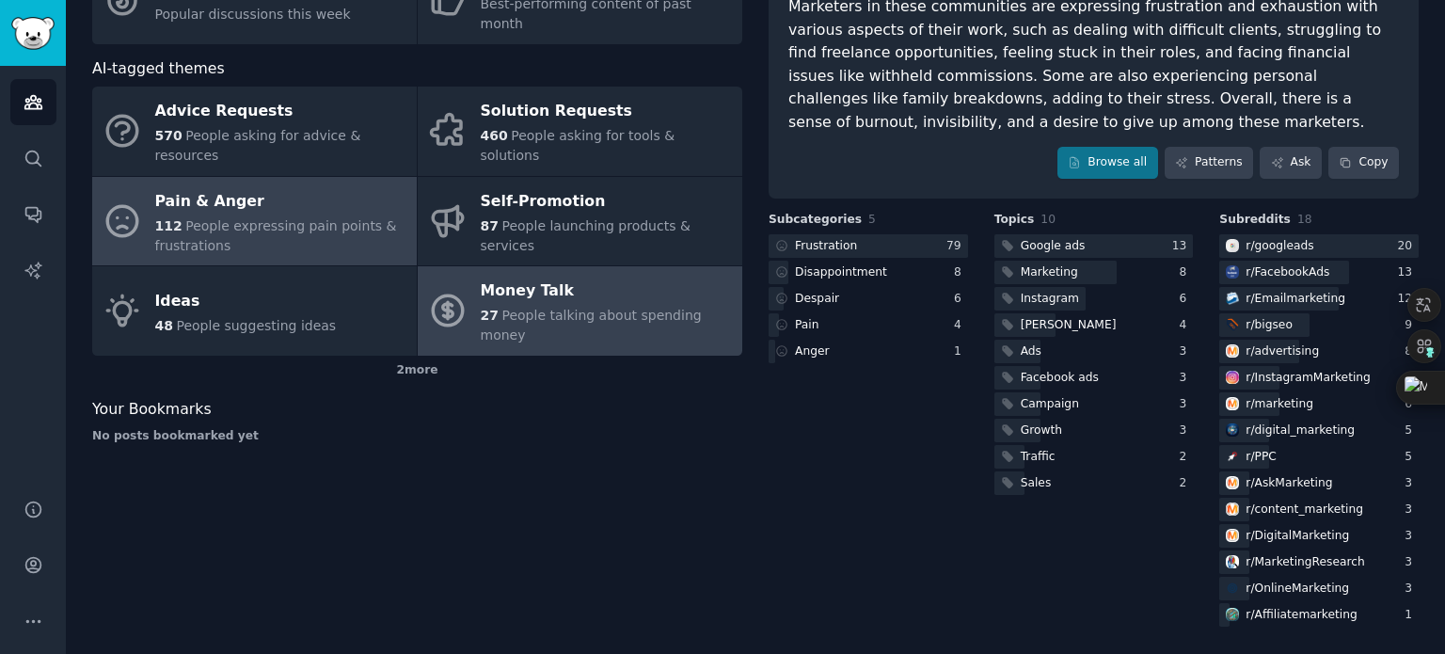
click at [564, 277] on div "Money Talk" at bounding box center [607, 292] width 252 height 30
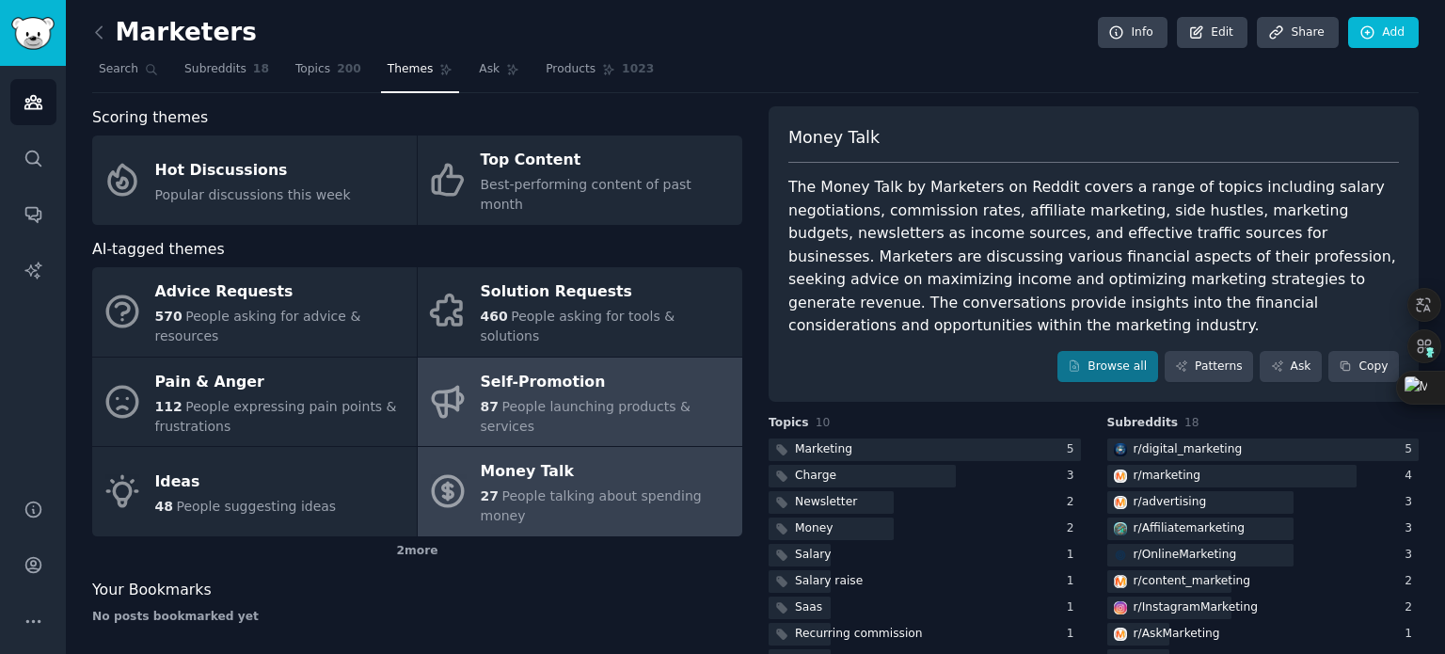
click at [564, 367] on div "Self-Promotion" at bounding box center [607, 382] width 252 height 30
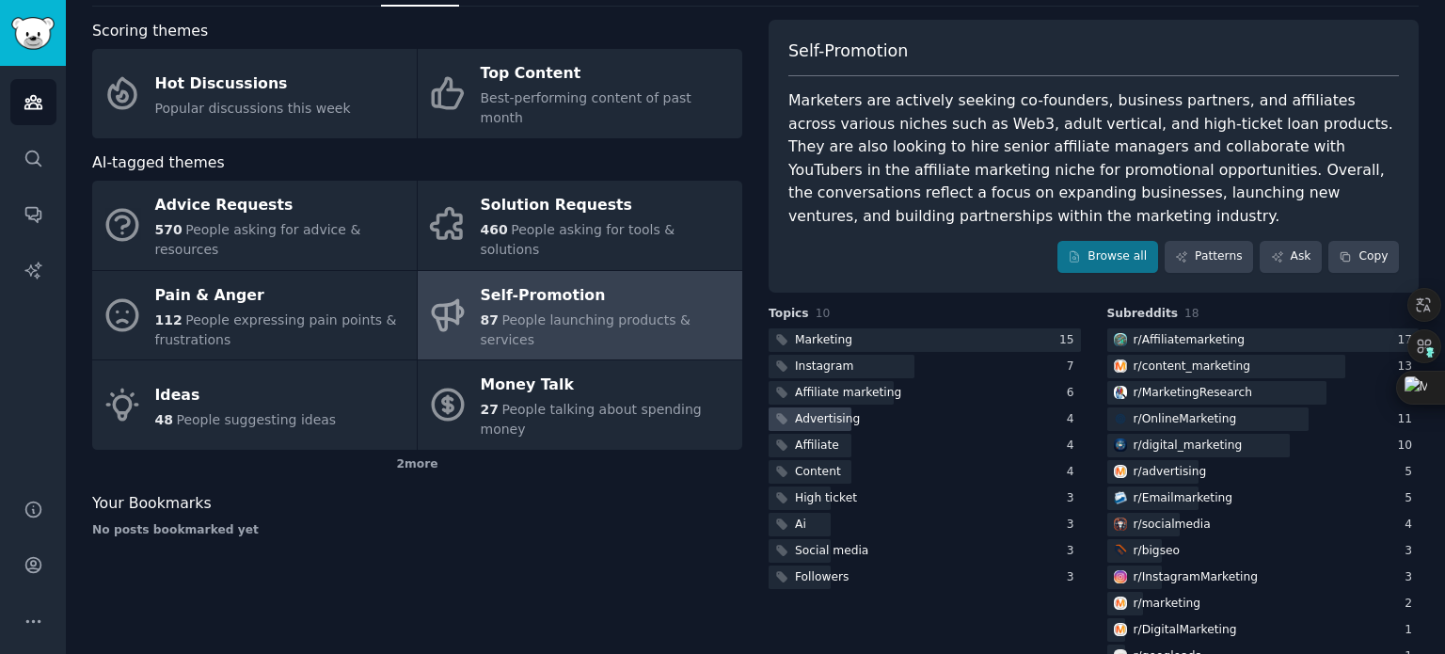
scroll to position [105, 0]
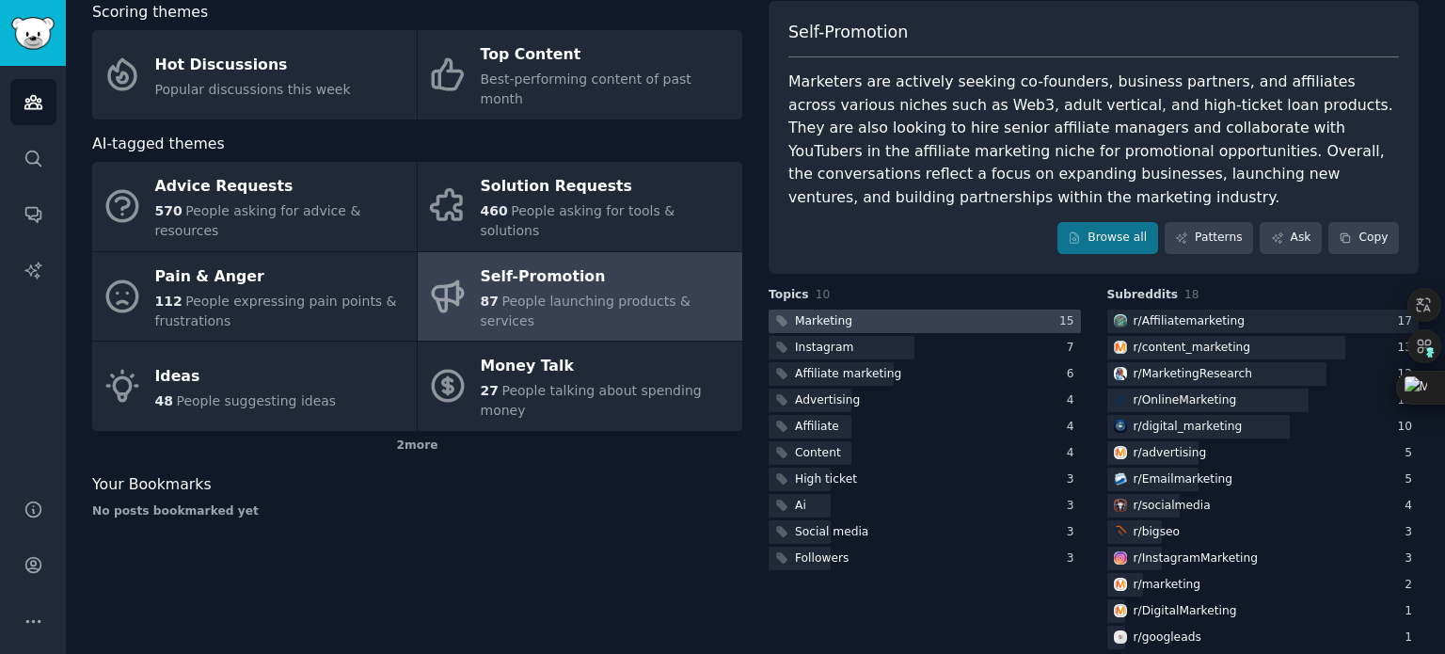
click at [873, 310] on div at bounding box center [925, 322] width 312 height 24
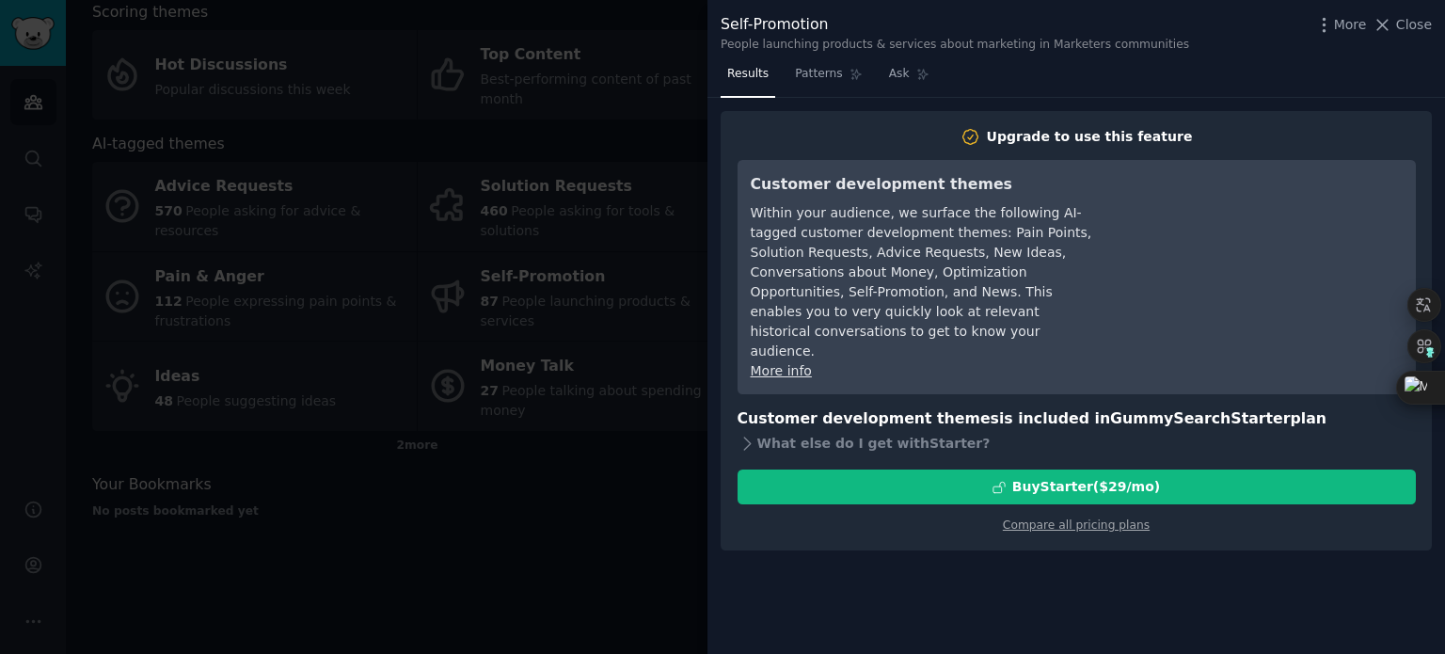
click at [650, 416] on div at bounding box center [722, 327] width 1445 height 654
